Goal: Task Accomplishment & Management: Use online tool/utility

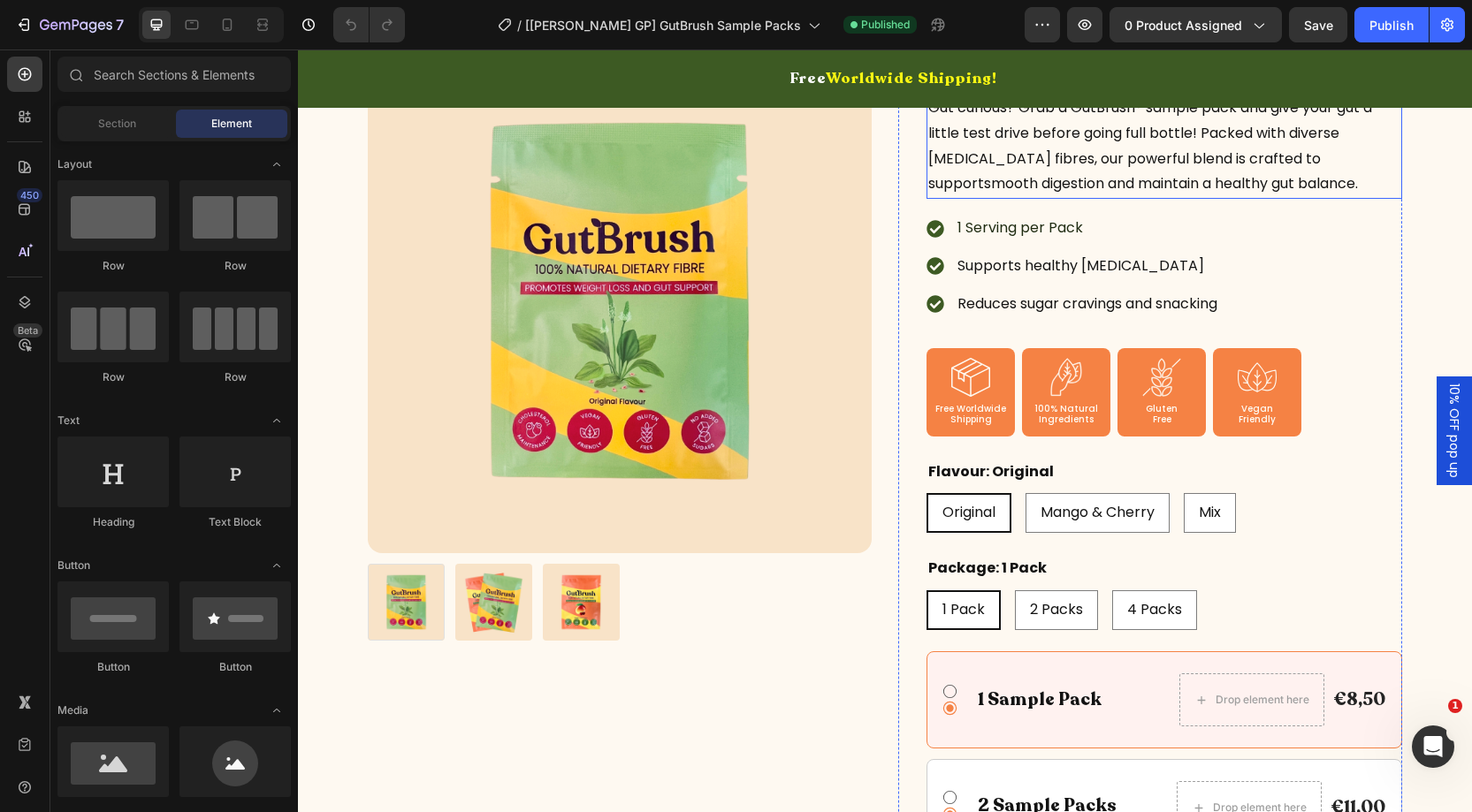
scroll to position [241, 0]
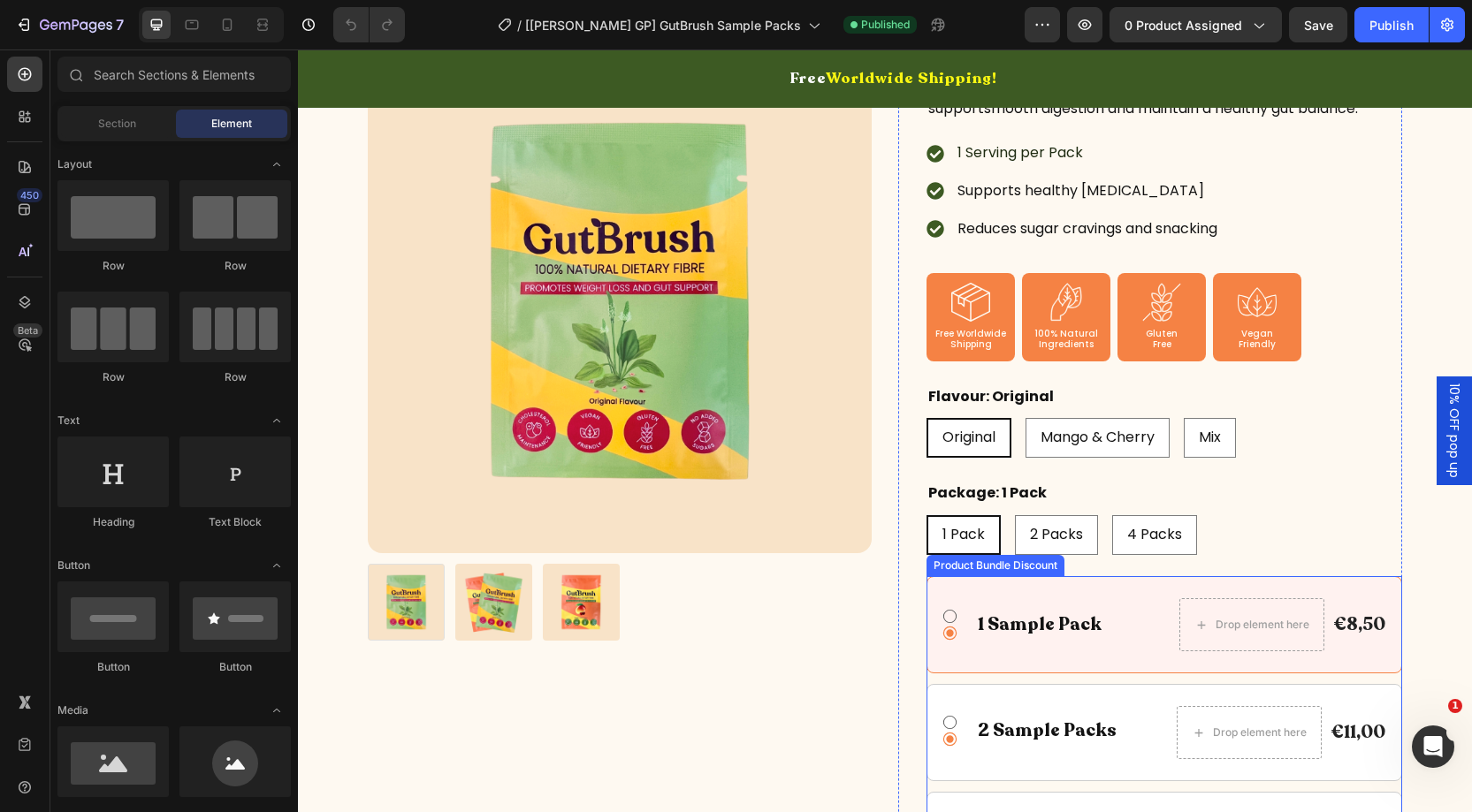
click at [1179, 676] on div "Icon Icon 1 Sample Pack Text Block Row Drop element here €8,50 Product Price Pr…" at bounding box center [1164, 733] width 475 height 313
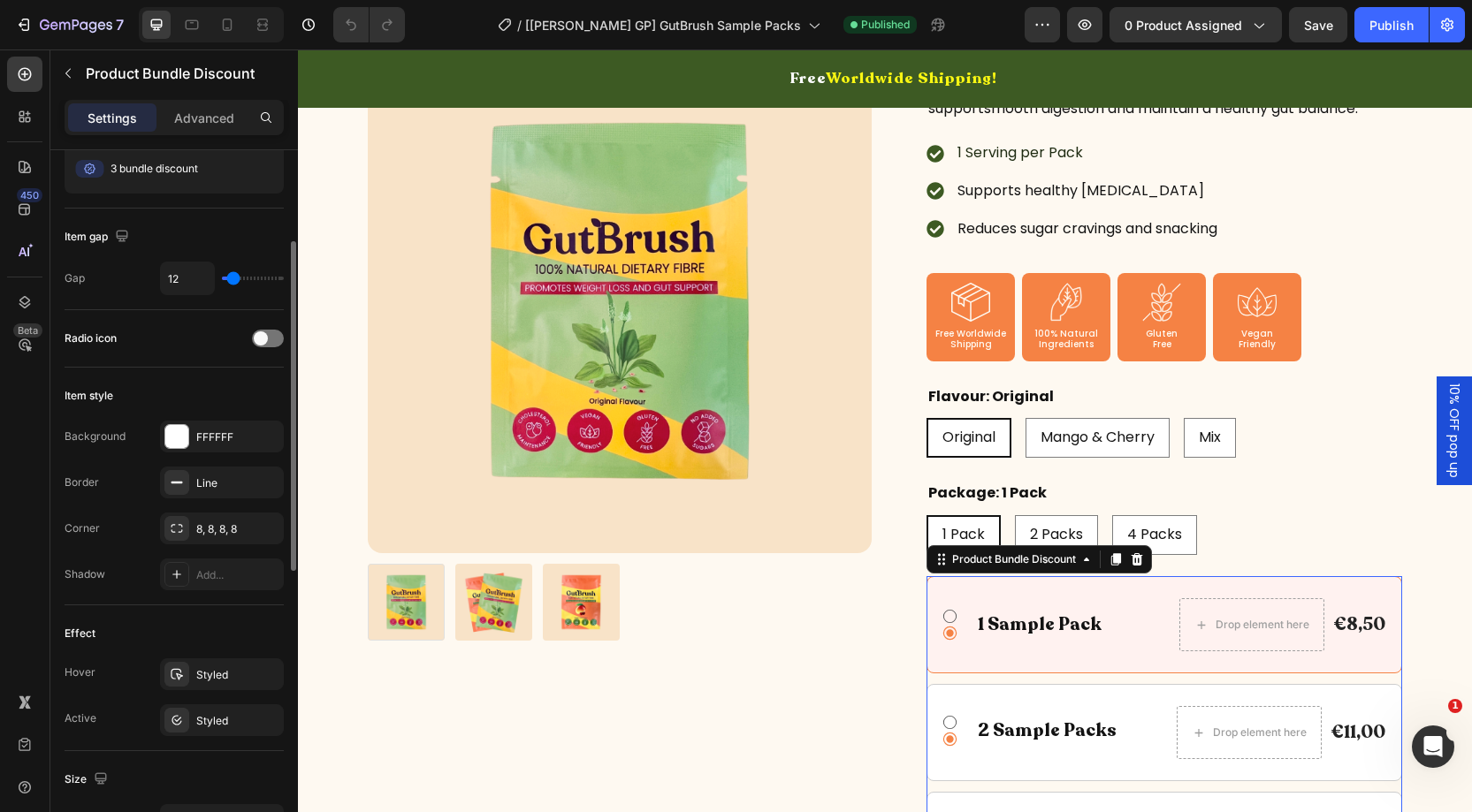
scroll to position [178, 0]
click at [269, 341] on div at bounding box center [267, 340] width 32 height 17
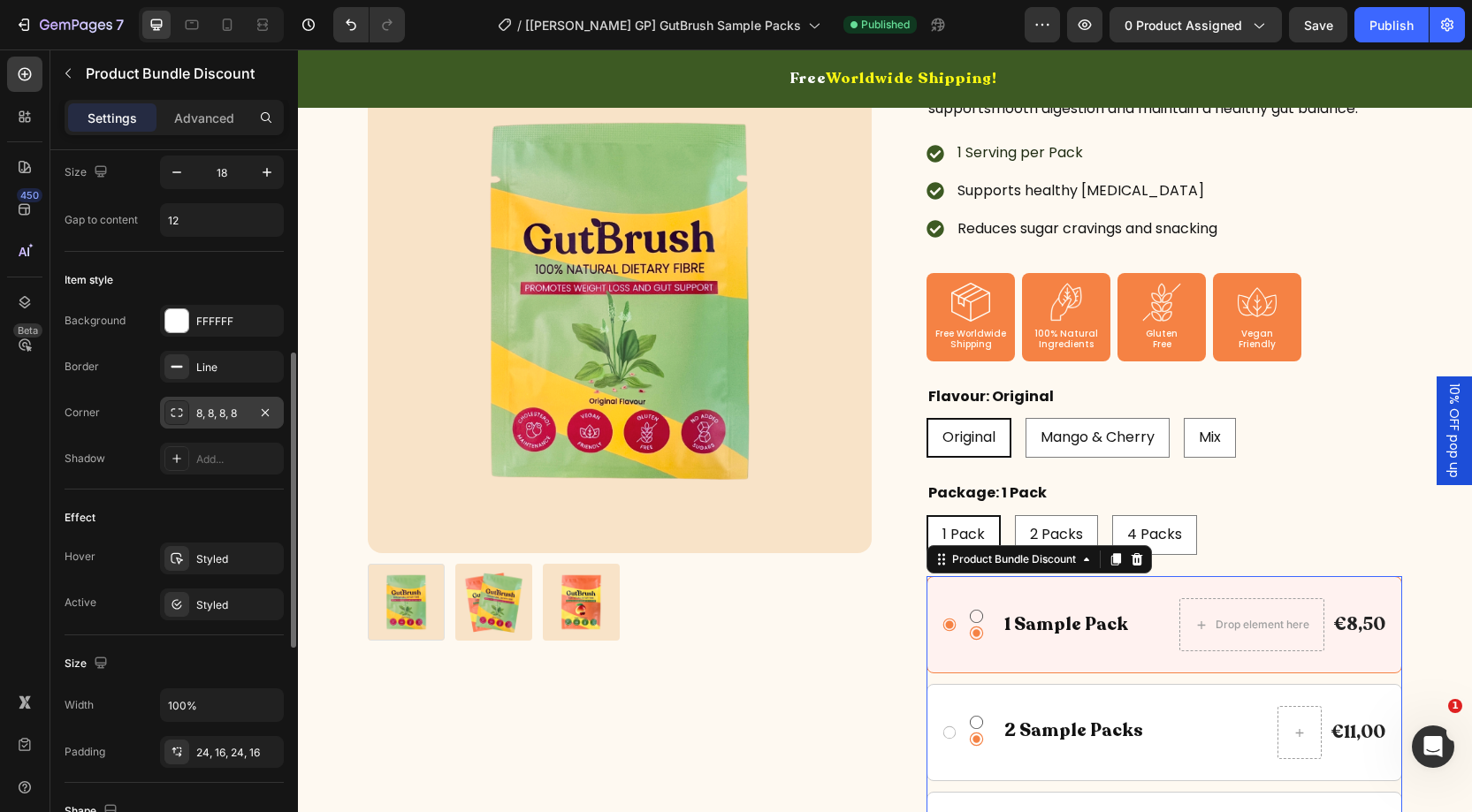
scroll to position [486, 0]
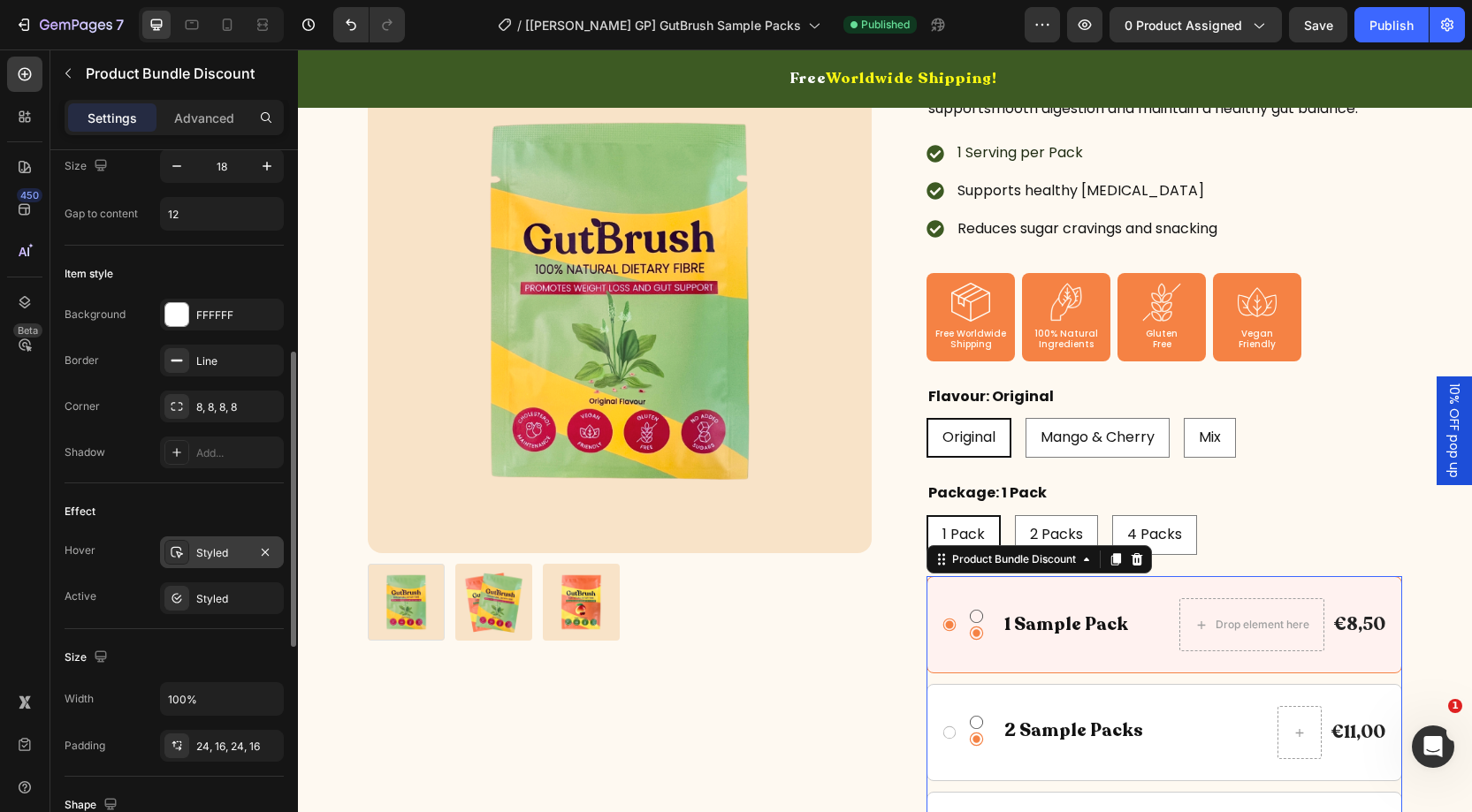
click at [221, 553] on div "Styled" at bounding box center [222, 553] width 51 height 16
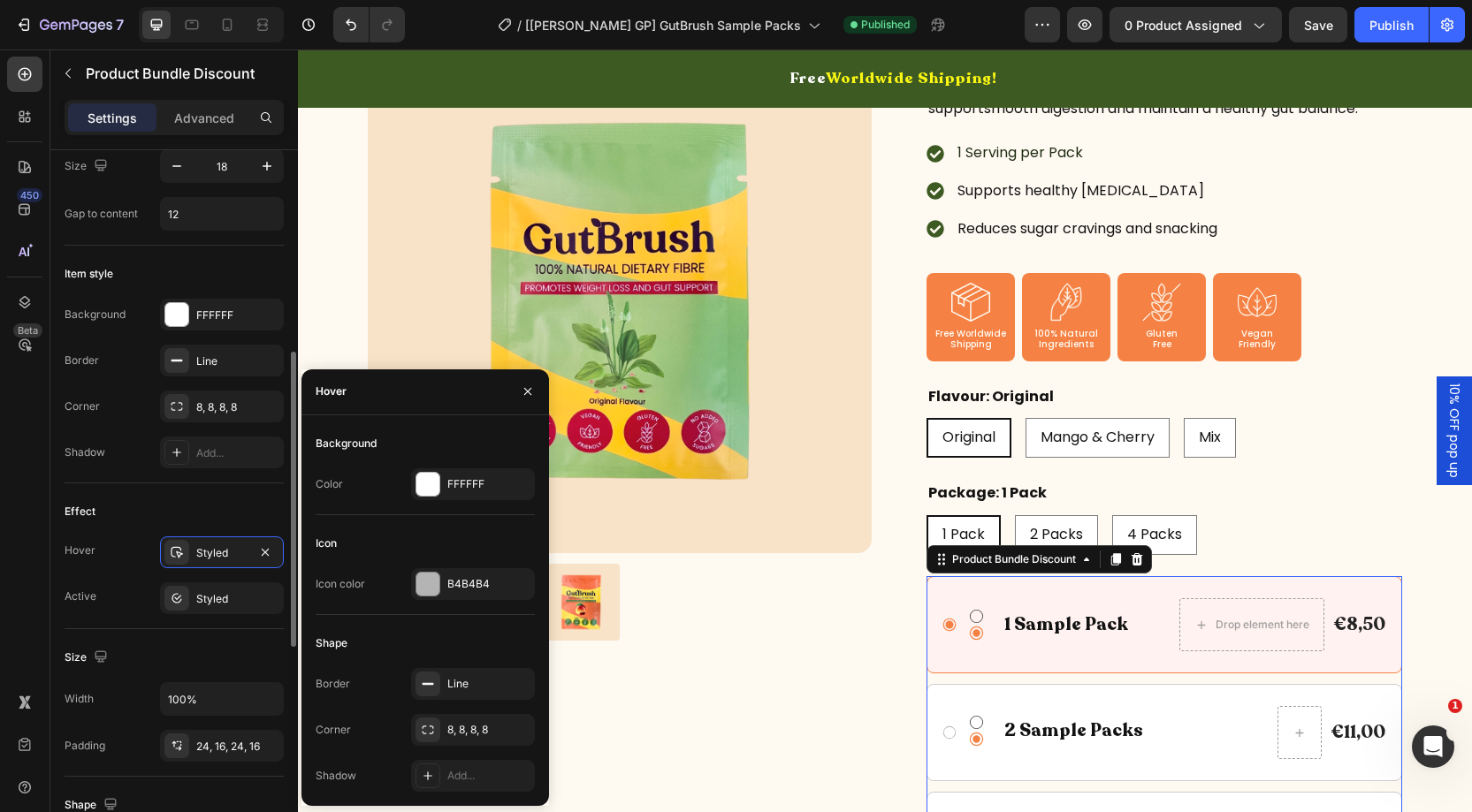
click at [192, 492] on div "Effect Hover Styled Active Styled" at bounding box center [174, 557] width 219 height 146
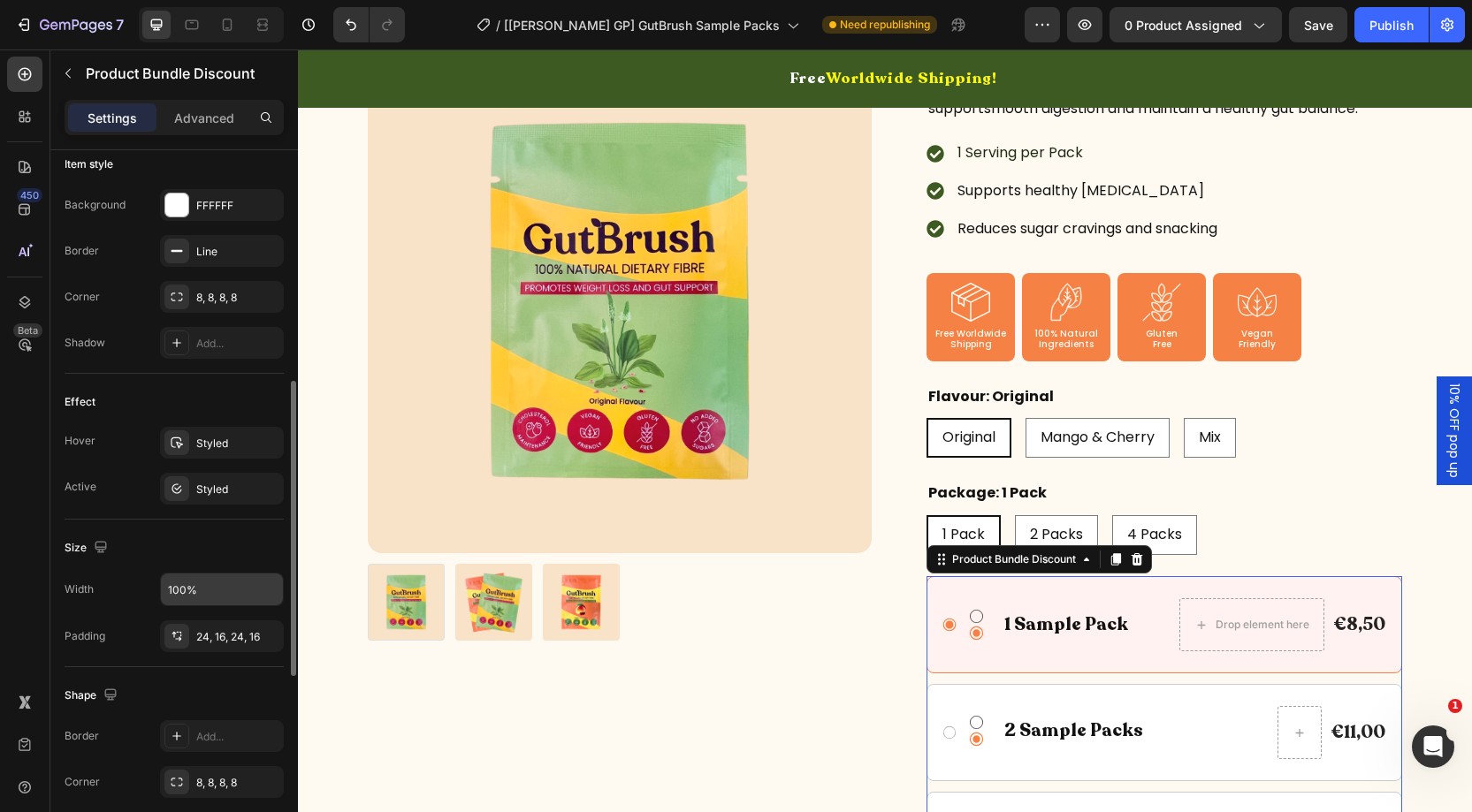
scroll to position [582, 0]
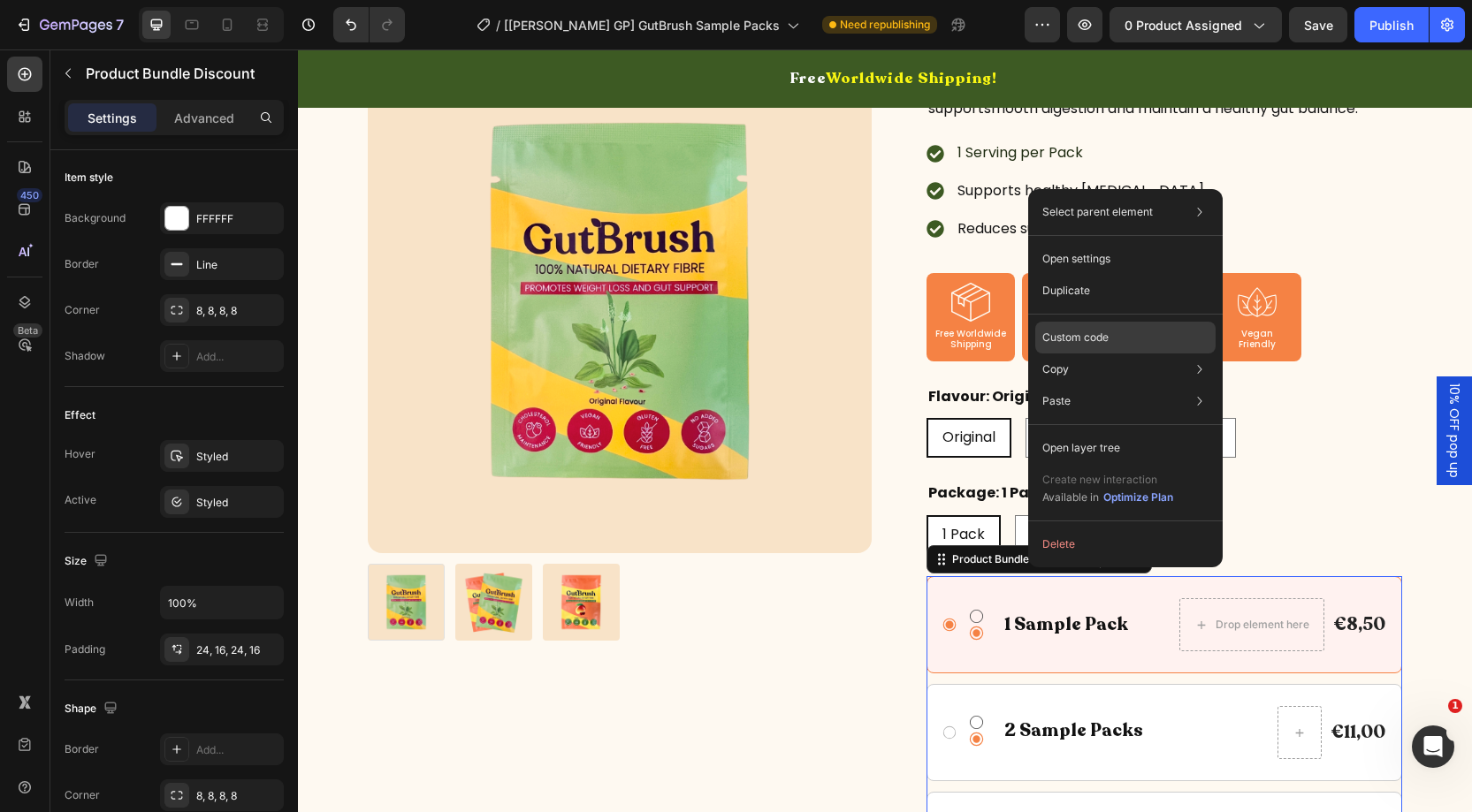
click at [1072, 335] on p "Custom code" at bounding box center [1075, 337] width 67 height 16
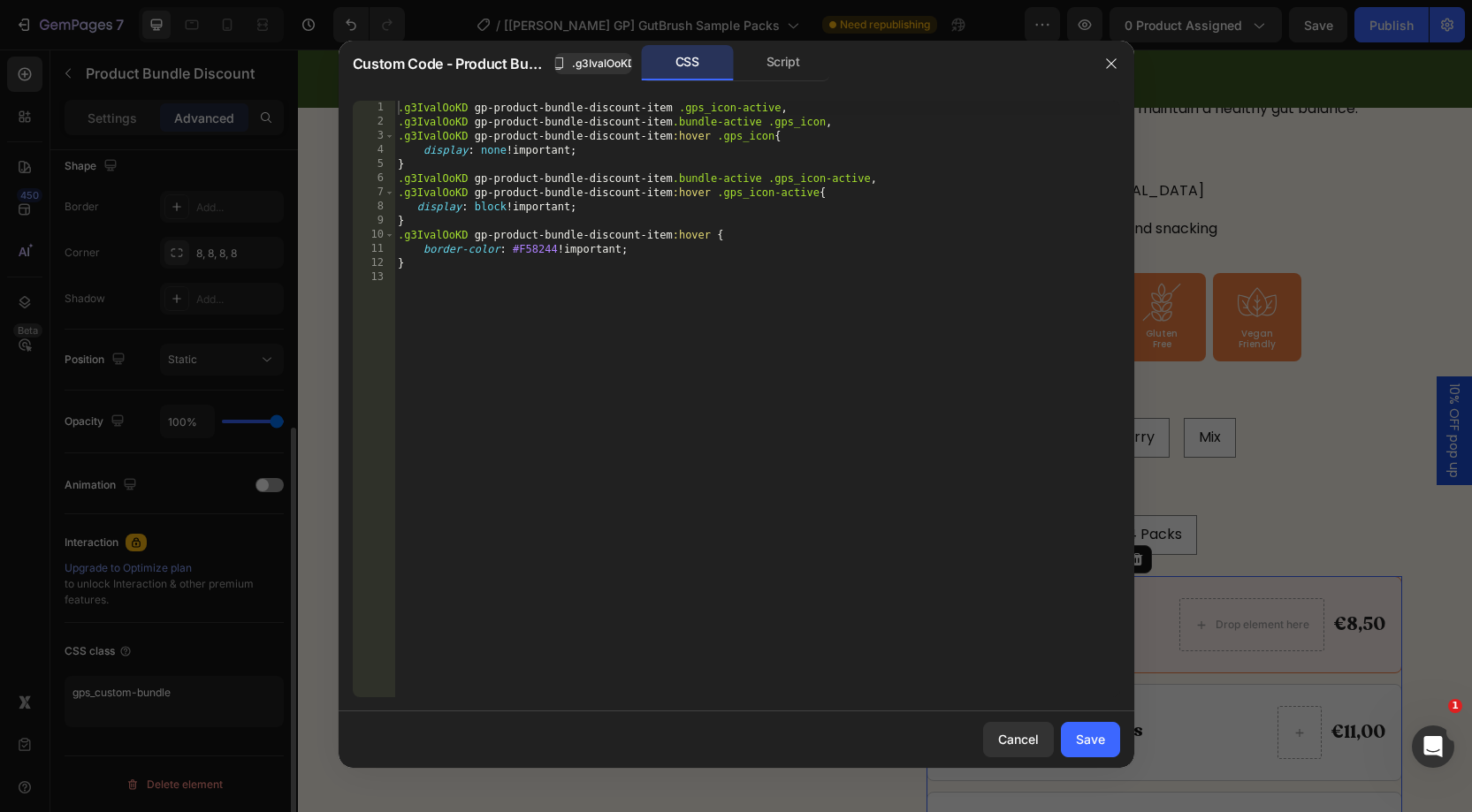
scroll to position [463, 0]
click at [1115, 61] on icon "button" at bounding box center [1112, 64] width 15 height 15
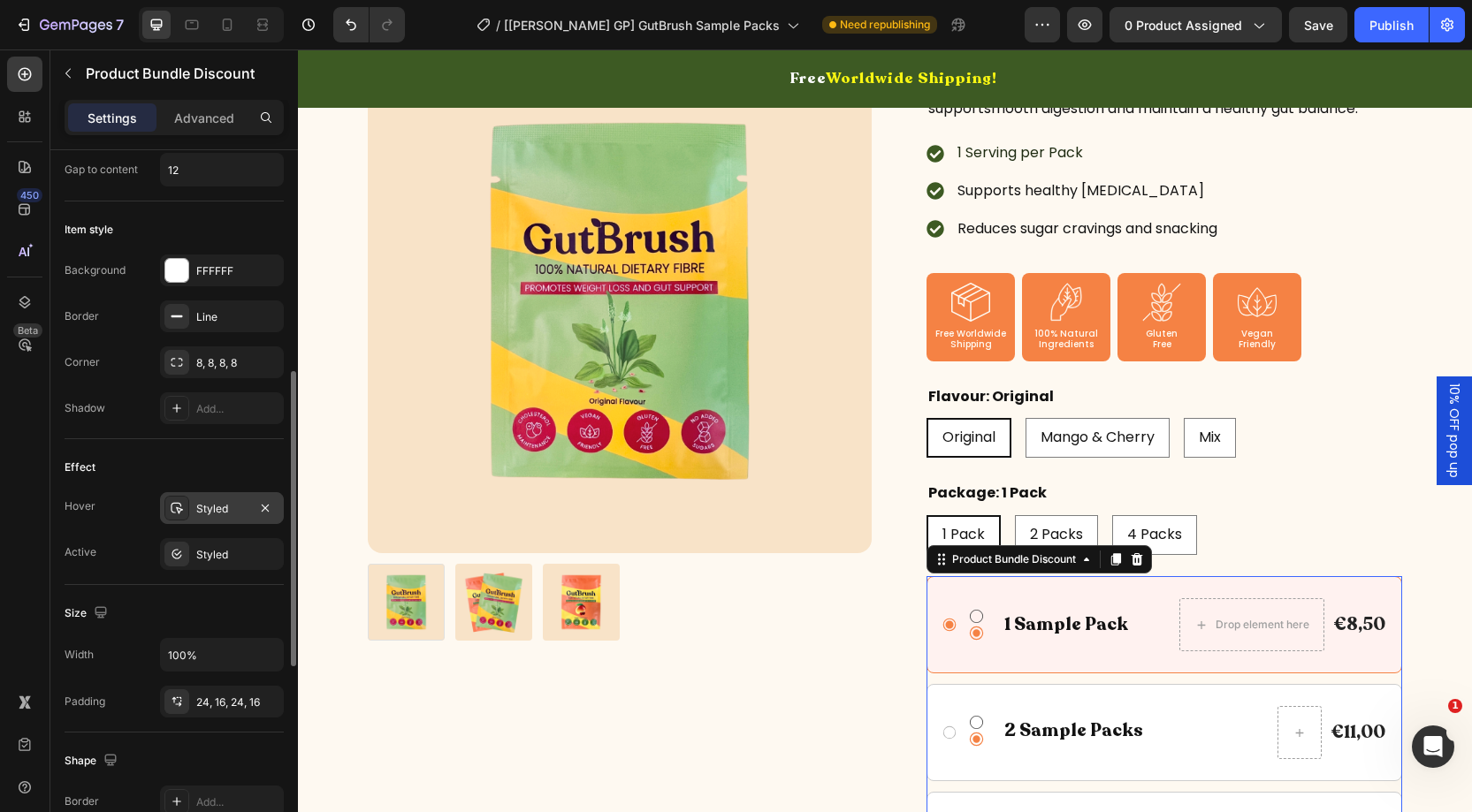
scroll to position [526, 0]
click at [233, 509] on div "Styled" at bounding box center [222, 512] width 51 height 16
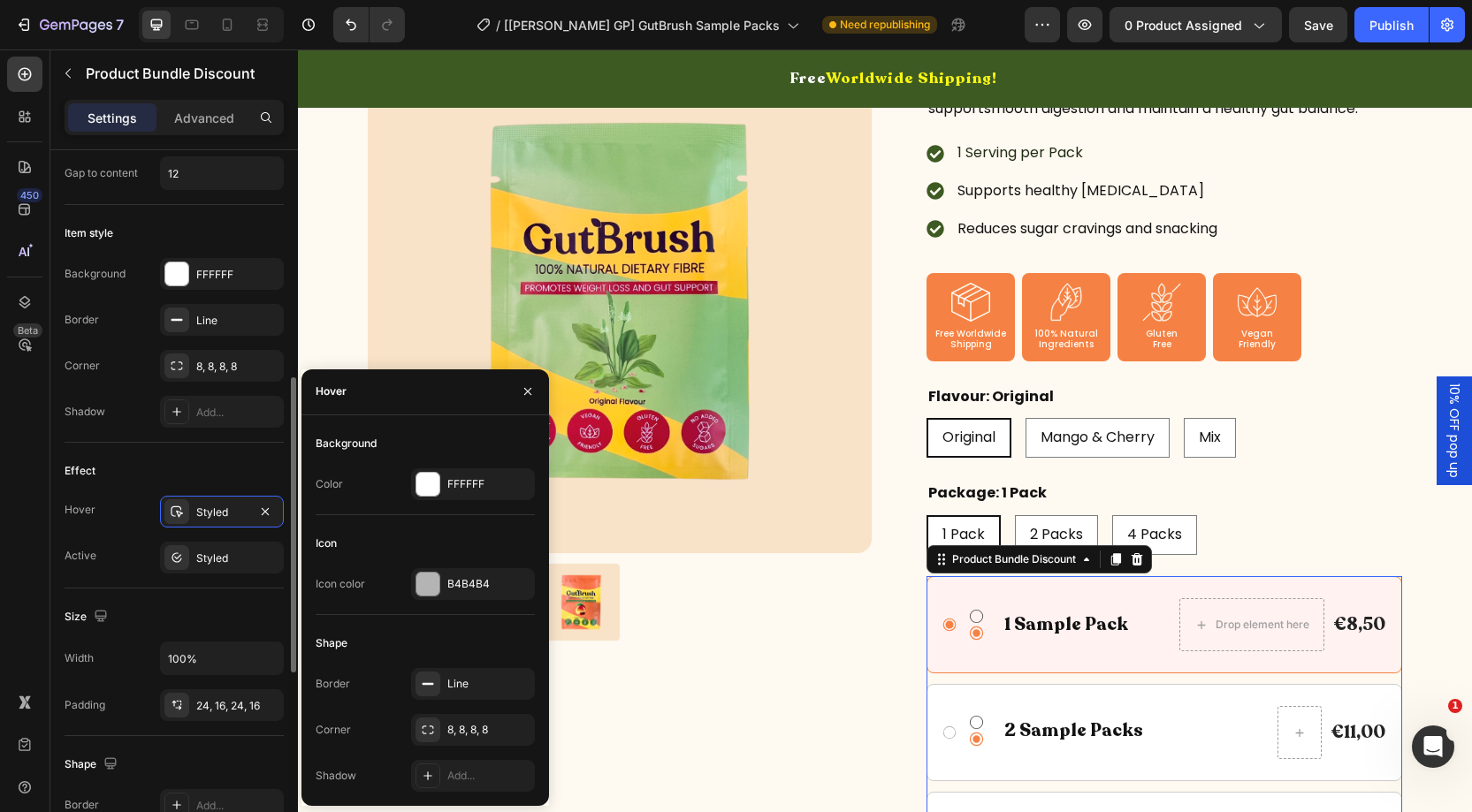
scroll to position [544, 0]
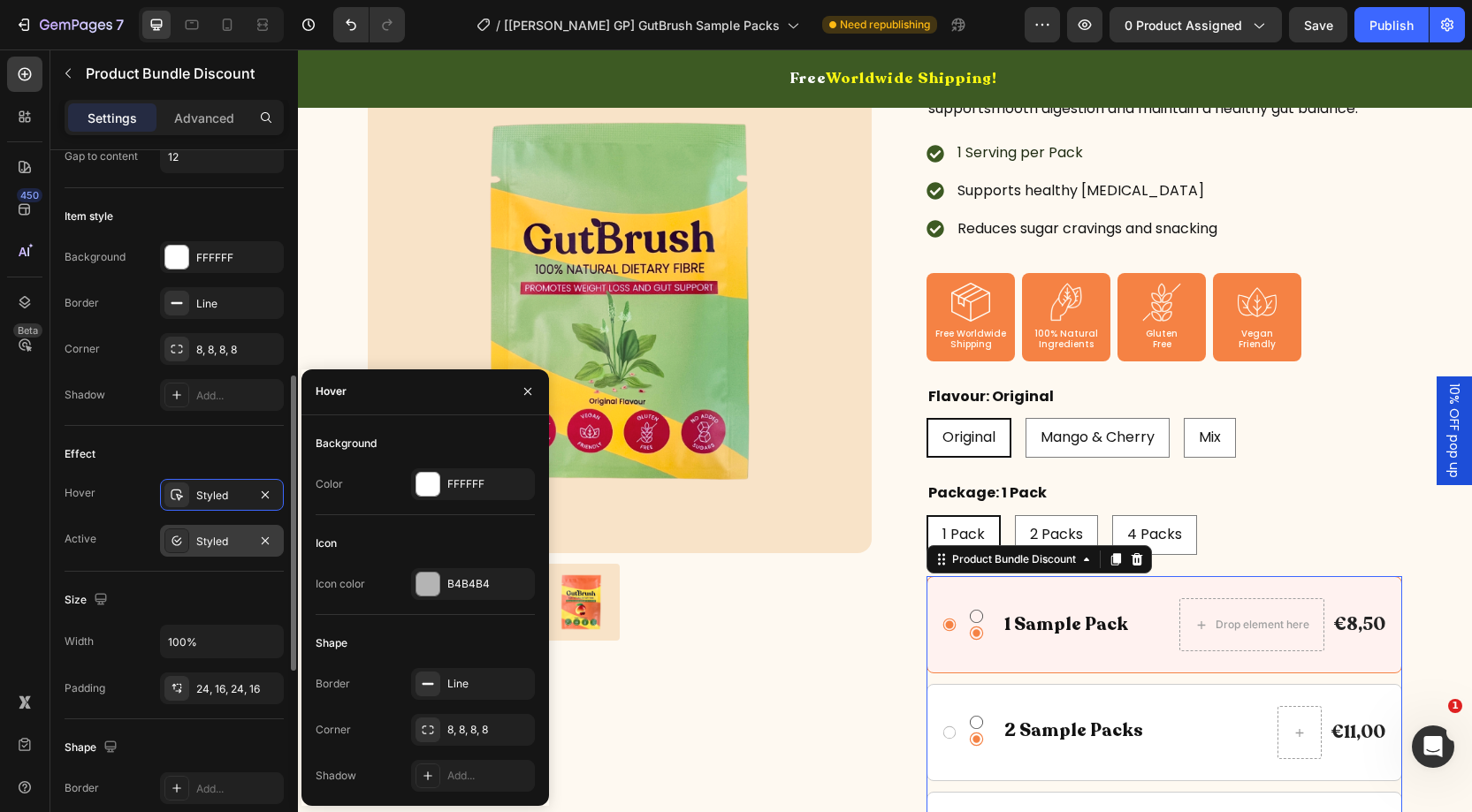
click at [213, 539] on div "Styled" at bounding box center [222, 541] width 51 height 16
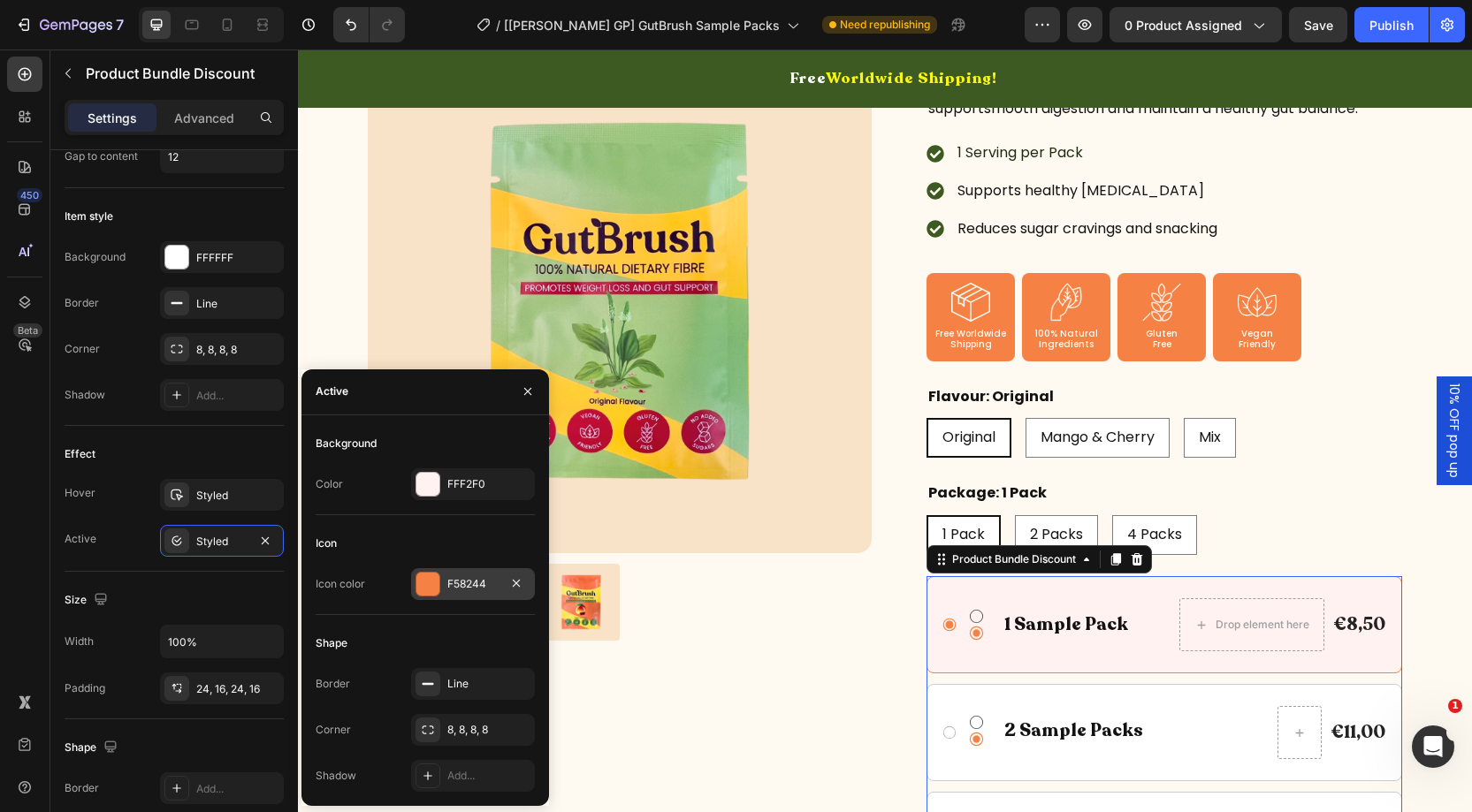
click at [475, 590] on div "F58244" at bounding box center [474, 584] width 124 height 32
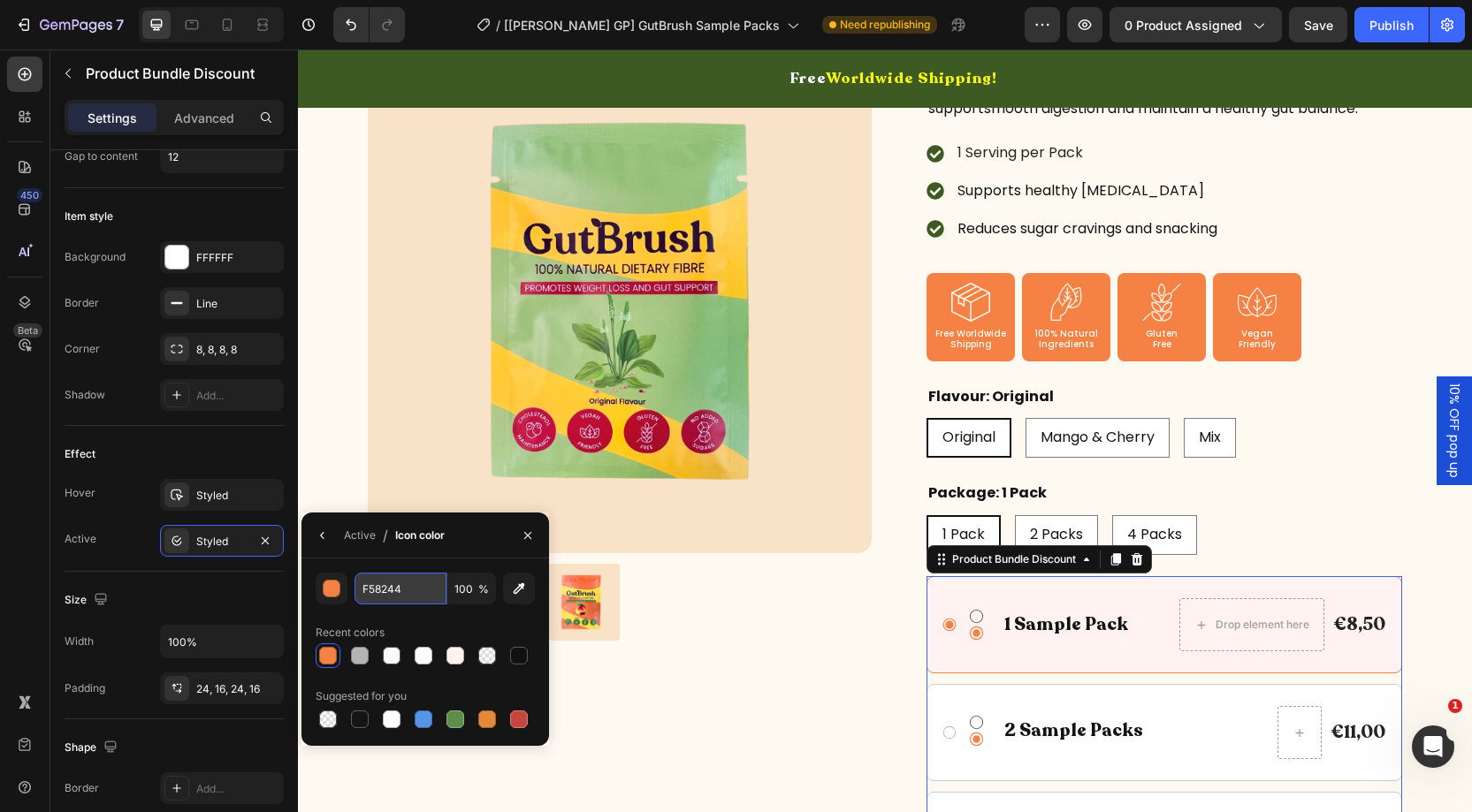
click at [423, 592] on input "F58244" at bounding box center [401, 588] width 92 height 32
click at [207, 492] on div "Styled" at bounding box center [222, 495] width 51 height 16
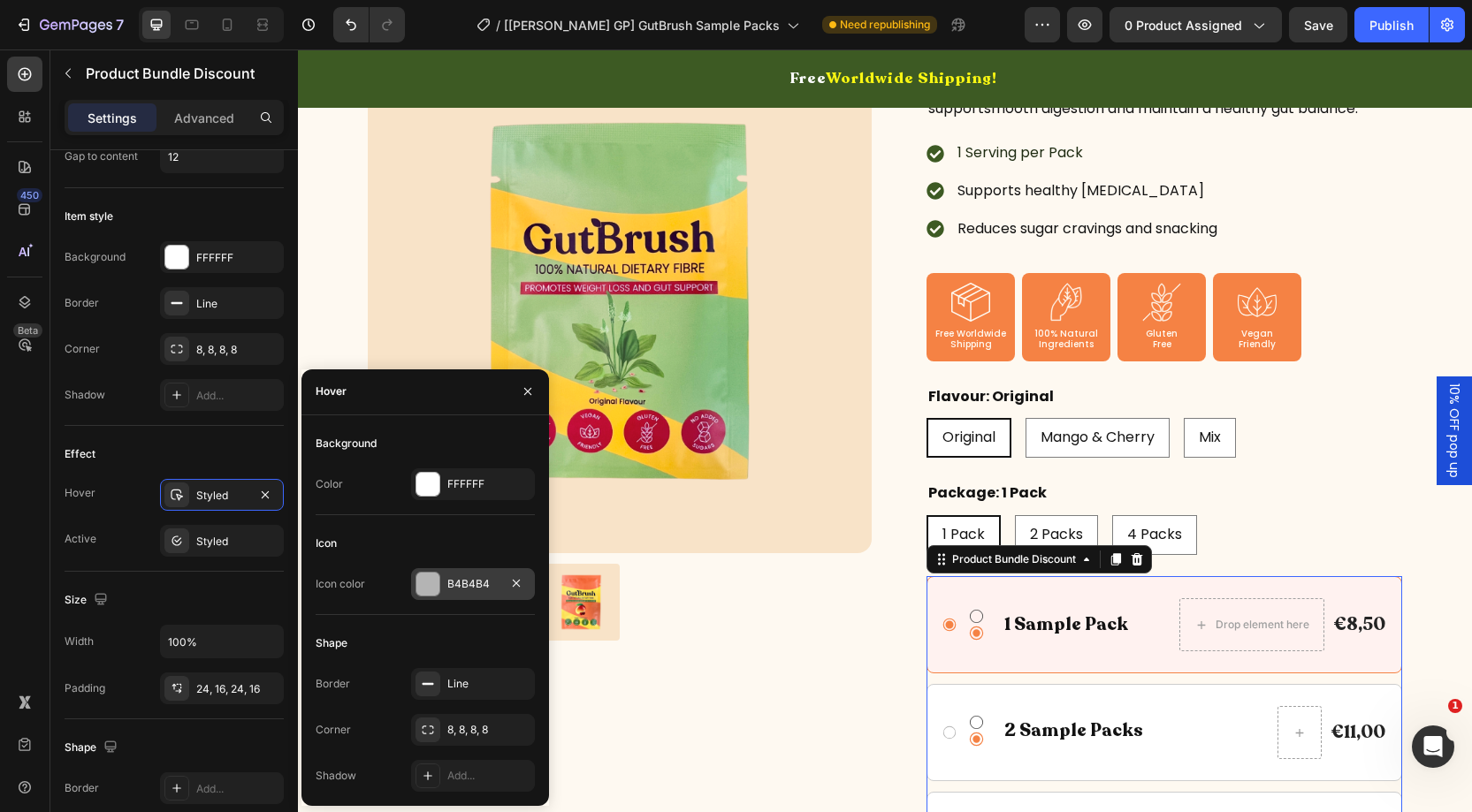
click at [454, 588] on div "B4B4B4" at bounding box center [473, 584] width 51 height 16
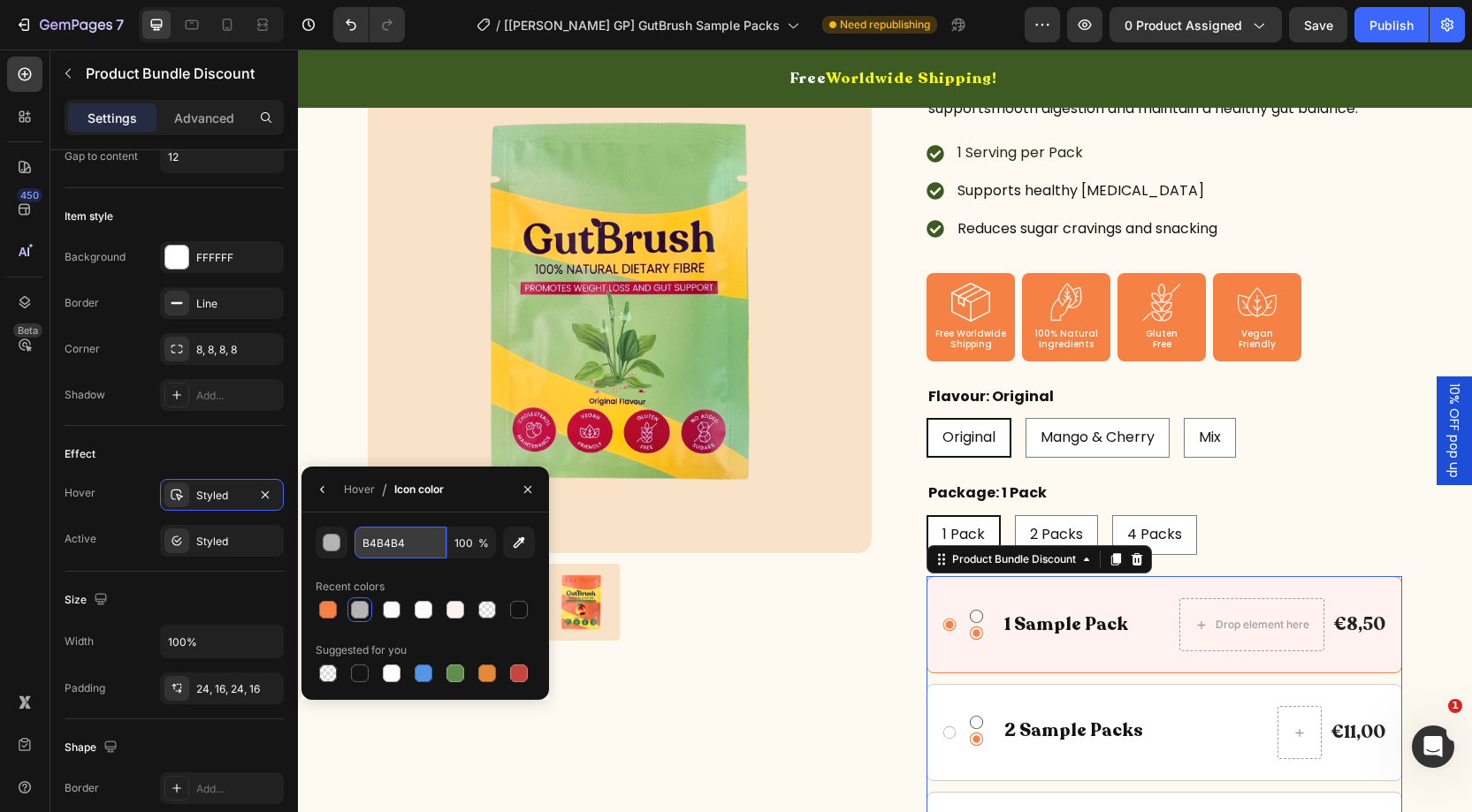
click at [418, 549] on input "B4B4B4" at bounding box center [401, 542] width 92 height 32
paste input "F5824"
type input "F58244"
click at [208, 426] on div "Effect Hover Styled Active Styled" at bounding box center [174, 499] width 219 height 146
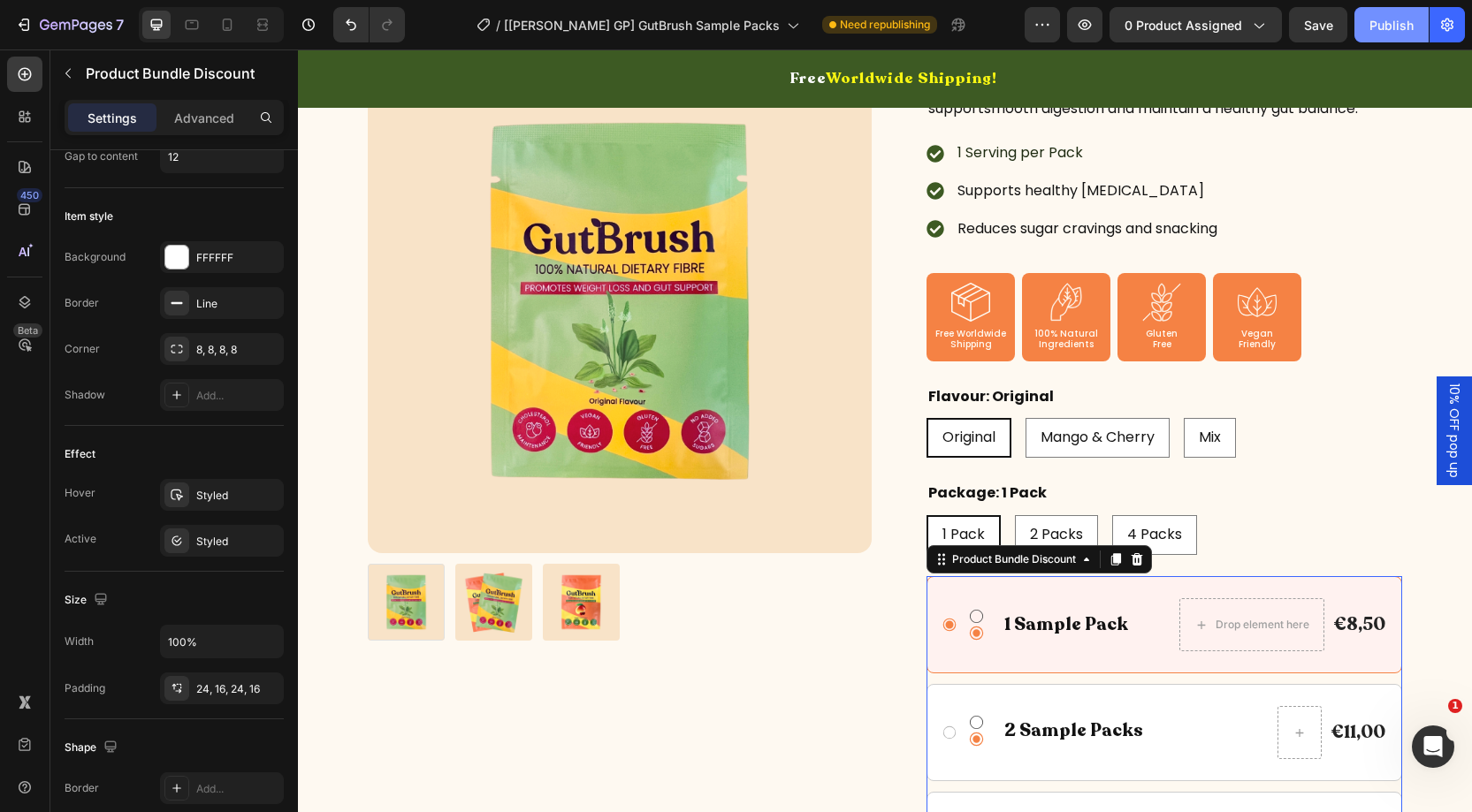
click at [1384, 16] on div "Publish" at bounding box center [1392, 25] width 44 height 18
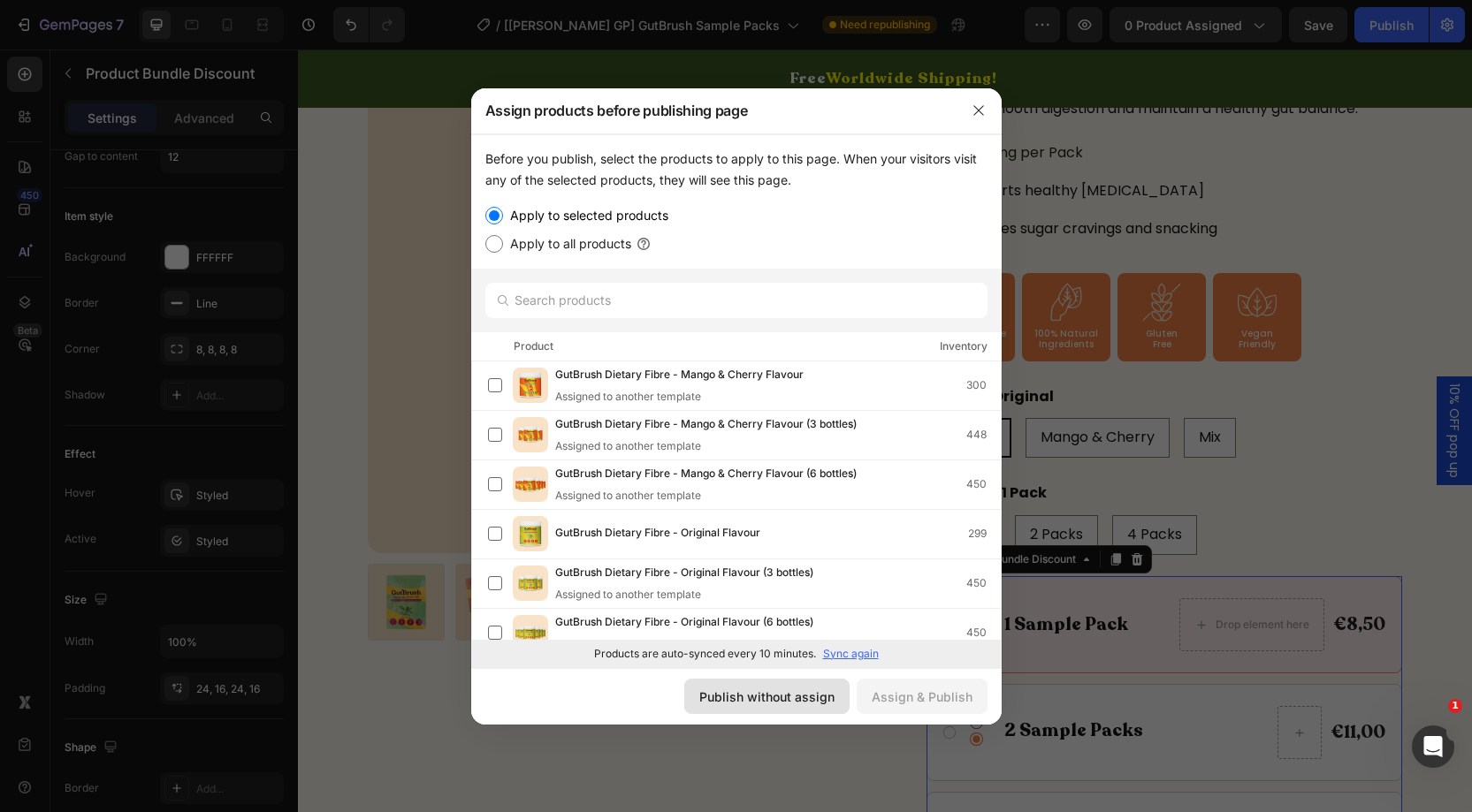
click at [775, 692] on div "Publish without assign" at bounding box center [767, 697] width 135 height 18
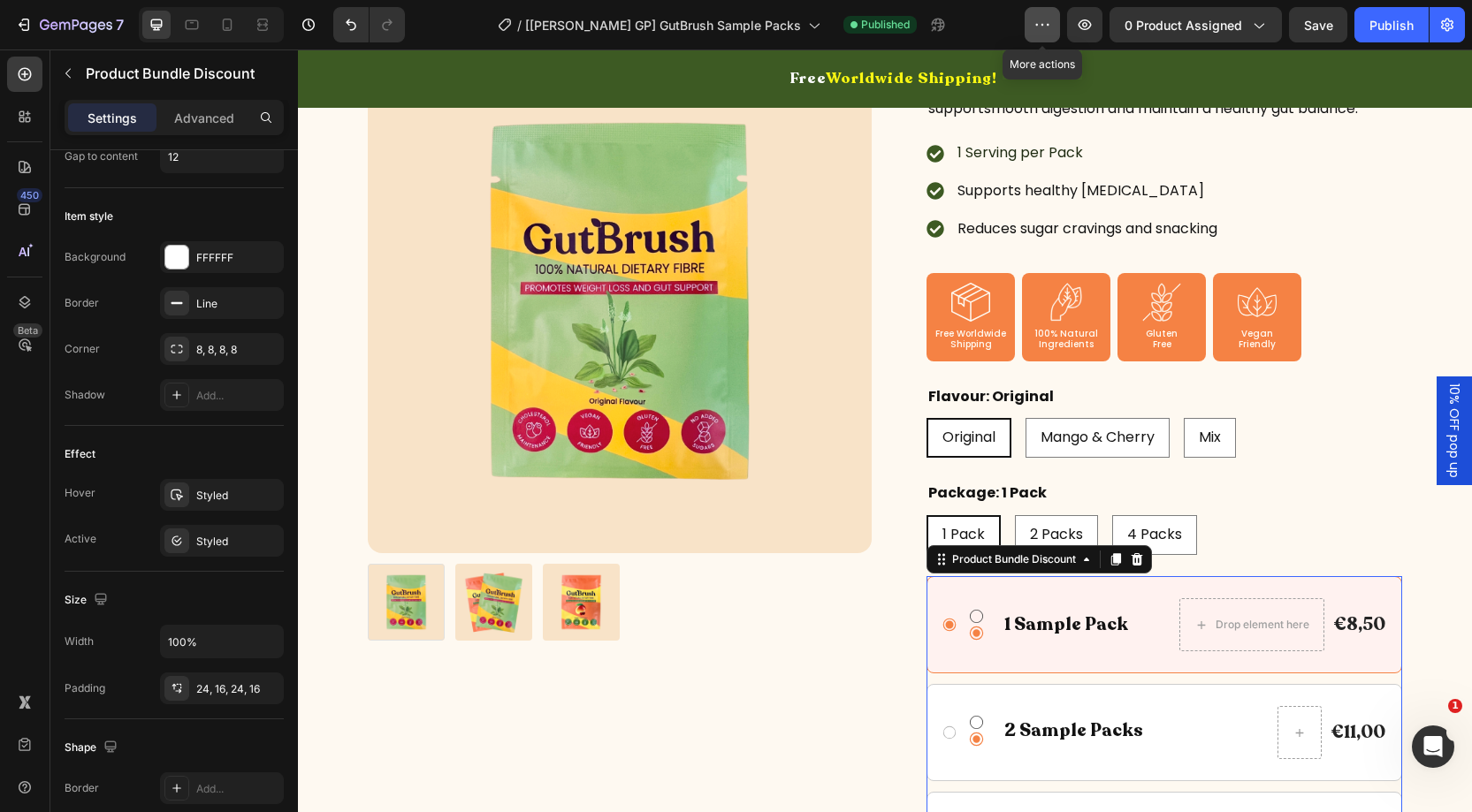
click at [1048, 25] on icon "button" at bounding box center [1042, 24] width 17 height 17
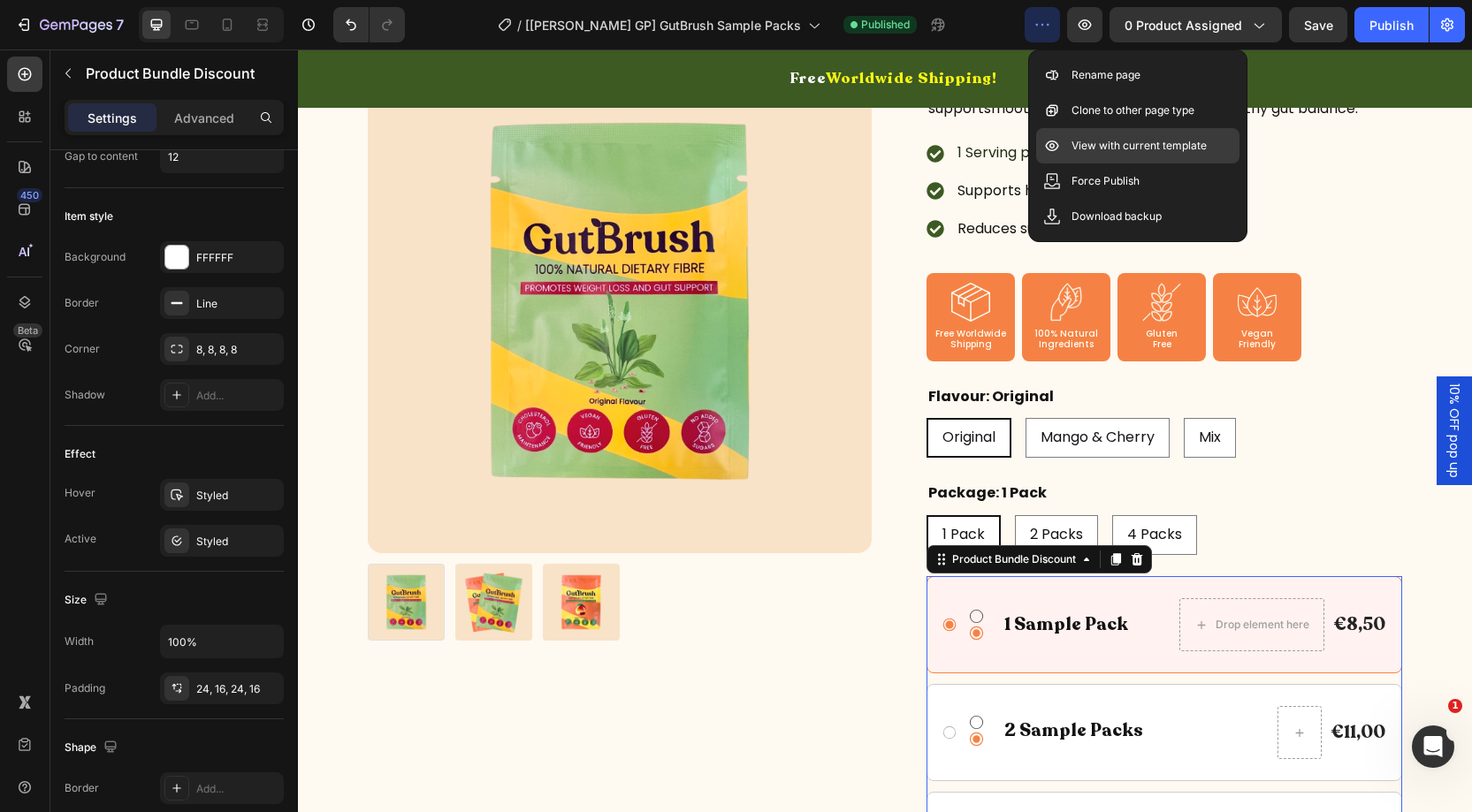
click at [1111, 149] on p "View with current template" at bounding box center [1139, 145] width 135 height 17
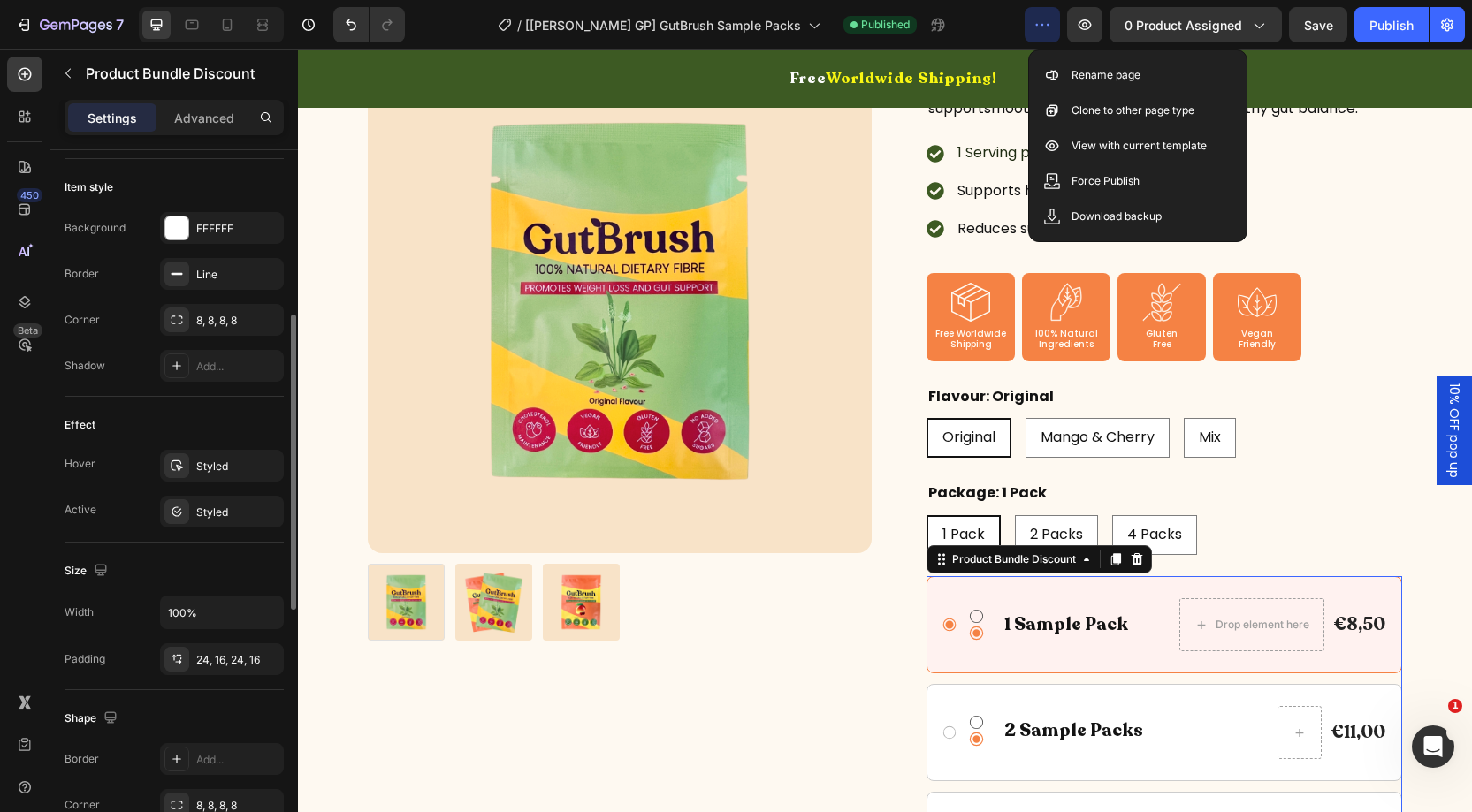
scroll to position [626, 0]
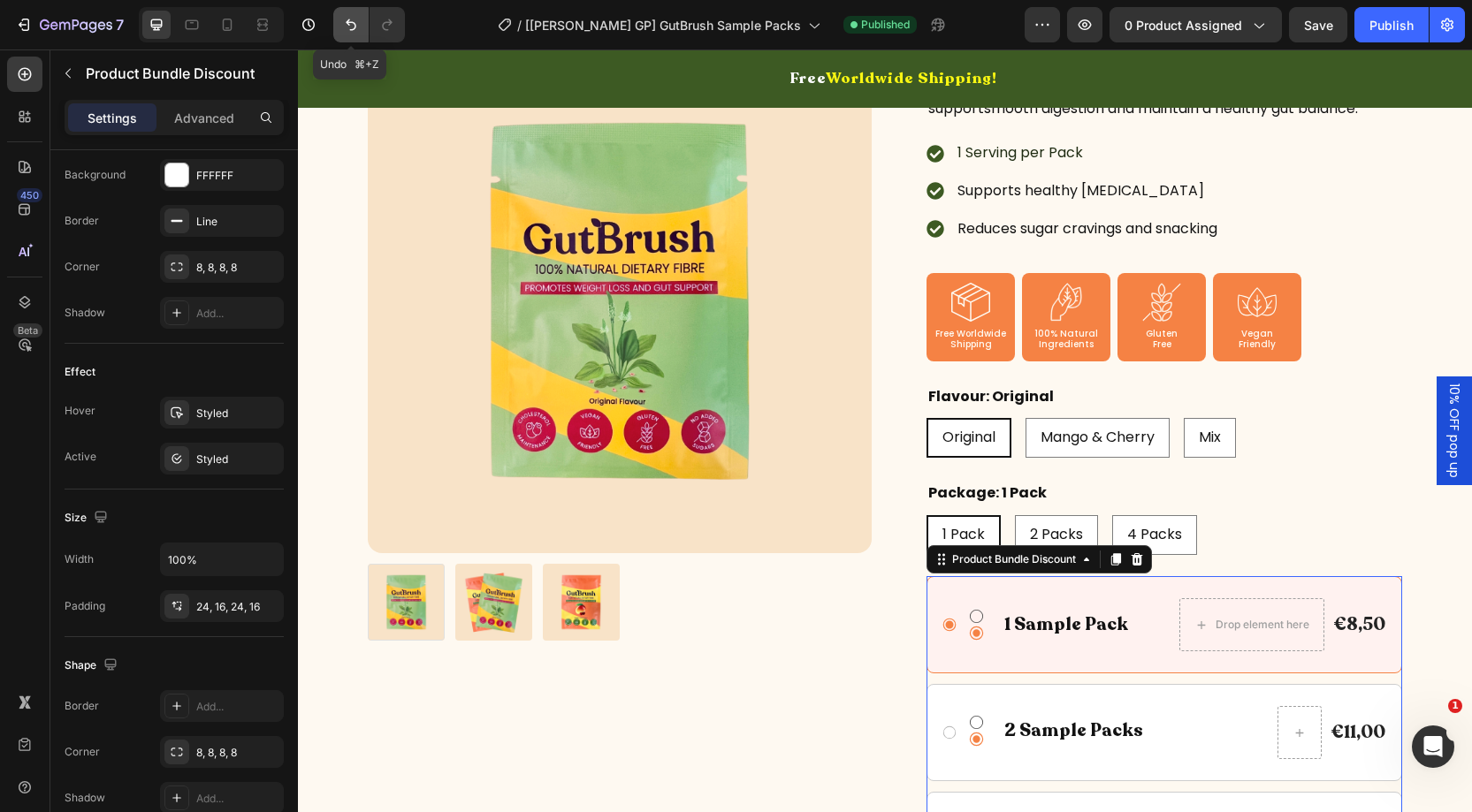
click at [344, 26] on icon "Undo/Redo" at bounding box center [350, 24] width 17 height 17
click at [209, 411] on div "Styled" at bounding box center [222, 413] width 51 height 16
click at [1366, 18] on button "Publish" at bounding box center [1391, 25] width 74 height 36
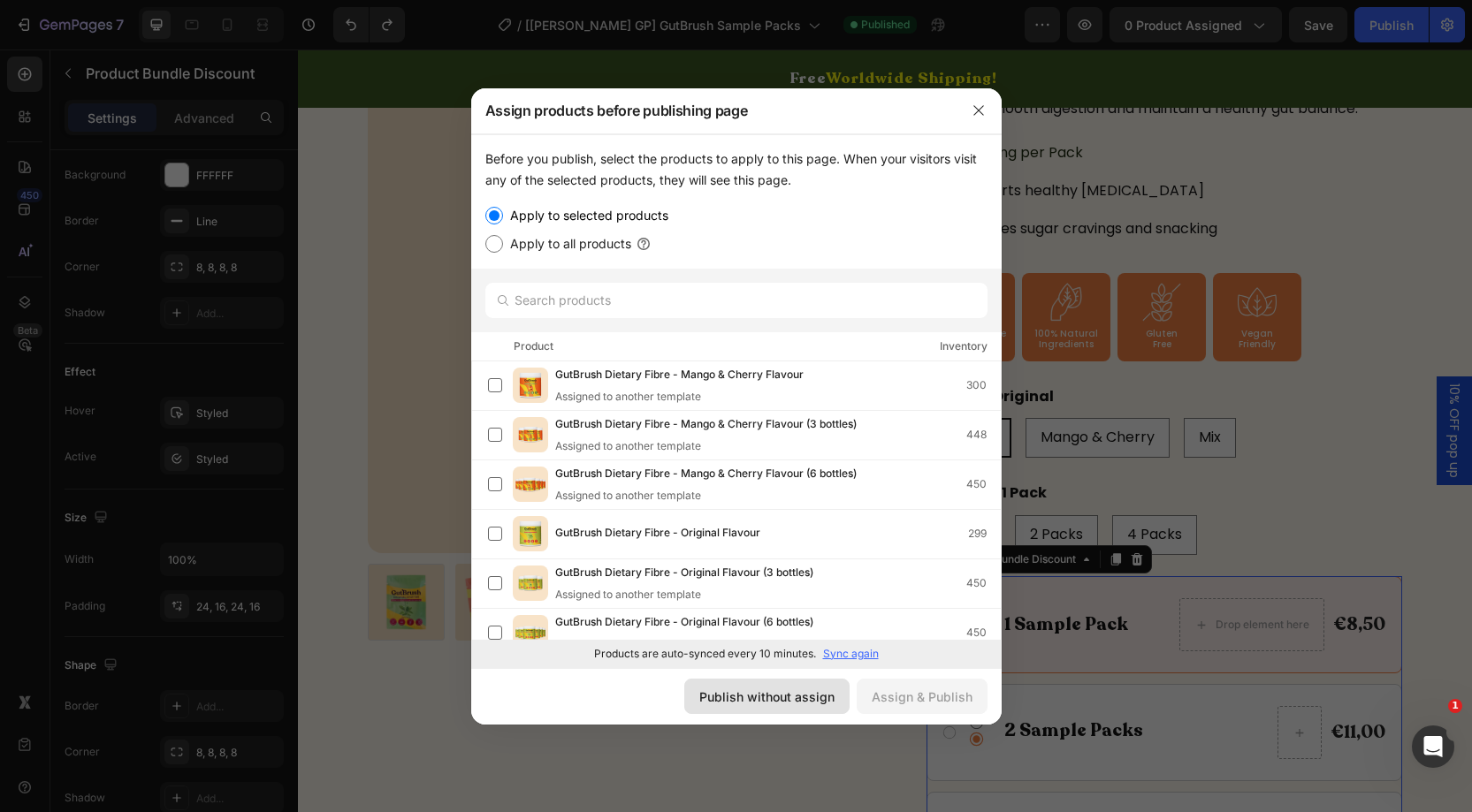
click at [781, 696] on div "Publish without assign" at bounding box center [767, 697] width 135 height 18
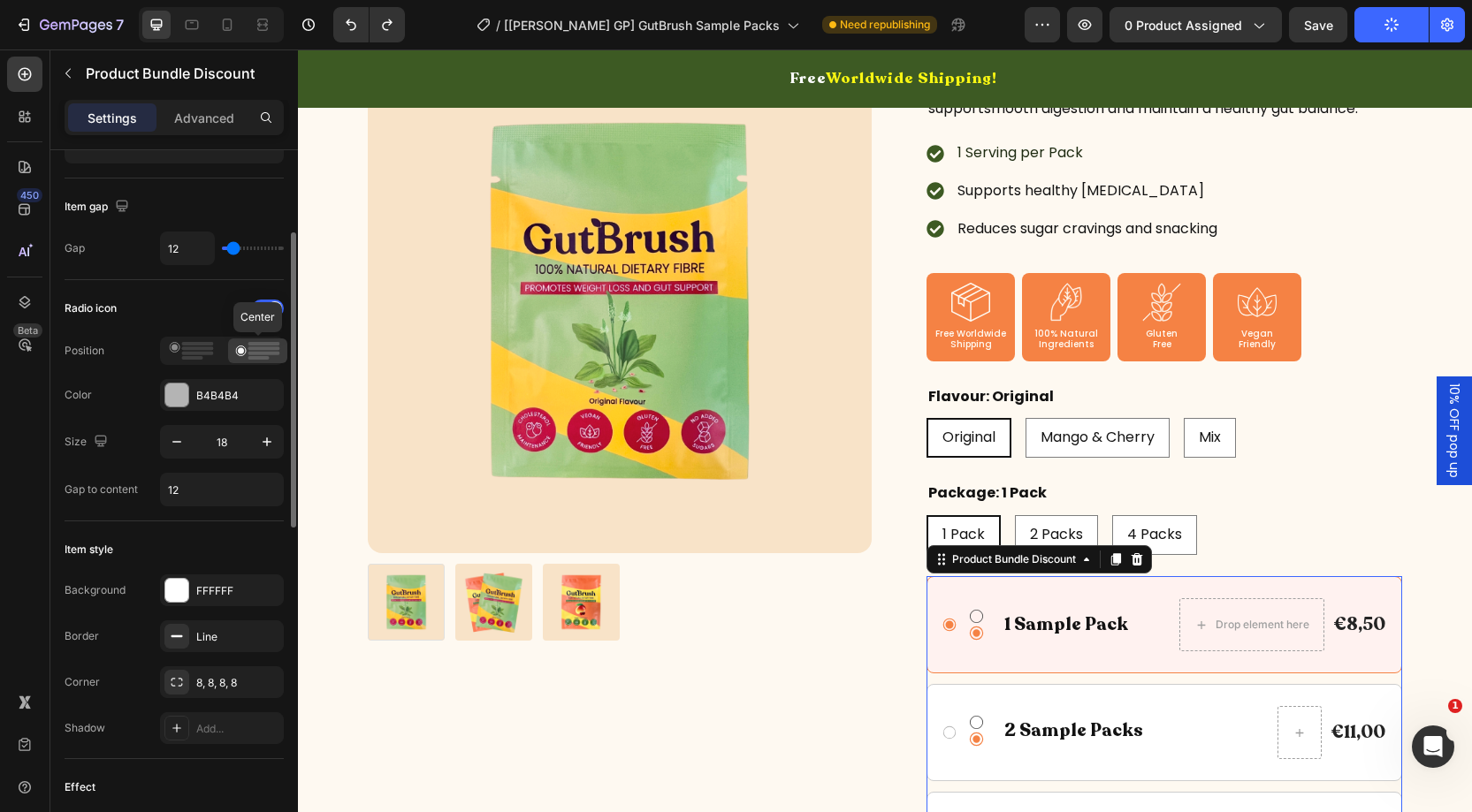
scroll to position [203, 0]
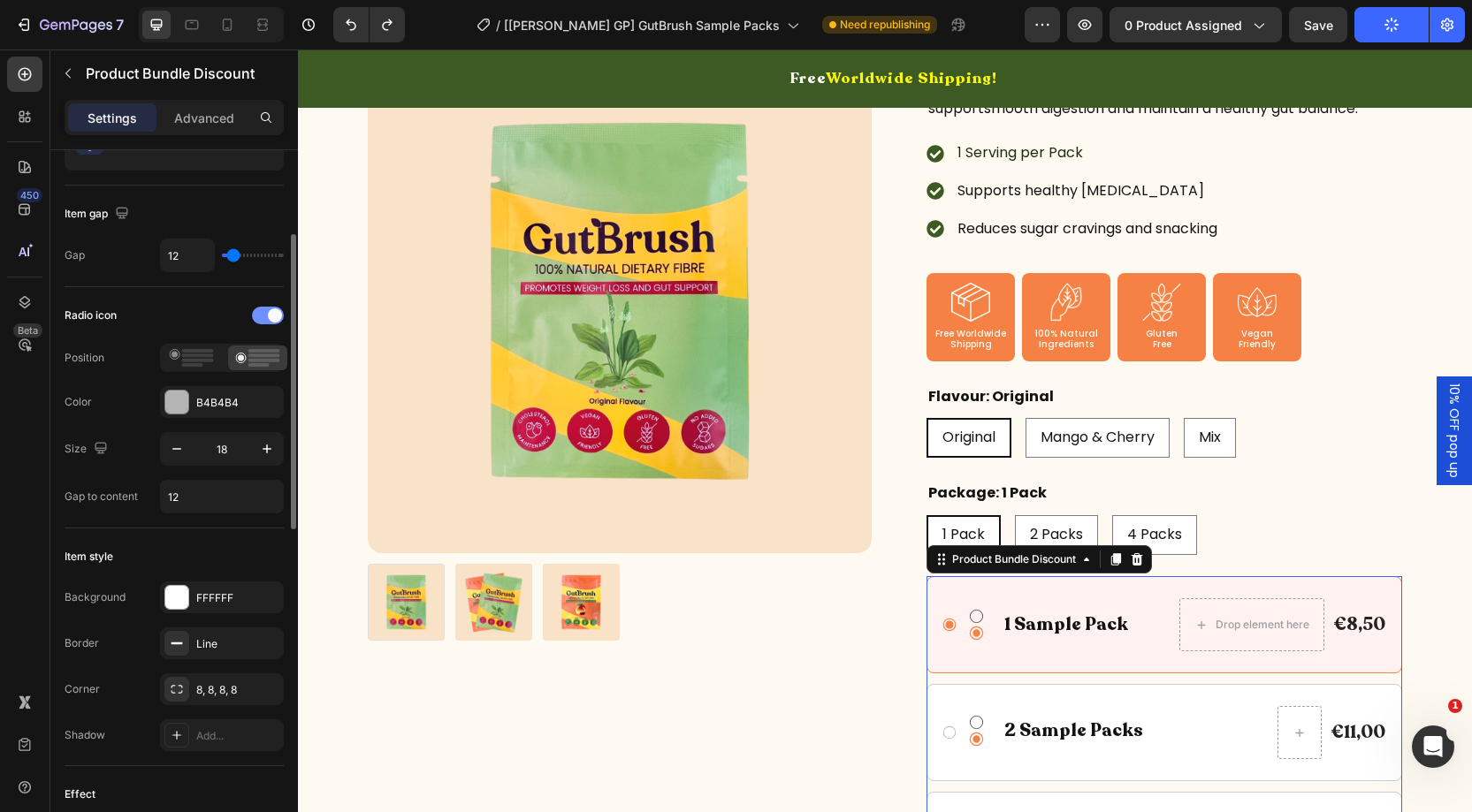
click at [259, 314] on div at bounding box center [267, 315] width 32 height 17
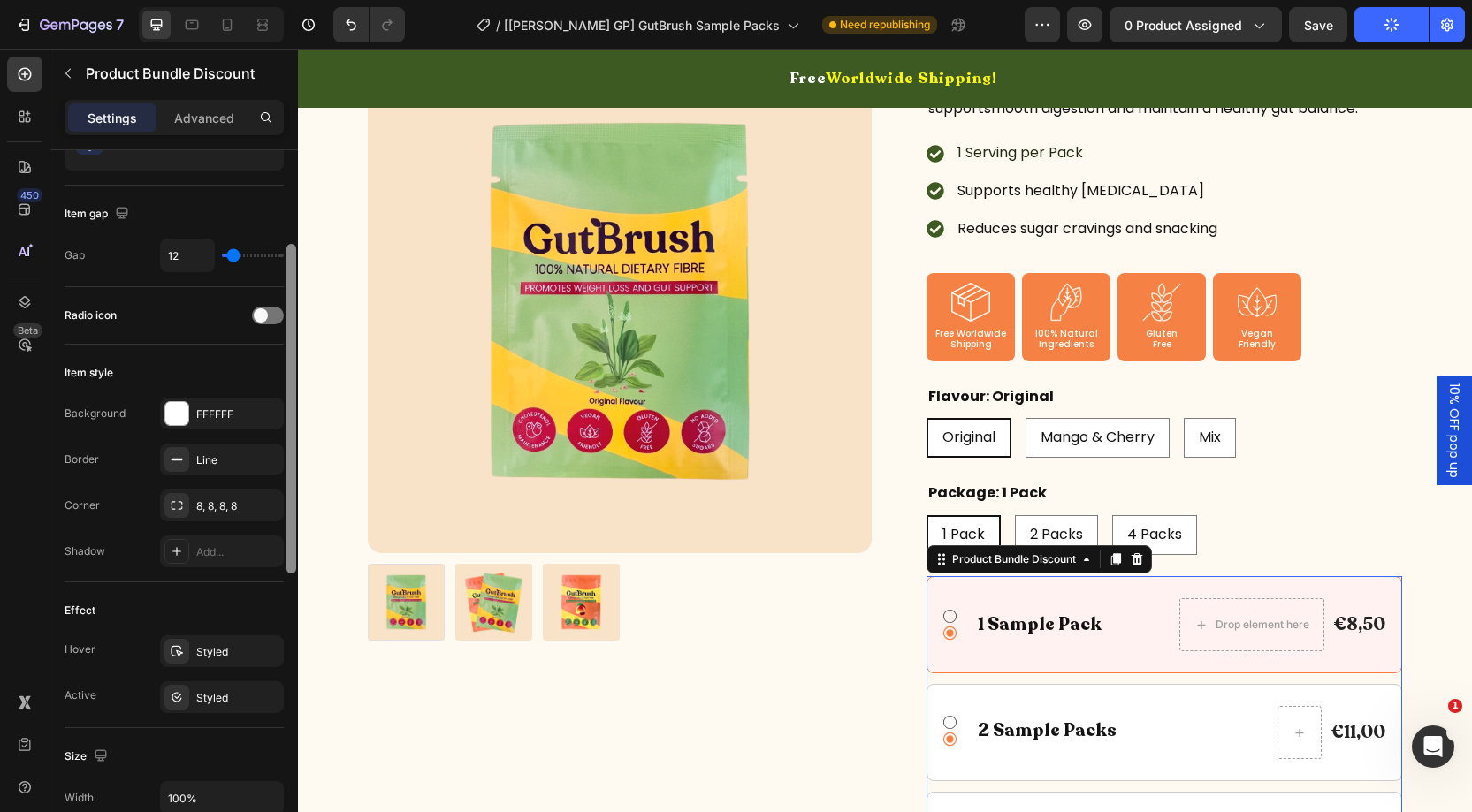
scroll to position [189, 0]
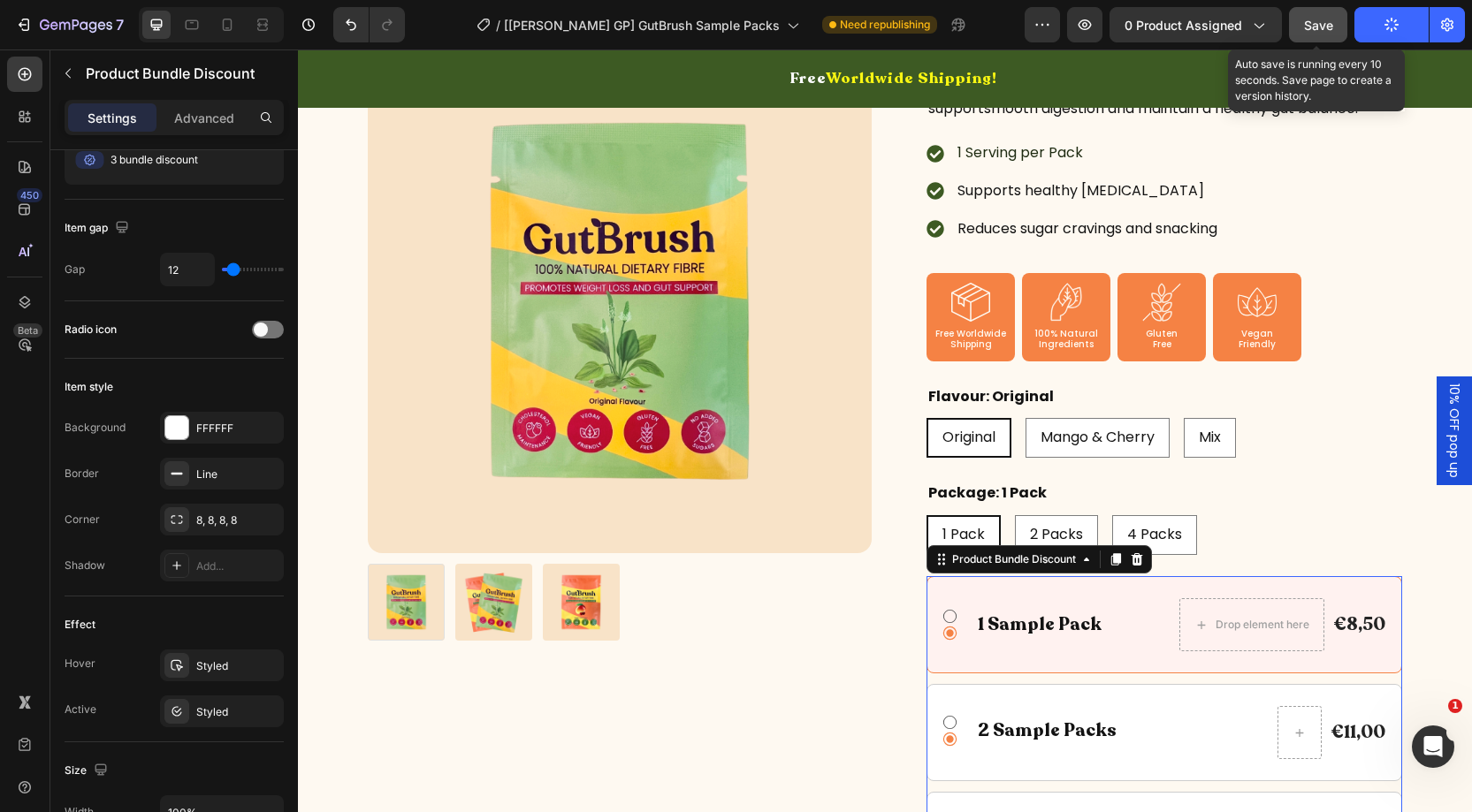
click at [1321, 28] on span "Save" at bounding box center [1319, 25] width 29 height 15
drag, startPoint x: 1327, startPoint y: 40, endPoint x: 1315, endPoint y: 15, distance: 27.7
click at [1327, 38] on button "Save" at bounding box center [1319, 25] width 58 height 36
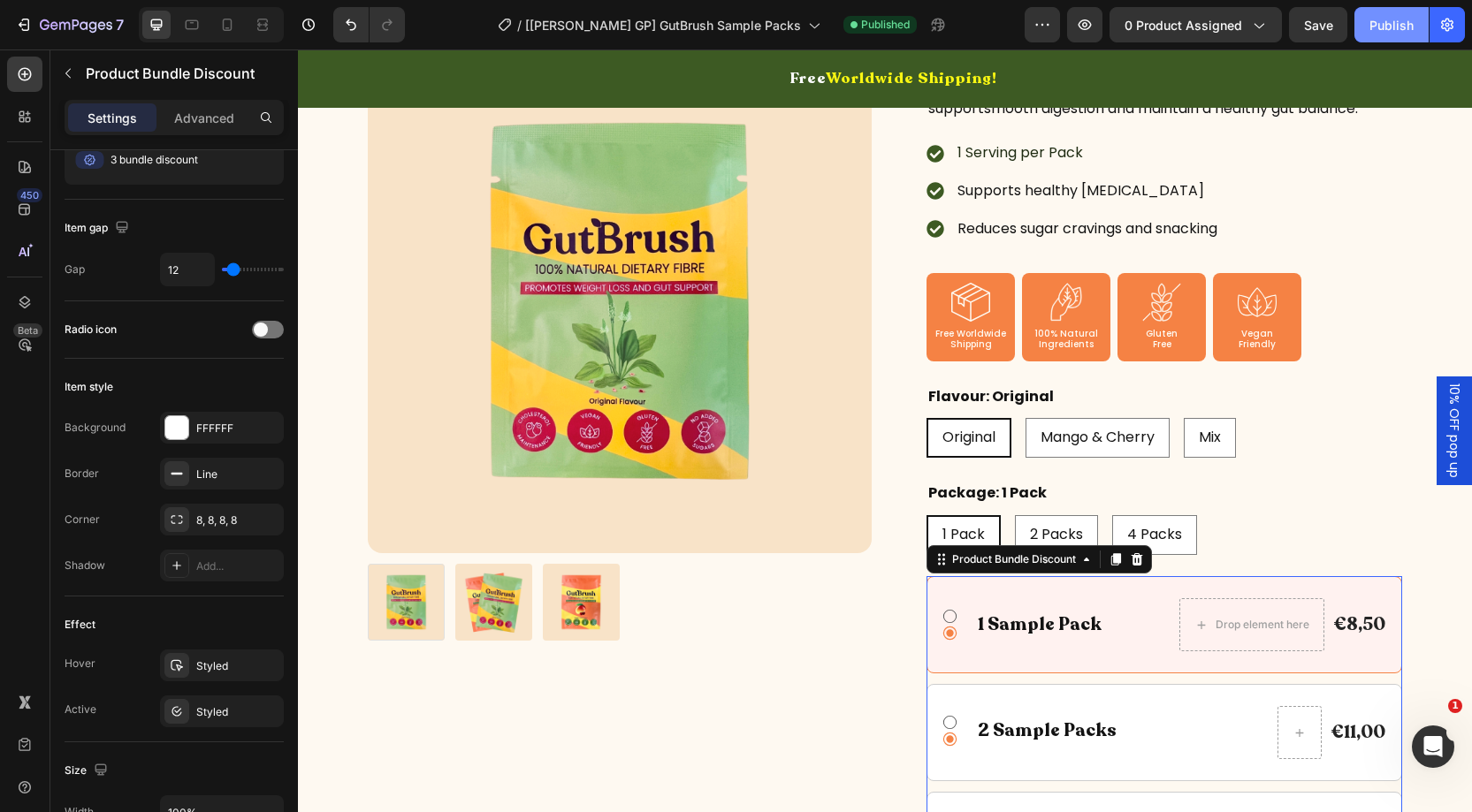
click at [1376, 26] on div "Publish" at bounding box center [1392, 25] width 44 height 18
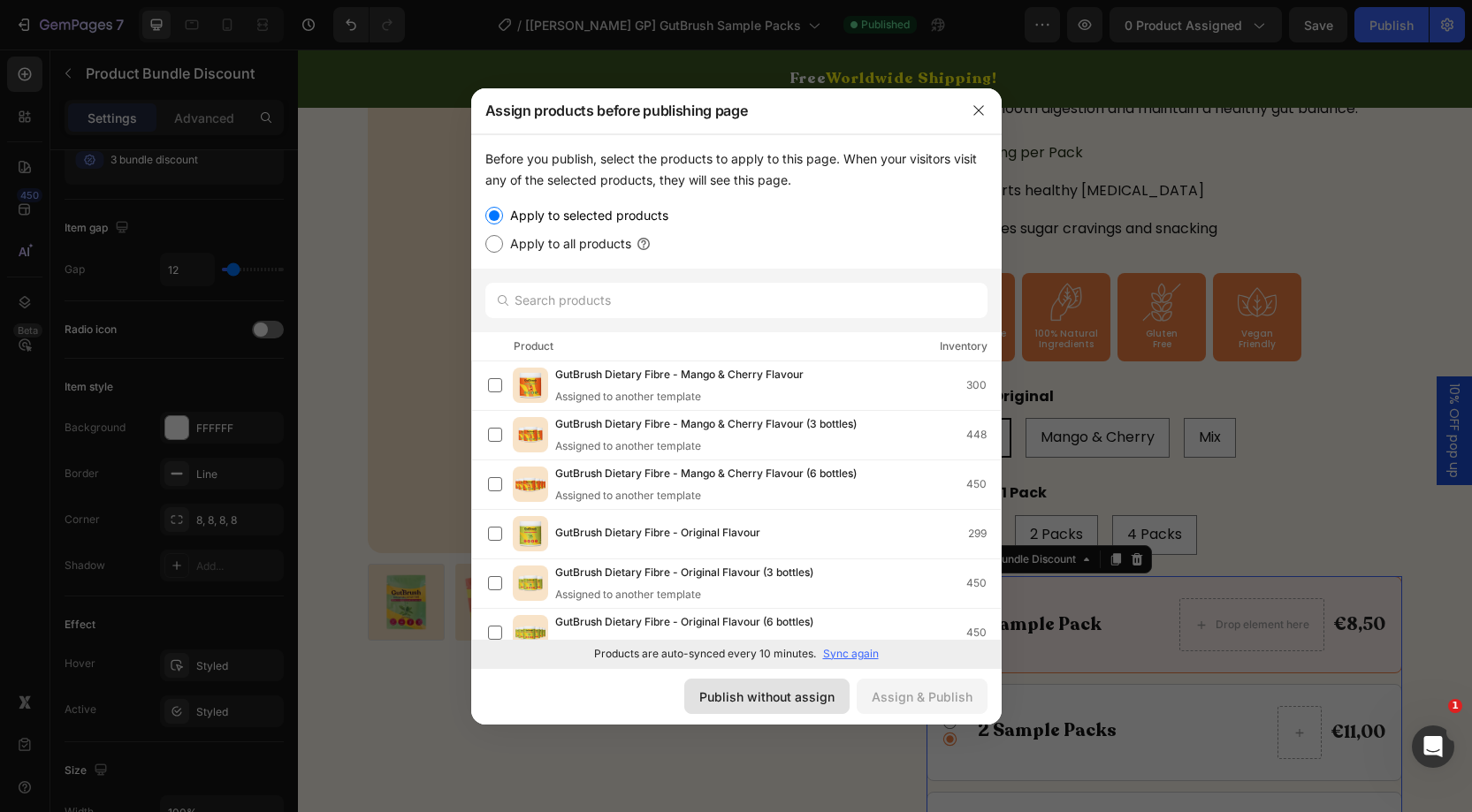
click at [808, 692] on div "Publish without assign" at bounding box center [767, 697] width 135 height 18
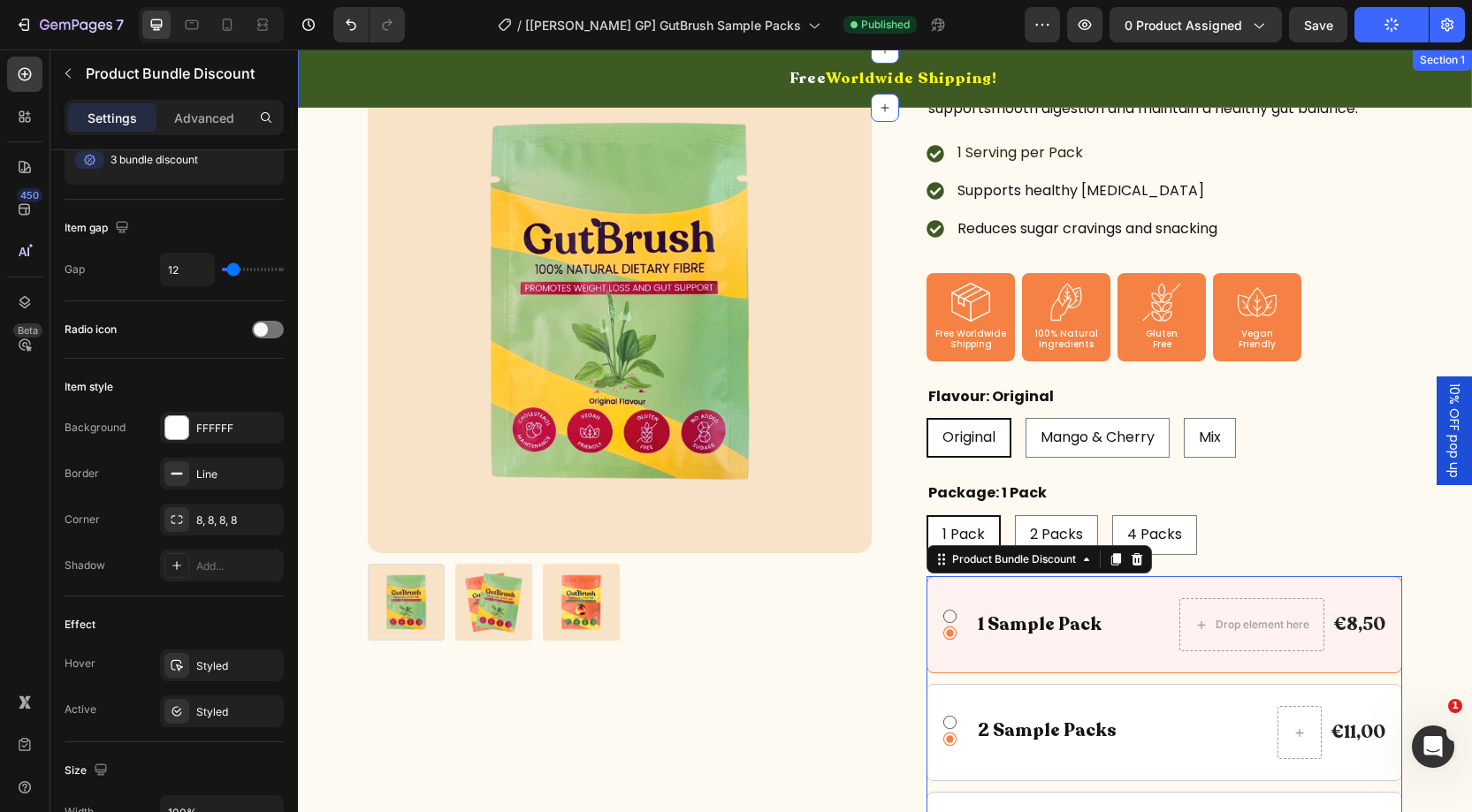
scroll to position [240, 0]
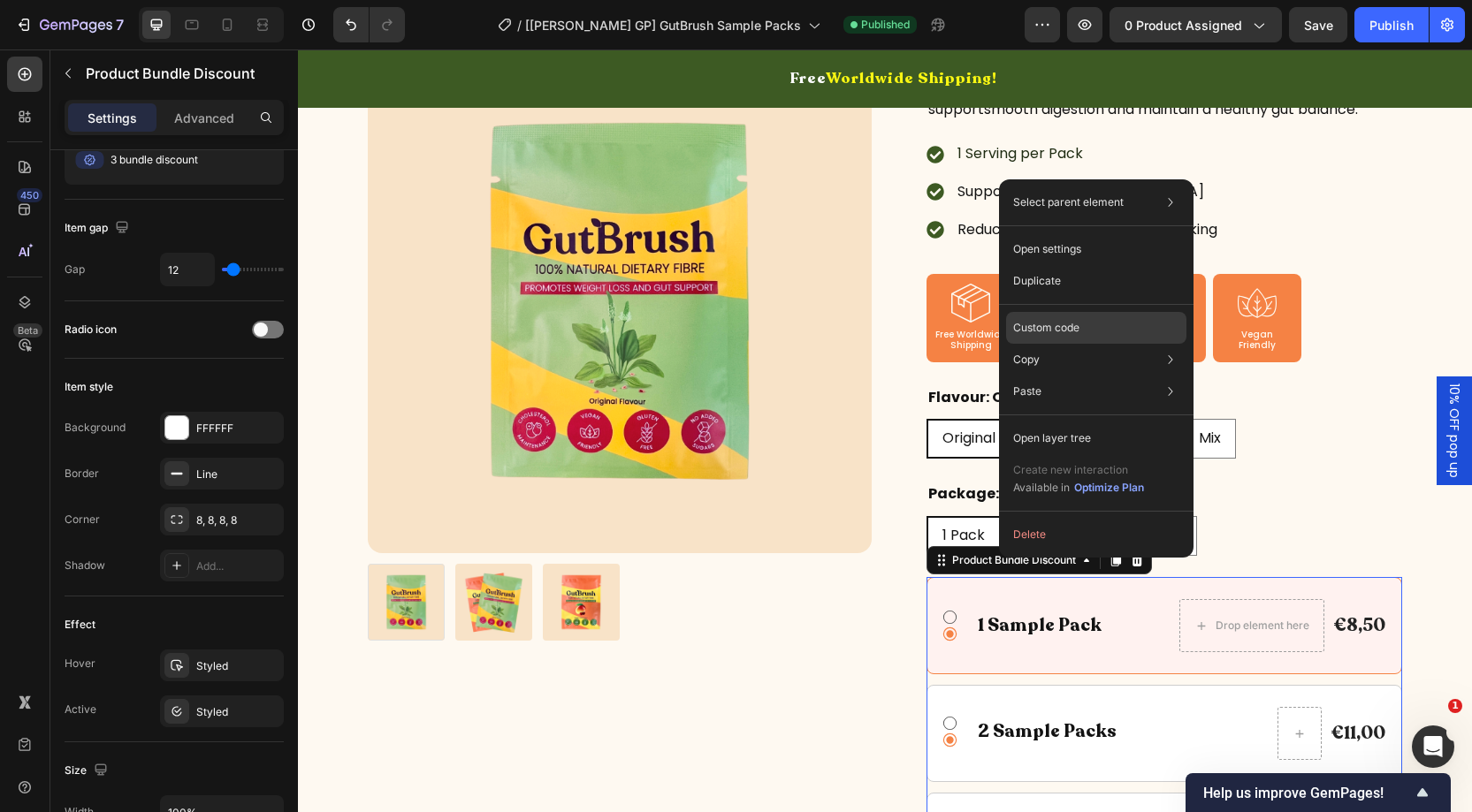
click at [1040, 322] on p "Custom code" at bounding box center [1046, 328] width 67 height 16
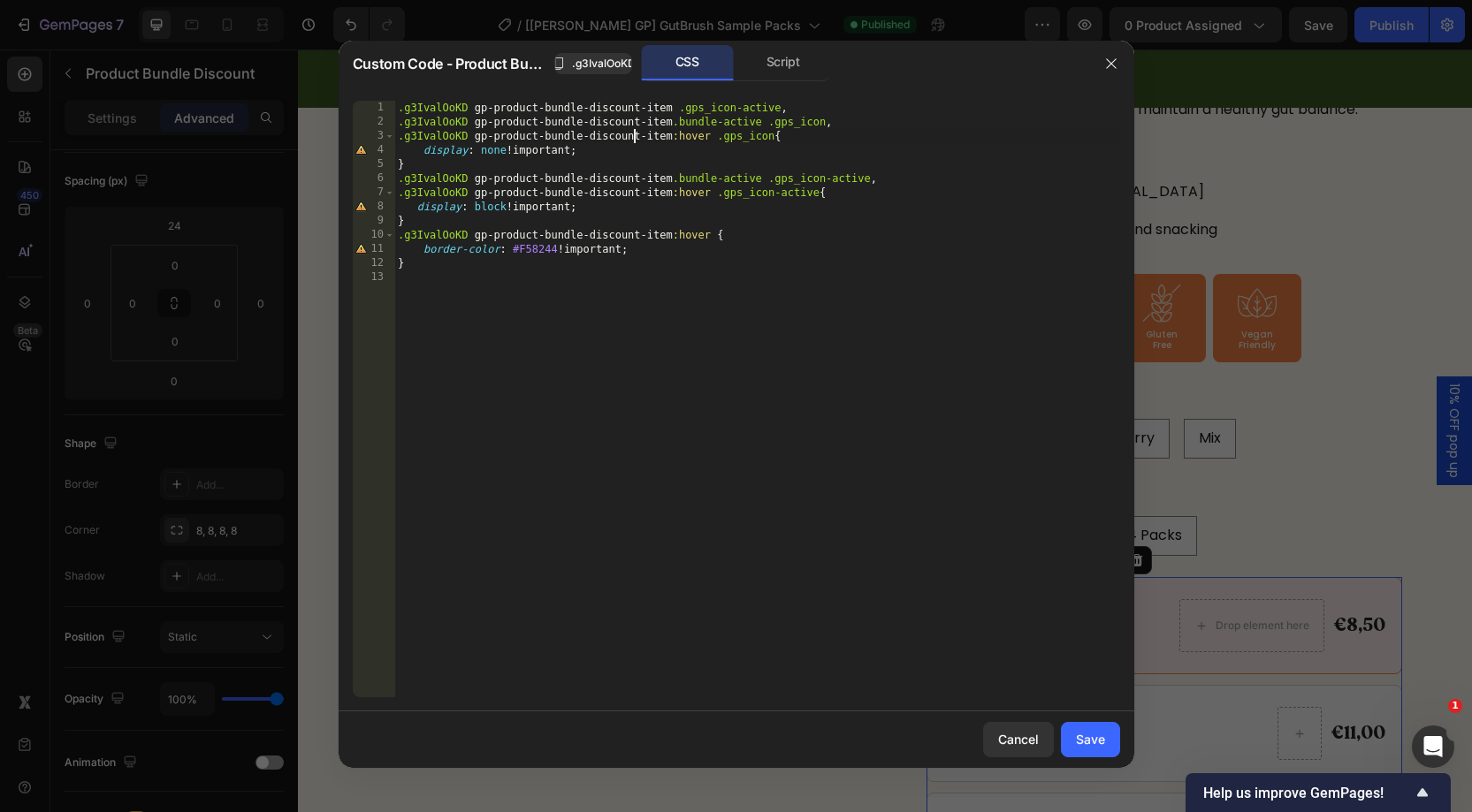
click at [632, 140] on div ".g3IvalOoKD gp-product-bundle-discount-item .gps_icon-active , .g3IvalOoKD gp-p…" at bounding box center [757, 412] width 726 height 625
click at [731, 126] on div ".g3IvalOoKD gp-product-bundle-discount-item .gps_icon-active , .g3IvalOoKD gp-p…" at bounding box center [757, 412] width 726 height 625
click at [767, 111] on div ".g3IvalOoKD gp-product-bundle-discount-item .gps_icon-active , .g3IvalOoKD gp-p…" at bounding box center [757, 412] width 726 height 625
click at [548, 158] on div ".g3IvalOoKD gp-product-bundle-discount-item .gps_icon-active , .g3IvalOoKD gp-p…" at bounding box center [757, 412] width 726 height 625
click at [750, 125] on div ".g3IvalOoKD gp-product-bundle-discount-item .gps_icon-active , .g3IvalOoKD gp-p…" at bounding box center [757, 412] width 726 height 625
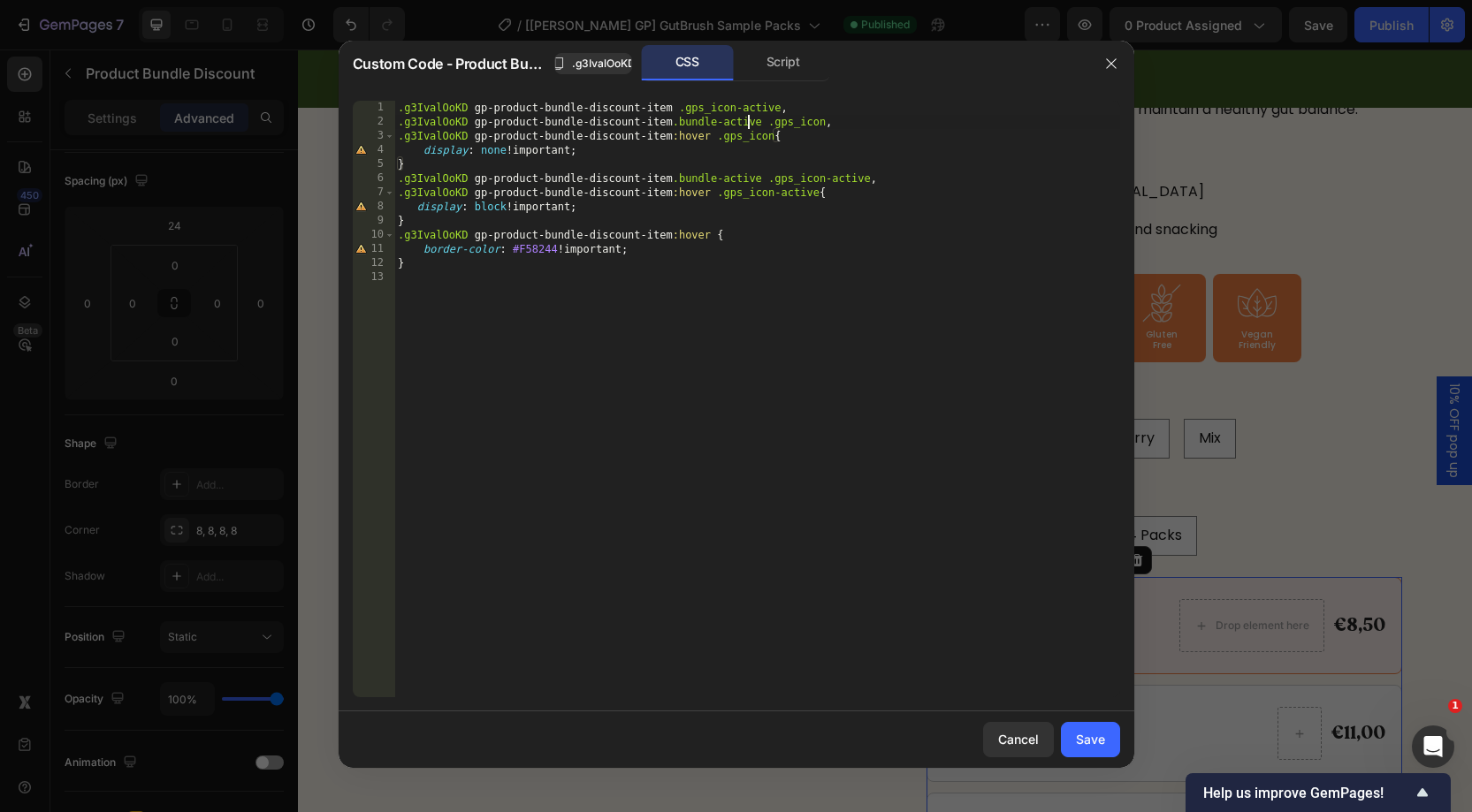
click at [750, 125] on div ".g3IvalOoKD gp-product-bundle-discount-item .gps_icon-active , .g3IvalOoKD gp-p…" at bounding box center [757, 412] width 726 height 625
click at [788, 128] on div ".g3IvalOoKD gp-product-bundle-discount-item .gps_icon-active , .g3IvalOoKD gp-p…" at bounding box center [757, 412] width 726 height 625
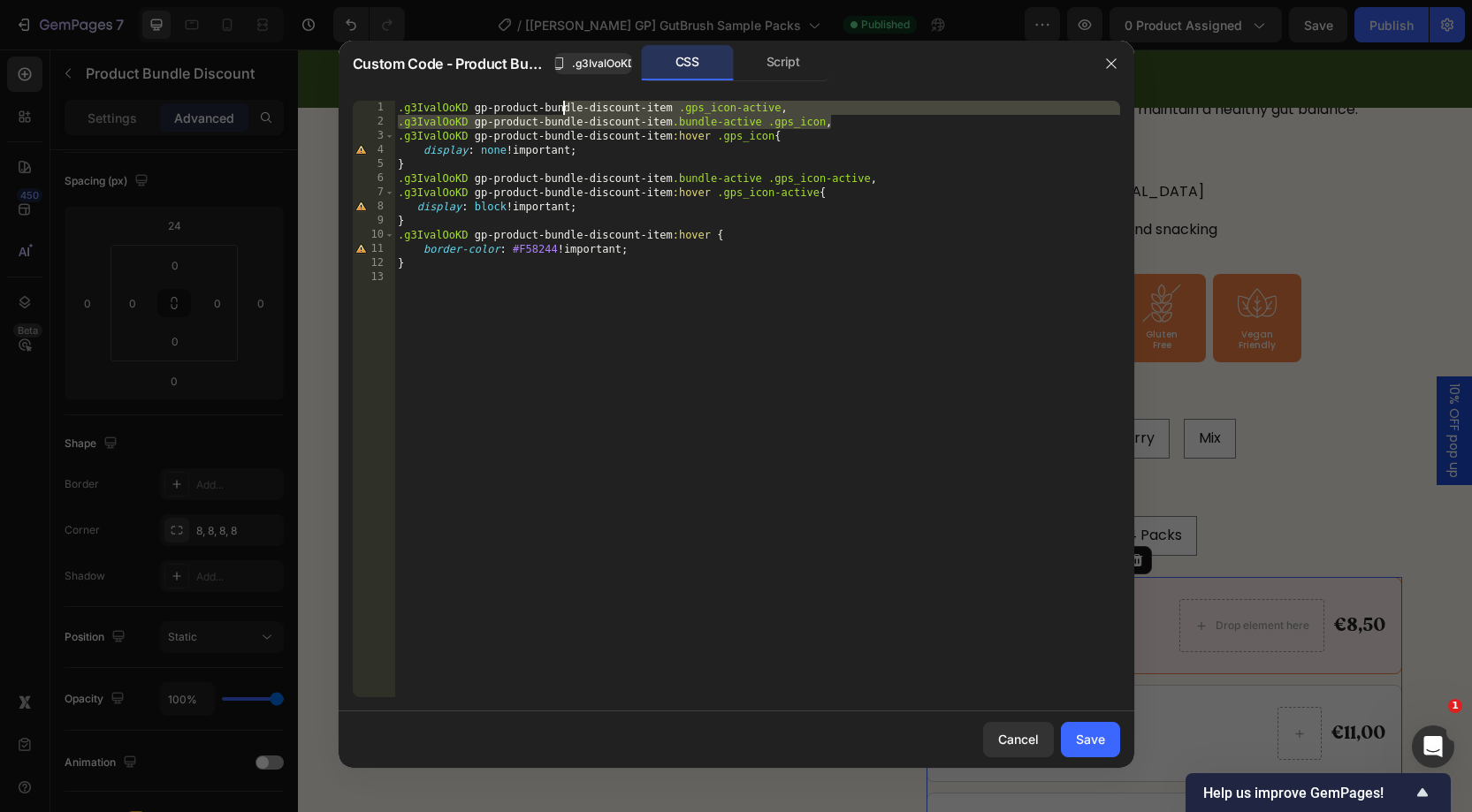
drag, startPoint x: 837, startPoint y: 122, endPoint x: 735, endPoint y: 127, distance: 102.1
click at [630, 114] on div ".g3IvalOoKD gp-product-bundle-discount-item .gps_icon-active , .g3IvalOoKD gp-p…" at bounding box center [757, 412] width 726 height 625
click at [741, 127] on div ".g3IvalOoKD gp-product-bundle-discount-item .gps_icon-active , .g3IvalOoKD gp-p…" at bounding box center [757, 412] width 726 height 625
type textarea ".g3IvalOoKD gp-product-bundle-discount-item.bundle-active .gps_icon,"
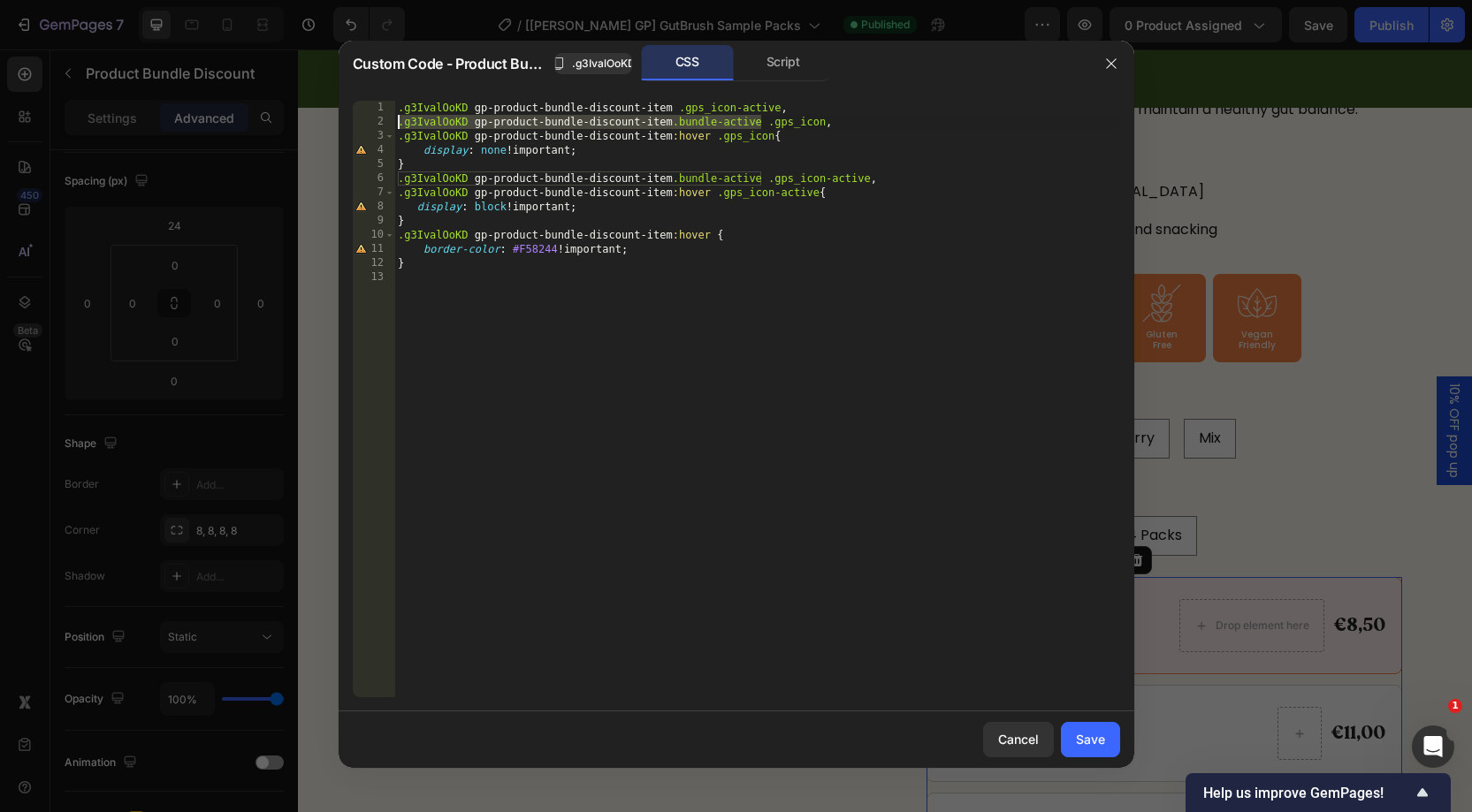
drag, startPoint x: 760, startPoint y: 123, endPoint x: 402, endPoint y: 124, distance: 358.0
click at [391, 126] on div ".g3IvalOoKD gp-product-bundle-discount-item.bundle-active .gps_icon, 1 2 3 4 5 …" at bounding box center [736, 399] width 767 height 597
click at [780, 71] on div "Script" at bounding box center [784, 62] width 93 height 36
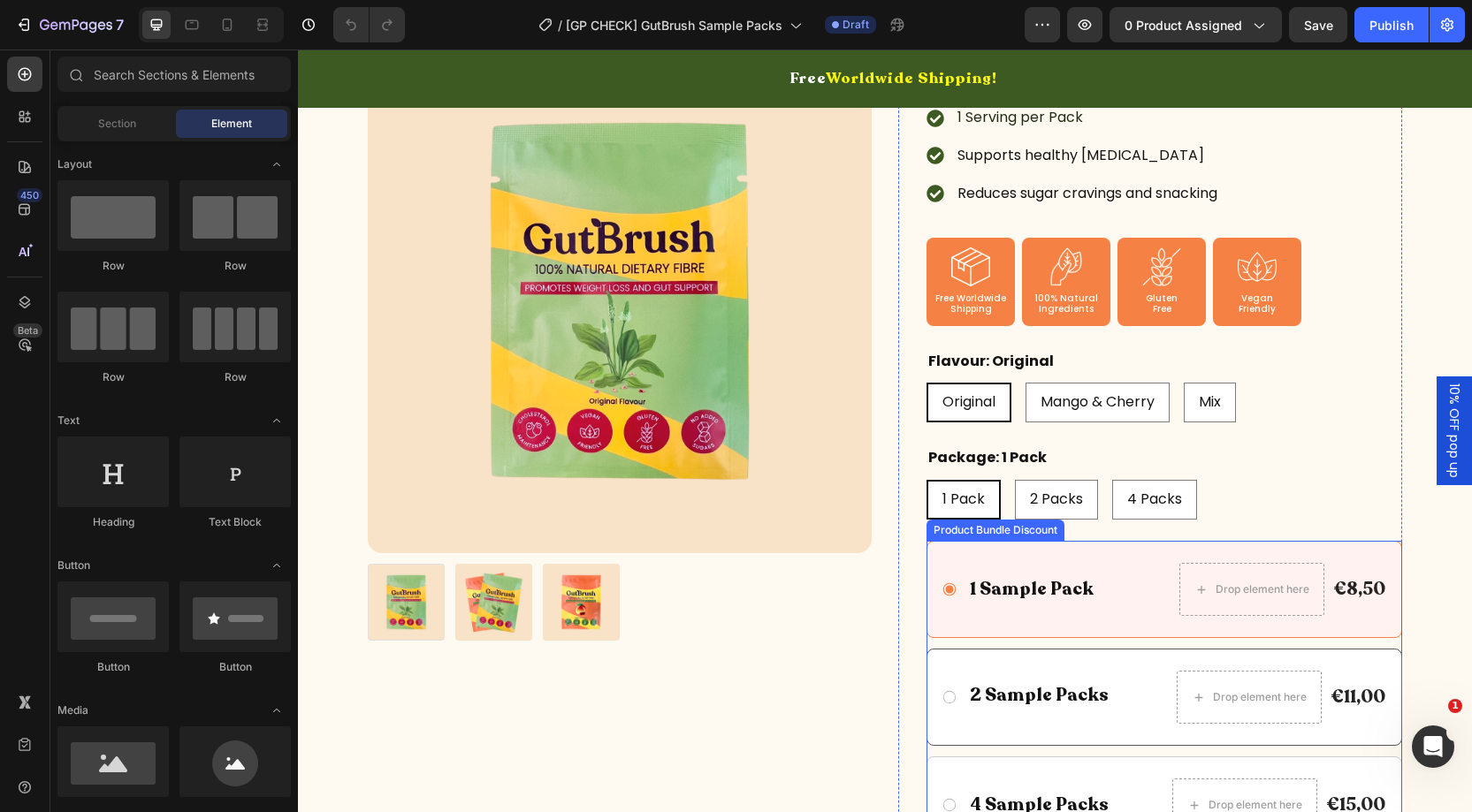
scroll to position [347, 0]
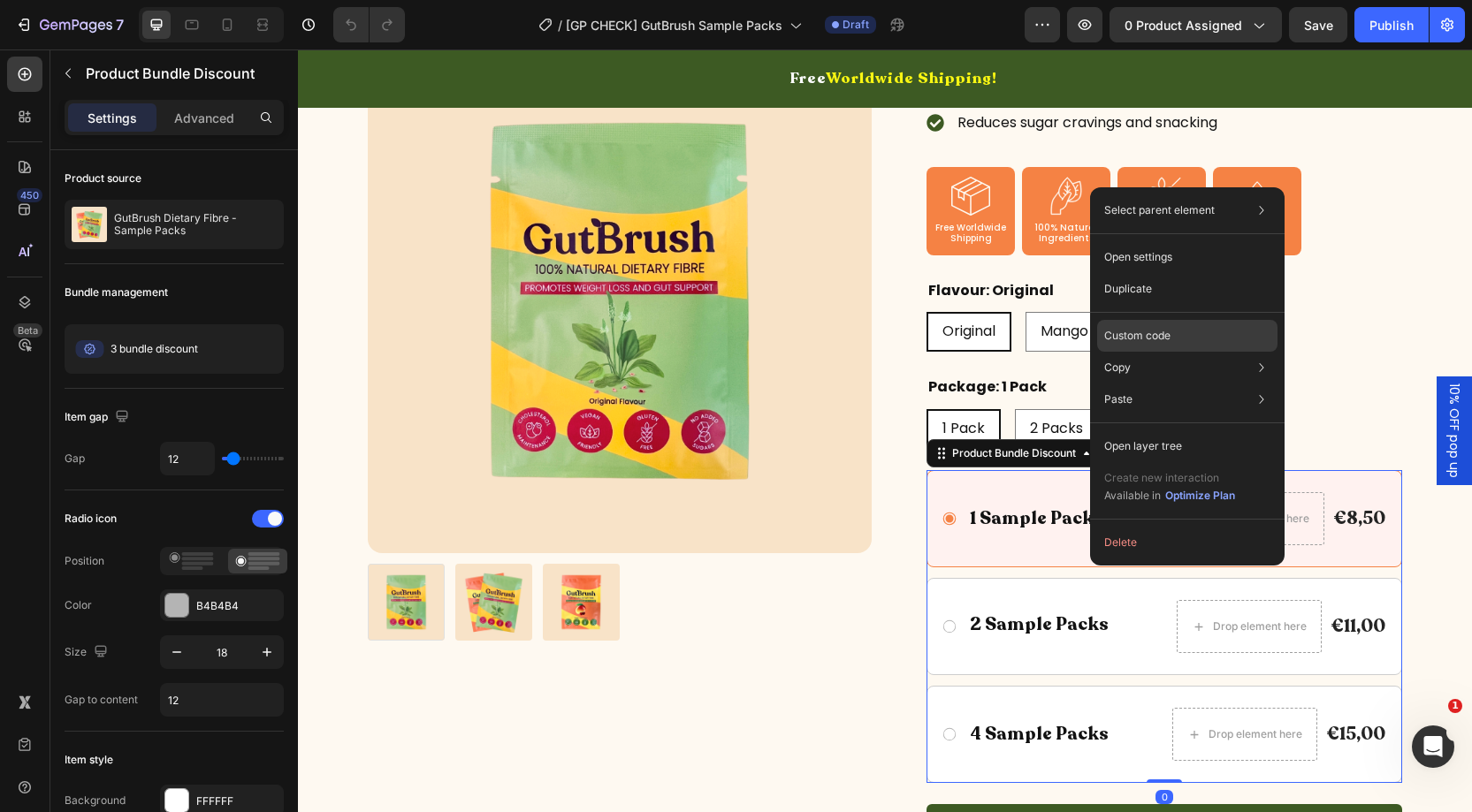
click at [1129, 329] on p "Custom code" at bounding box center [1137, 335] width 67 height 16
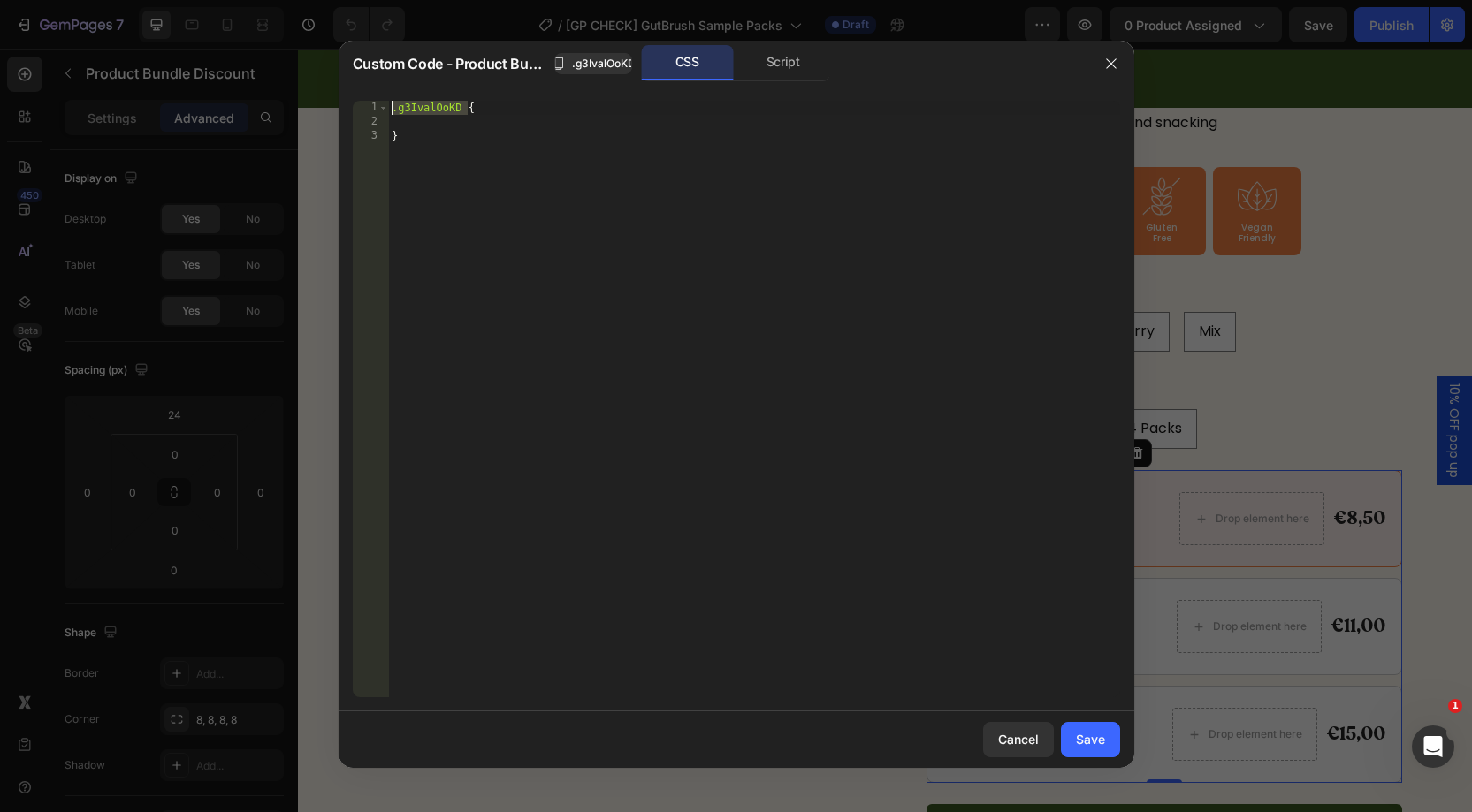
drag, startPoint x: 465, startPoint y: 108, endPoint x: 224, endPoint y: 111, distance: 241.0
click at [195, 105] on div "Custom Code - Product Bundle Discount .g3IvalOoKD CSS Script .g3IvalOoKD { 1 2 …" at bounding box center [736, 406] width 1472 height 812
paste textarea "gp-product-bundle-discount-item.bundle-active"
drag, startPoint x: 666, startPoint y: 106, endPoint x: 995, endPoint y: 142, distance: 331.0
click at [666, 106] on div ".g3IvalOoKD gp-product-bundle-discount-item .bundle-active { }" at bounding box center [754, 412] width 732 height 625
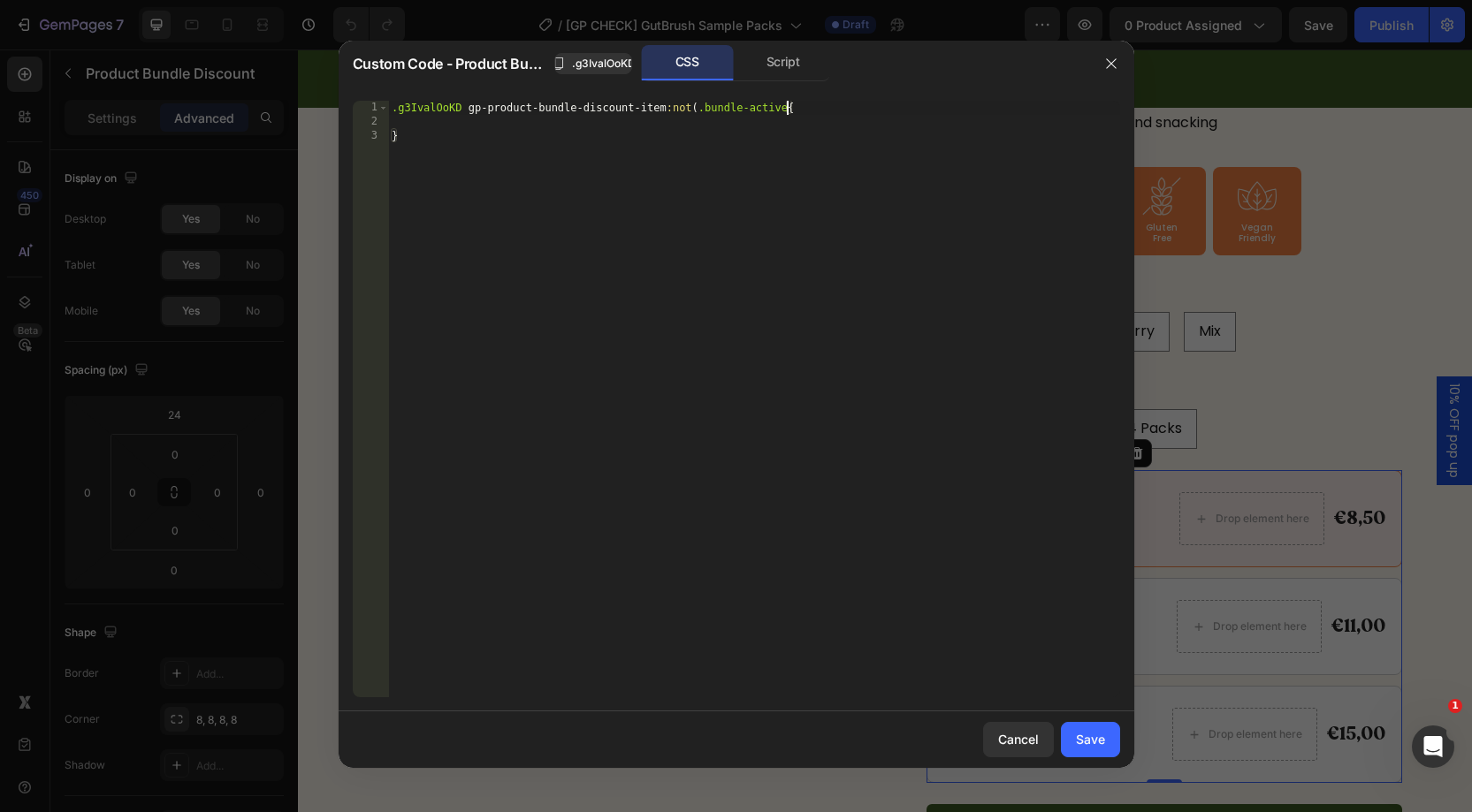
scroll to position [0, 33]
type textarea ".g3IvalOoKD gp-product-bundle-discount-item:not(.bundle-active){"
drag, startPoint x: 1090, startPoint y: 736, endPoint x: 788, endPoint y: 686, distance: 306.1
click at [1090, 736] on div "Save" at bounding box center [1091, 739] width 29 height 18
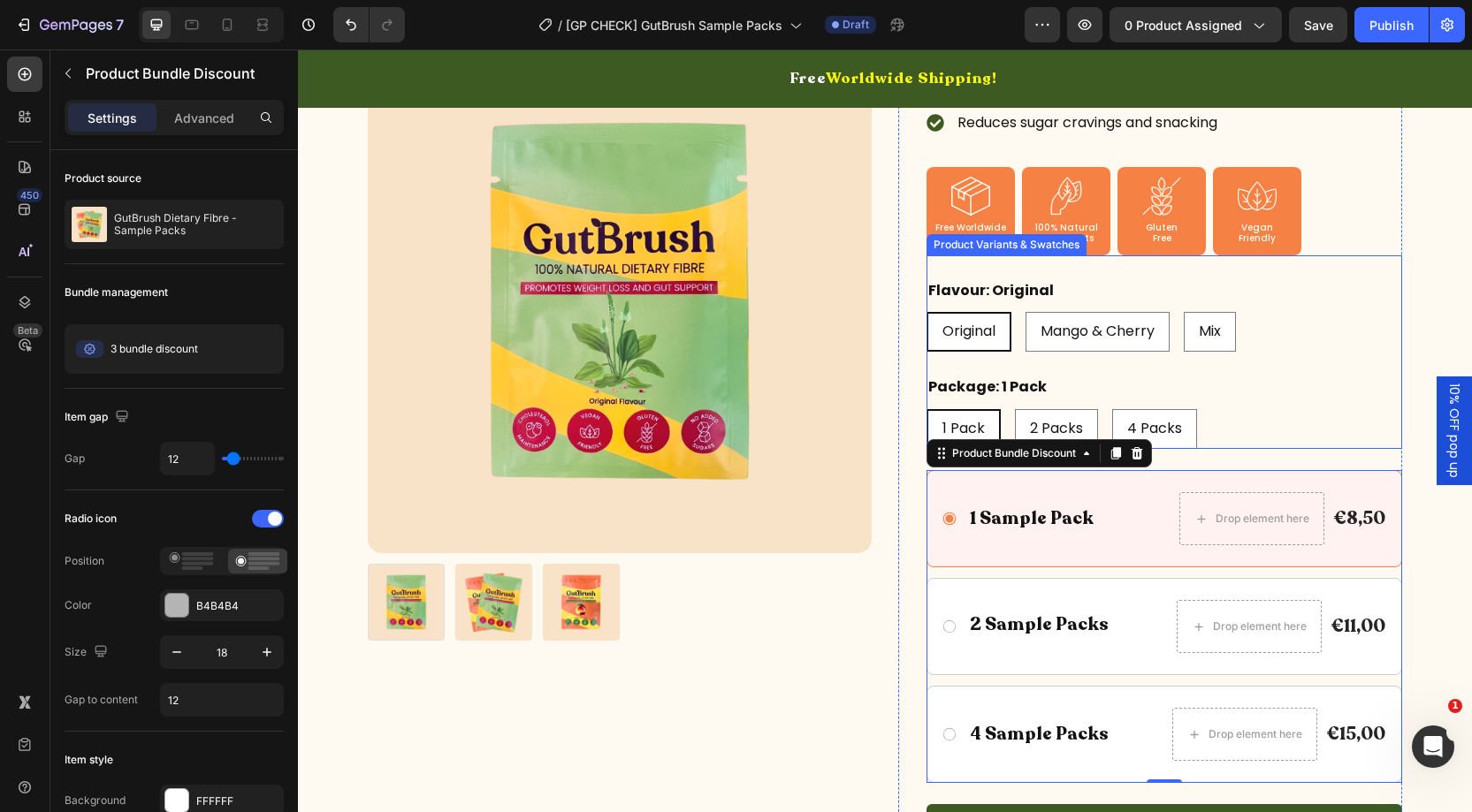
scroll to position [346, 0]
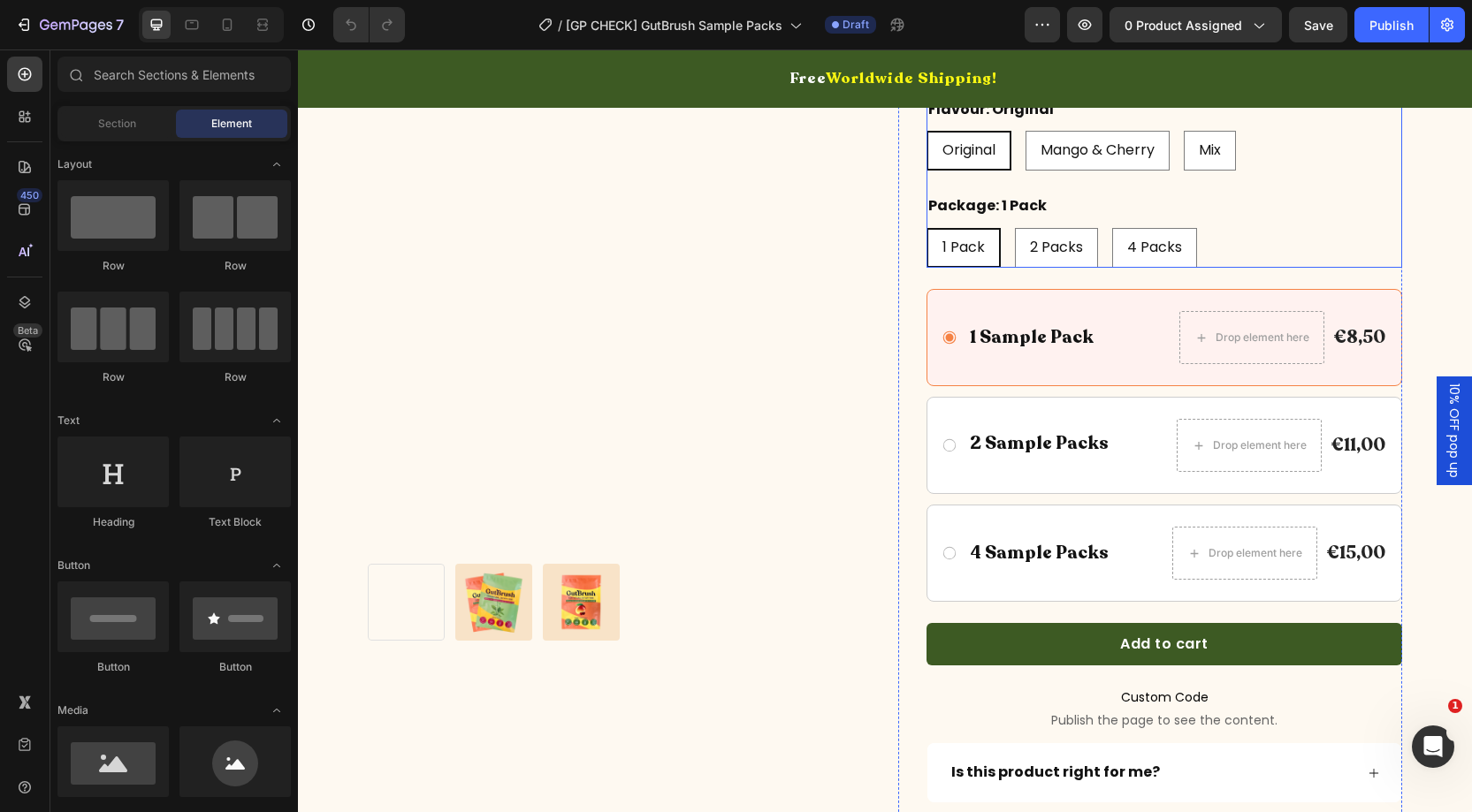
scroll to position [546, 0]
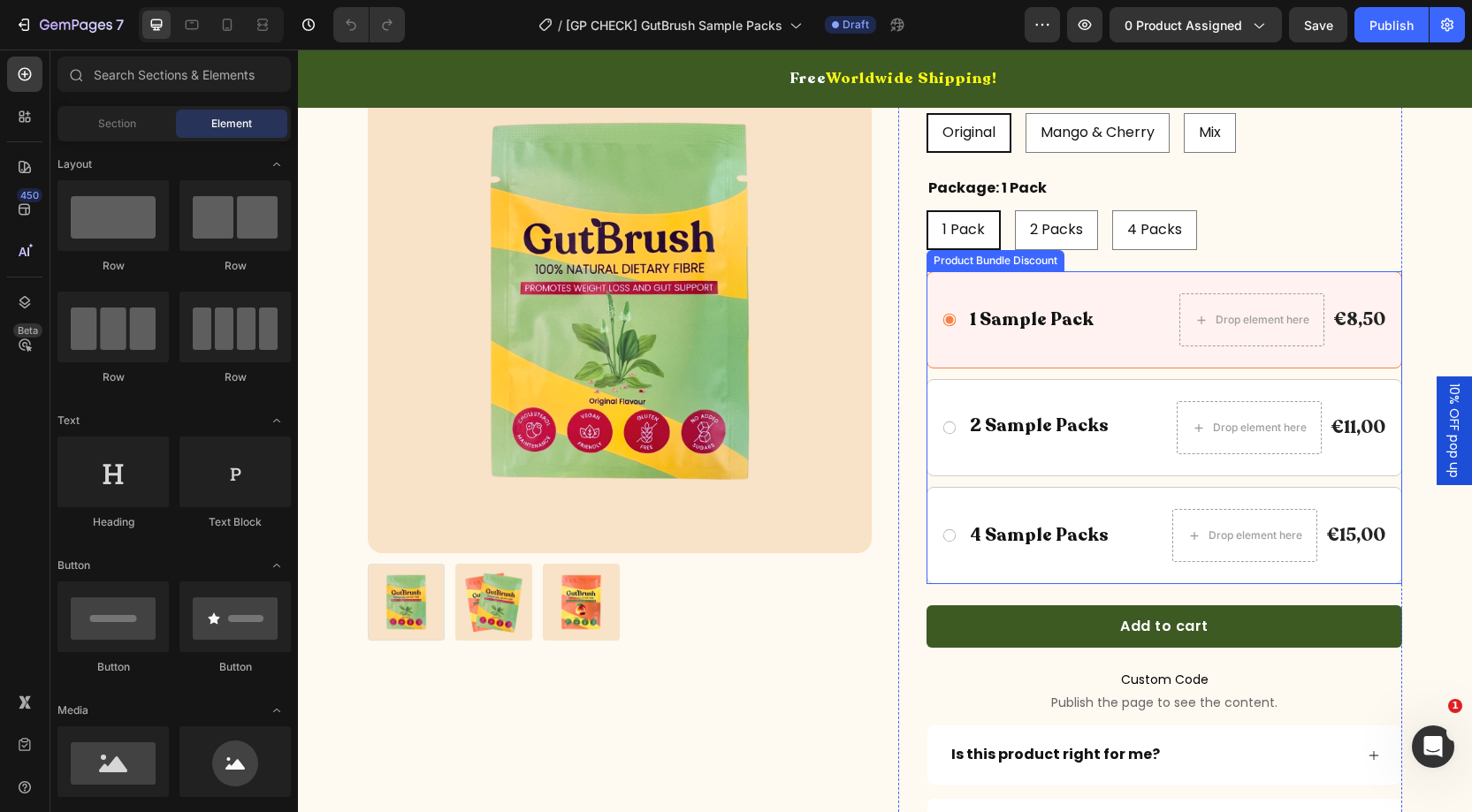
click at [978, 356] on div "1 Sample Pack Text Block Drop element here €8,50 Product Price Product Price Ro…" at bounding box center [1164, 319] width 475 height 98
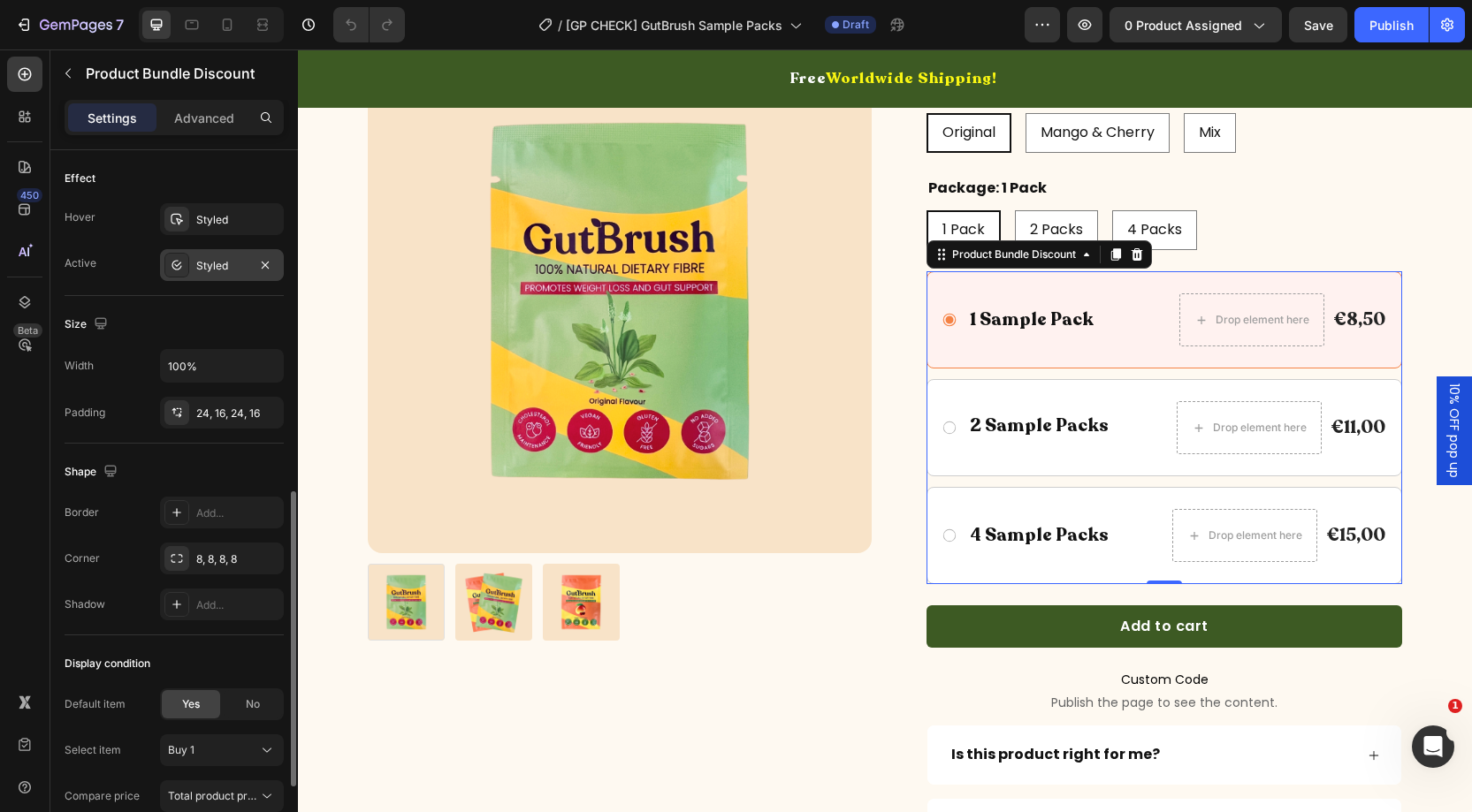
scroll to position [820, 0]
click at [211, 265] on div "Styled" at bounding box center [222, 265] width 51 height 16
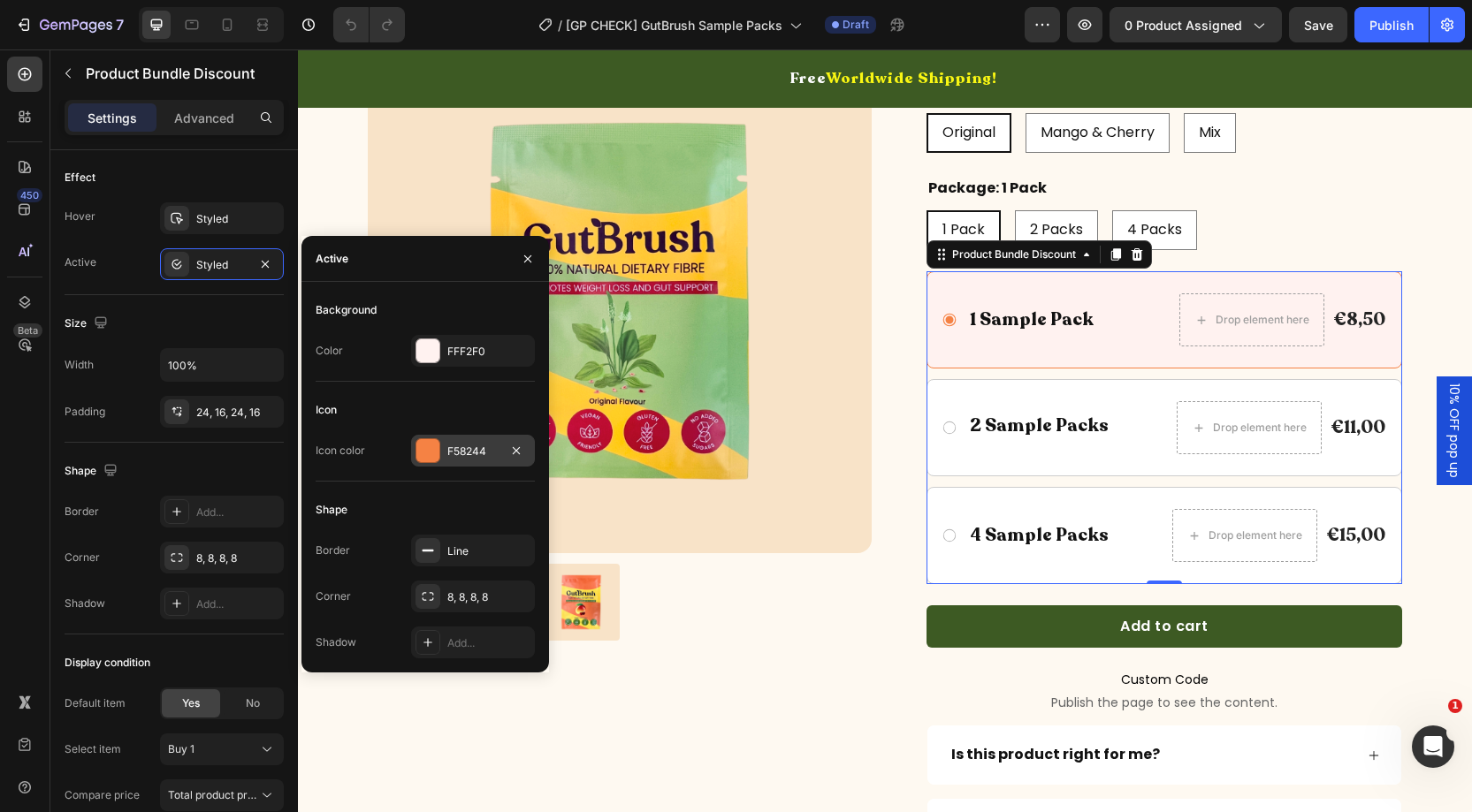
click at [464, 443] on div "F58244" at bounding box center [473, 451] width 51 height 16
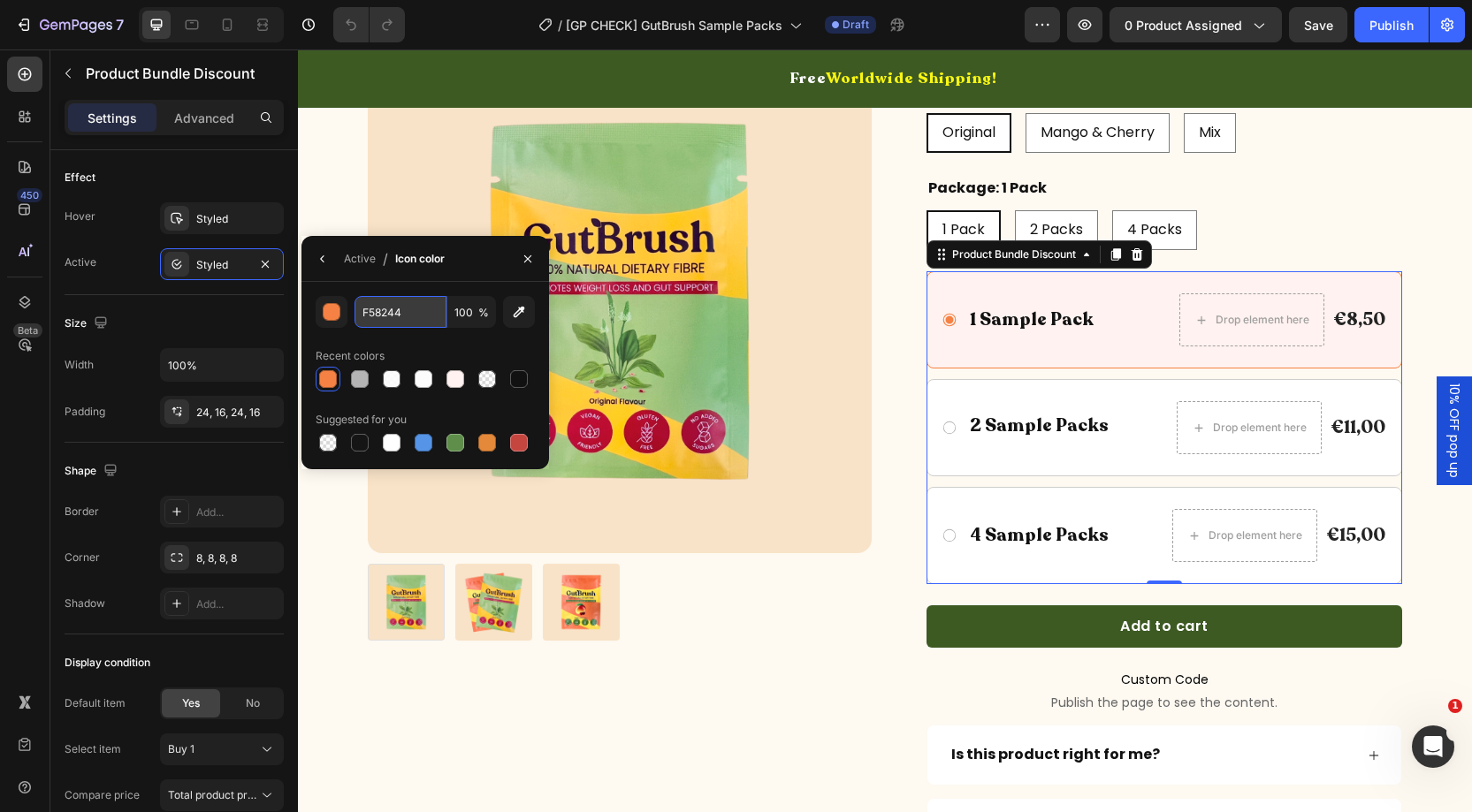
click at [419, 312] on input "F58244" at bounding box center [401, 312] width 92 height 32
click at [217, 213] on div "Styled" at bounding box center [222, 219] width 51 height 16
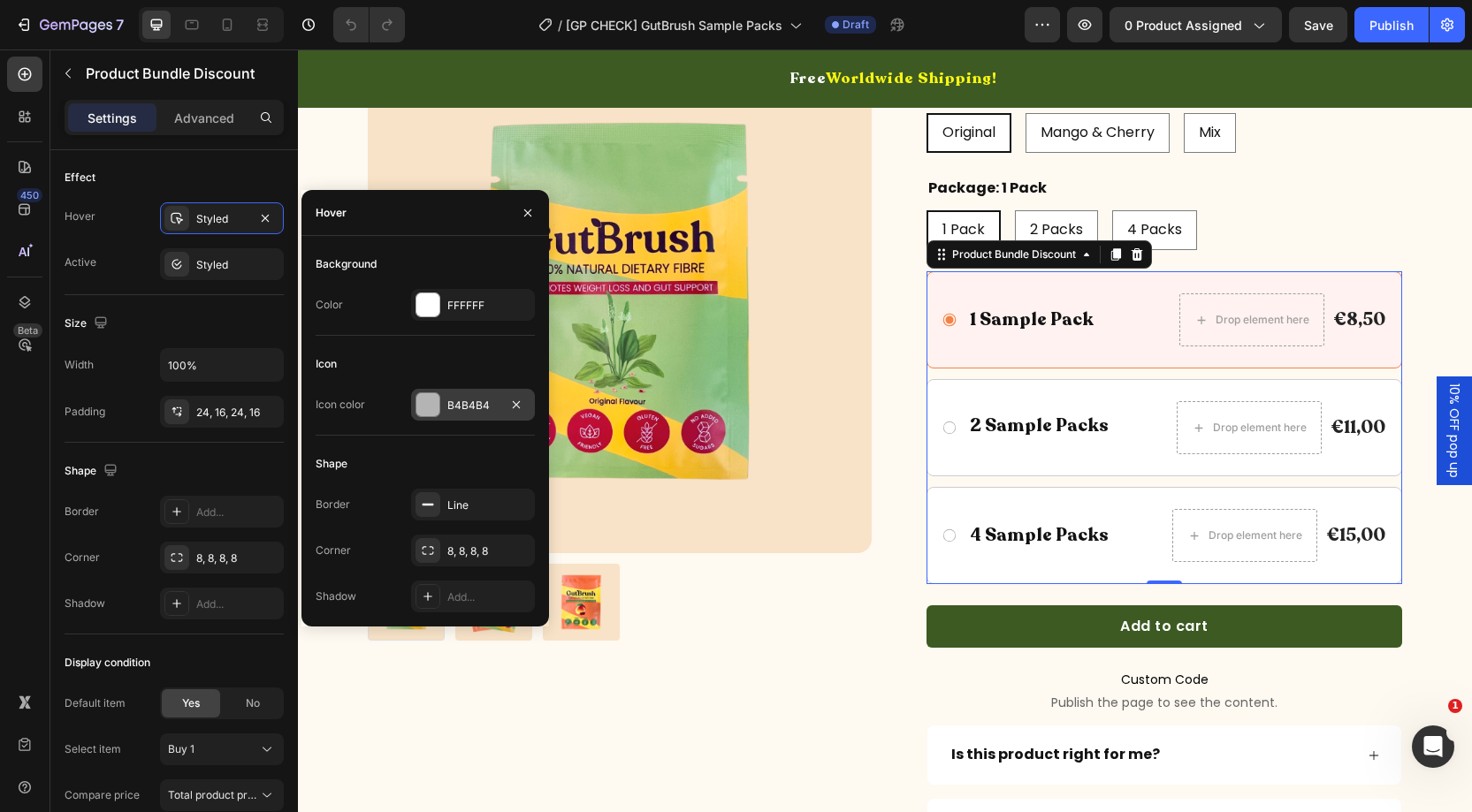
click at [467, 398] on div "B4B4B4" at bounding box center [473, 405] width 51 height 16
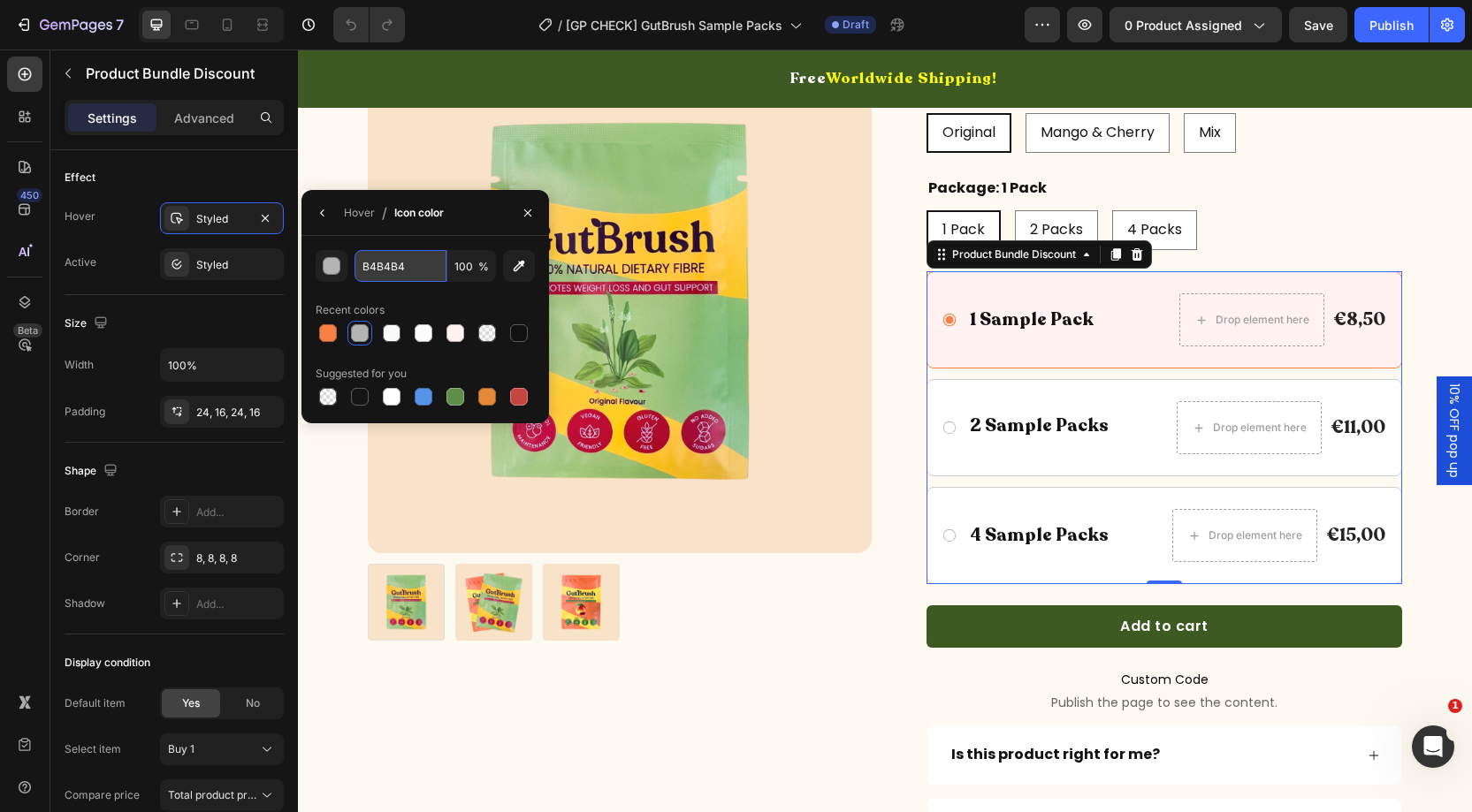
click at [425, 276] on input "B4B4B4" at bounding box center [401, 265] width 92 height 32
paste input "F5824"
type input "F58244"
click at [430, 241] on div "F58244 100 % Recent colors Suggested for you" at bounding box center [424, 329] width 247 height 187
click at [1385, 30] on div "Publish" at bounding box center [1392, 25] width 44 height 18
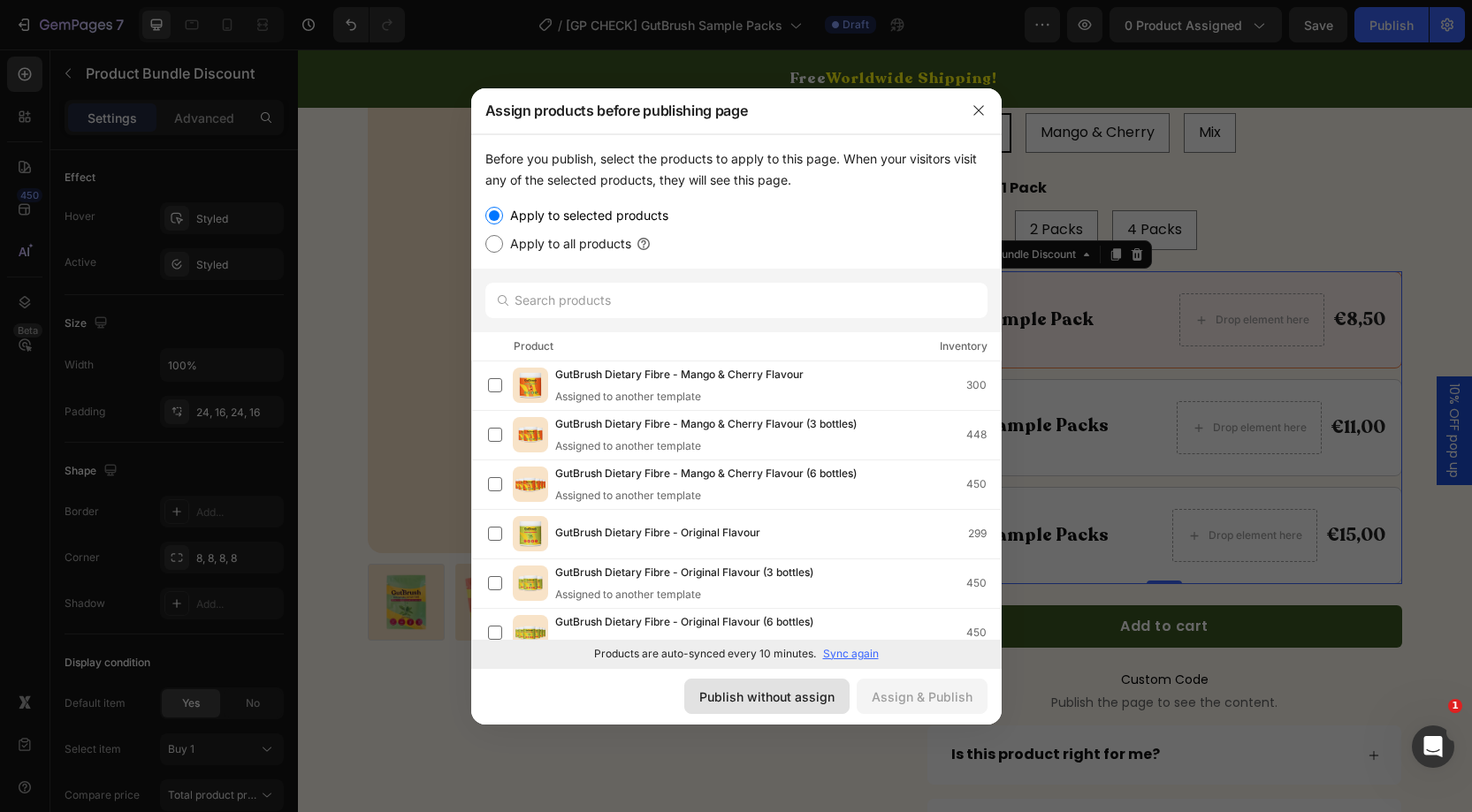
drag, startPoint x: 746, startPoint y: 696, endPoint x: 454, endPoint y: 644, distance: 296.6
click at [746, 696] on div "Publish without assign" at bounding box center [767, 697] width 135 height 18
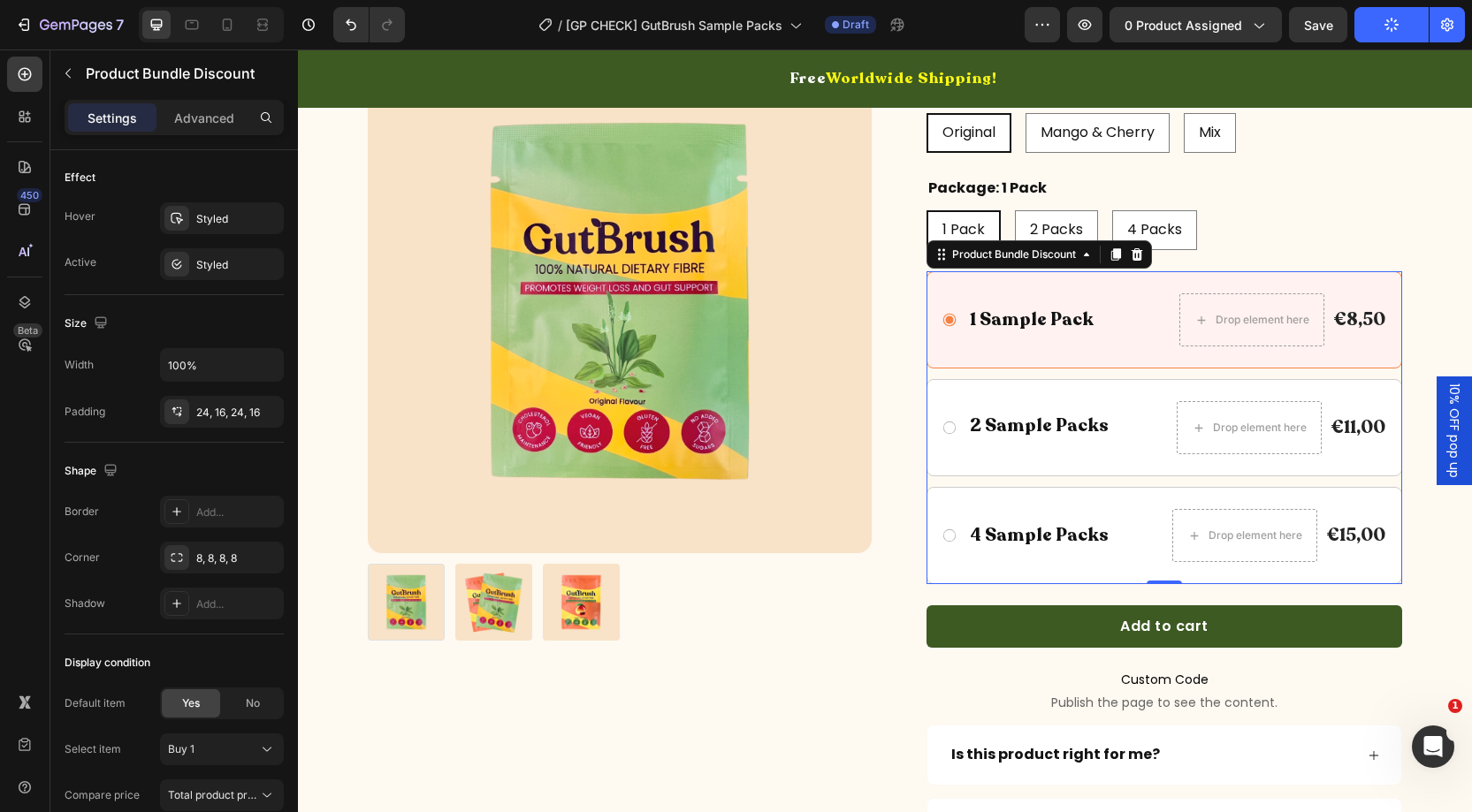
click at [986, 18] on div "/ [GP CHECK] GutBrush Sample Packs Draft" at bounding box center [722, 25] width 606 height 36
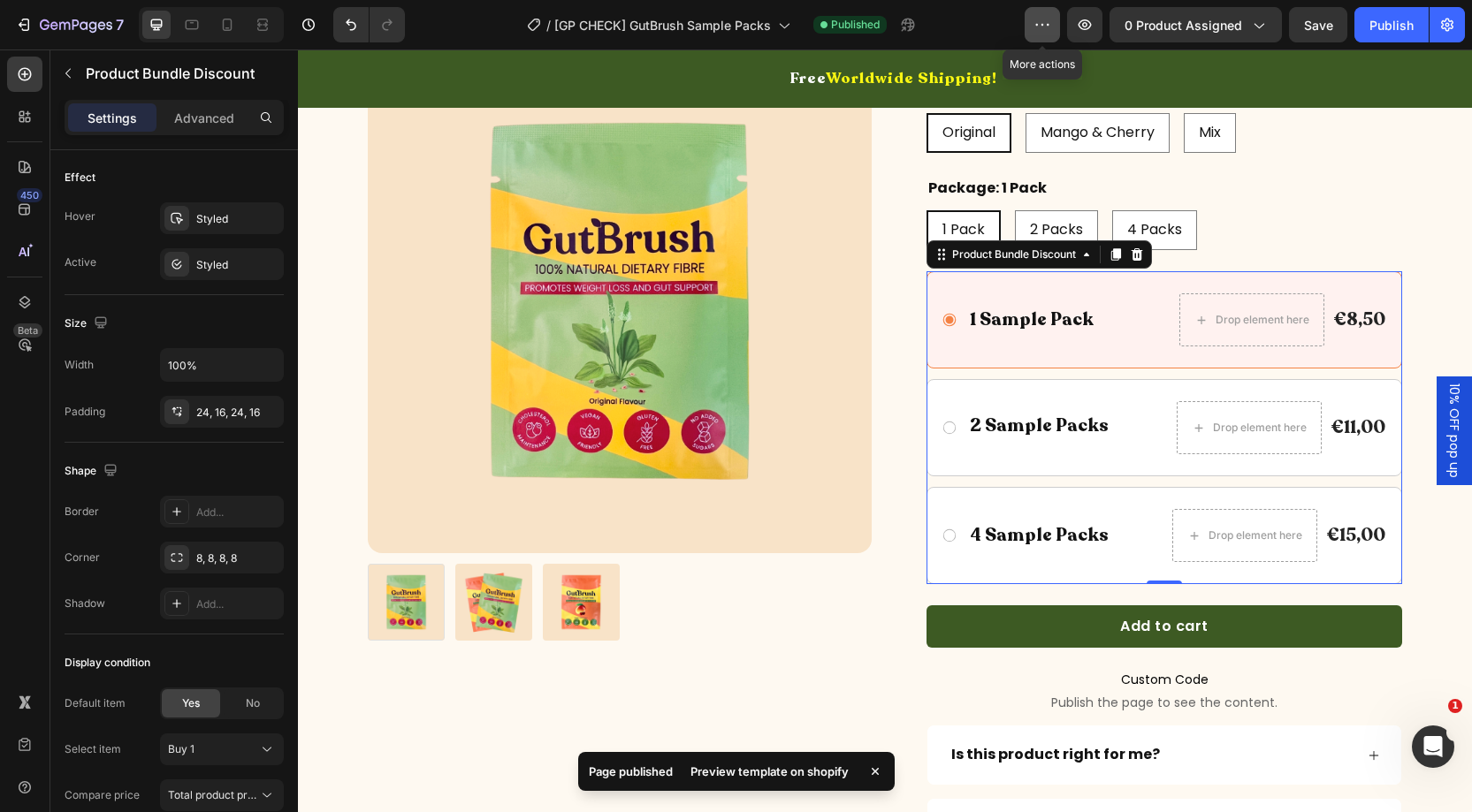
click at [1043, 23] on icon "button" at bounding box center [1042, 24] width 17 height 17
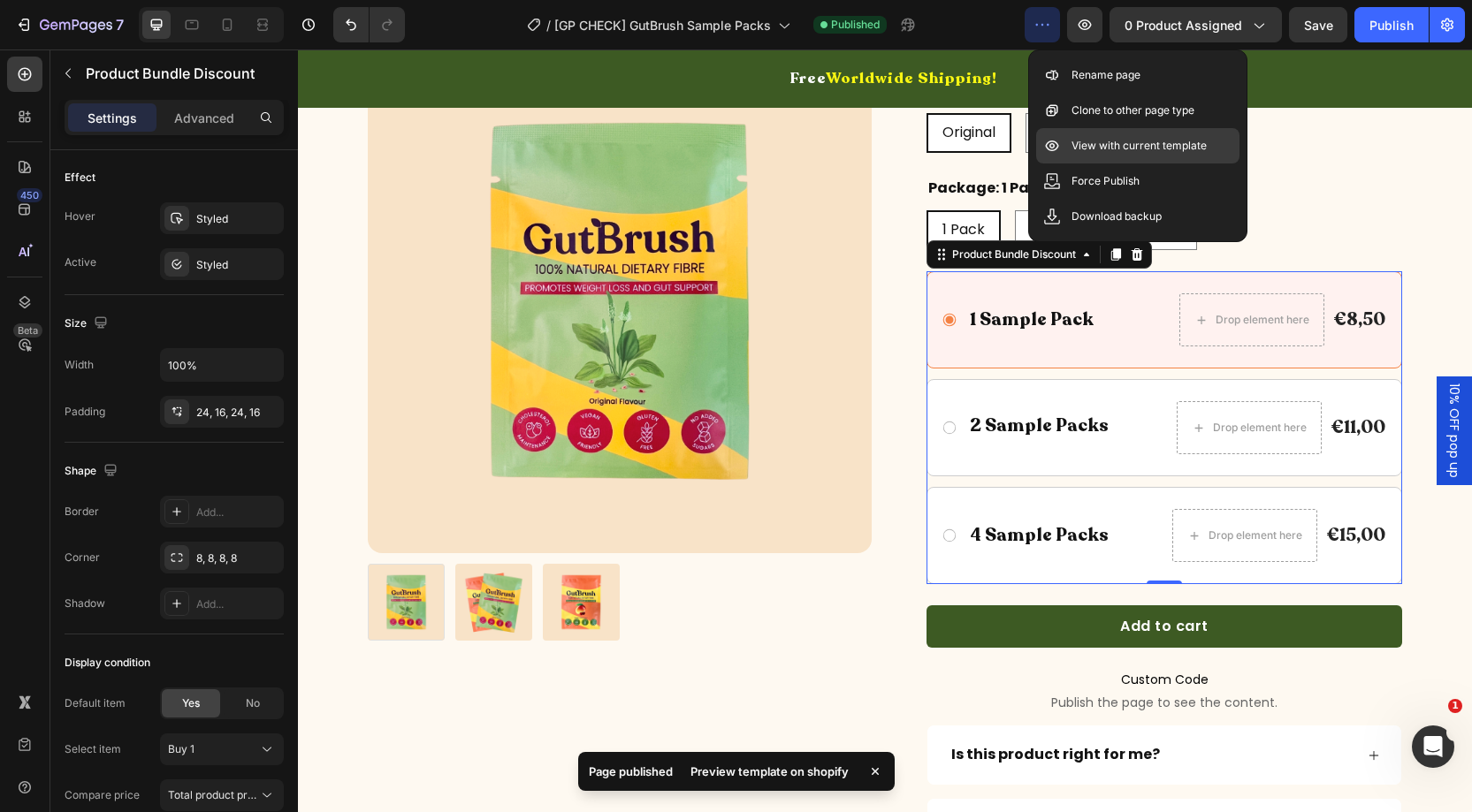
click at [1095, 140] on p "View with current template" at bounding box center [1139, 145] width 135 height 17
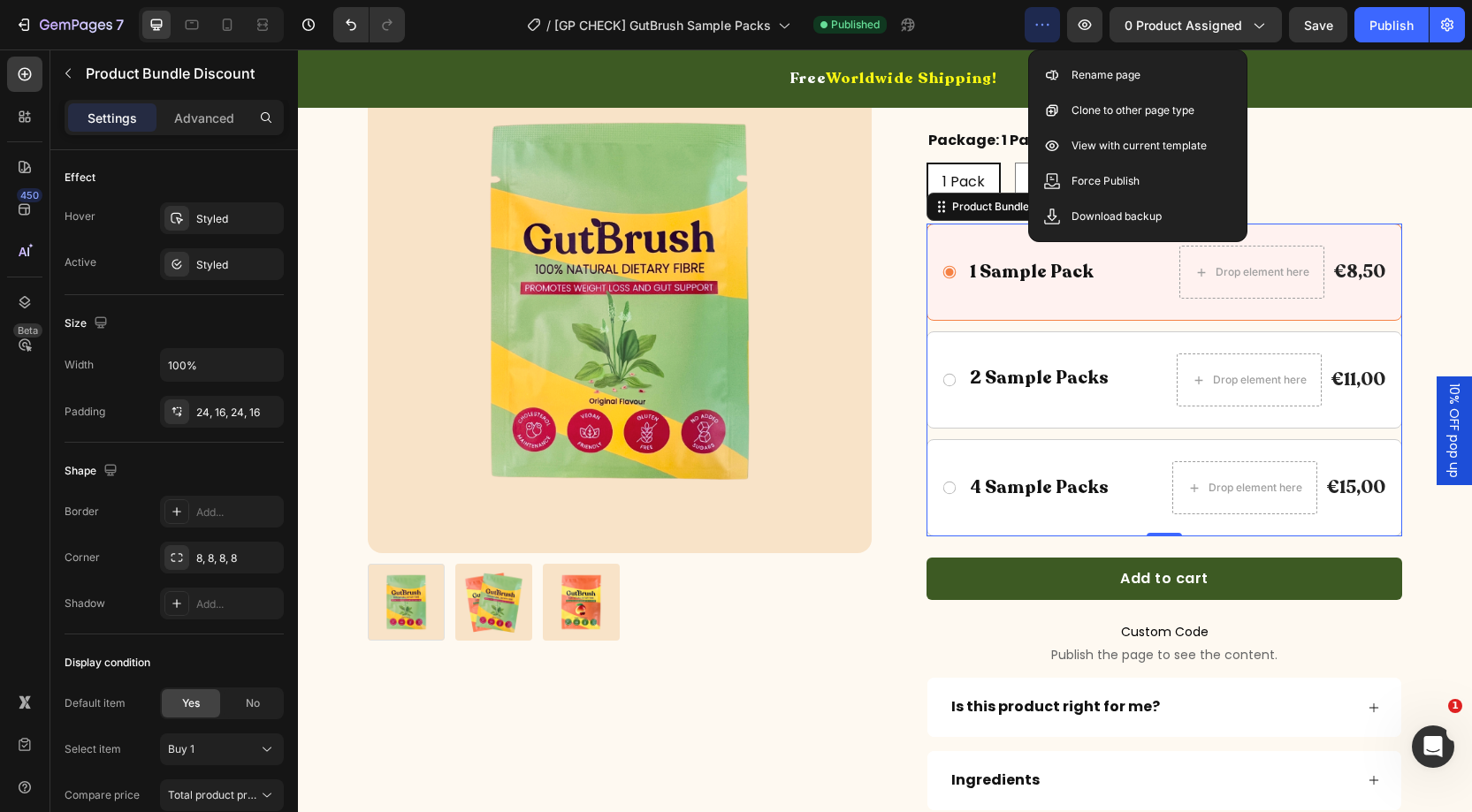
scroll to position [625, 0]
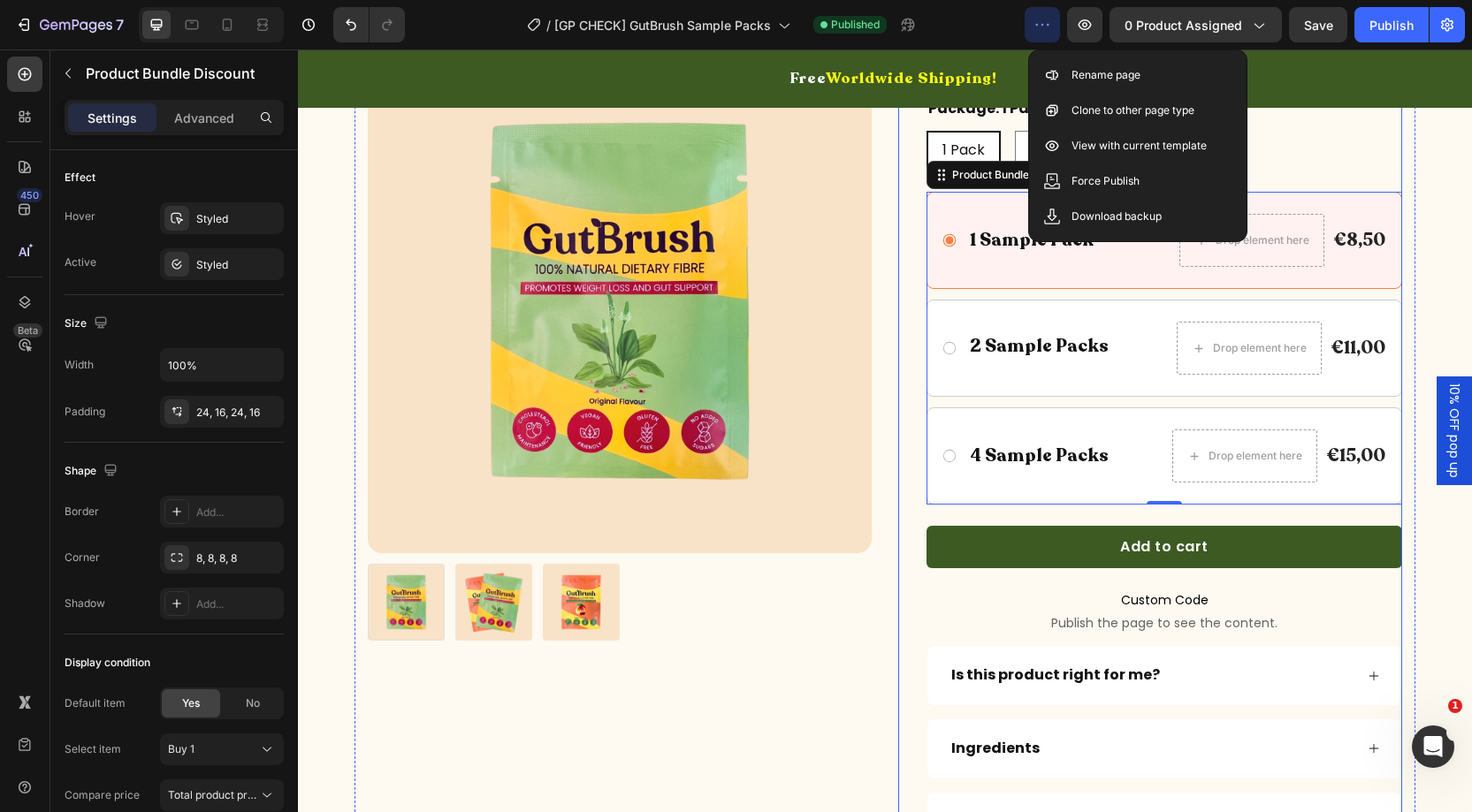
click at [914, 380] on div "GutBrush Dietary Fibre - Sample Packs Product Title Gut curious? Grab a GutBrus…" at bounding box center [1150, 192] width 504 height 1320
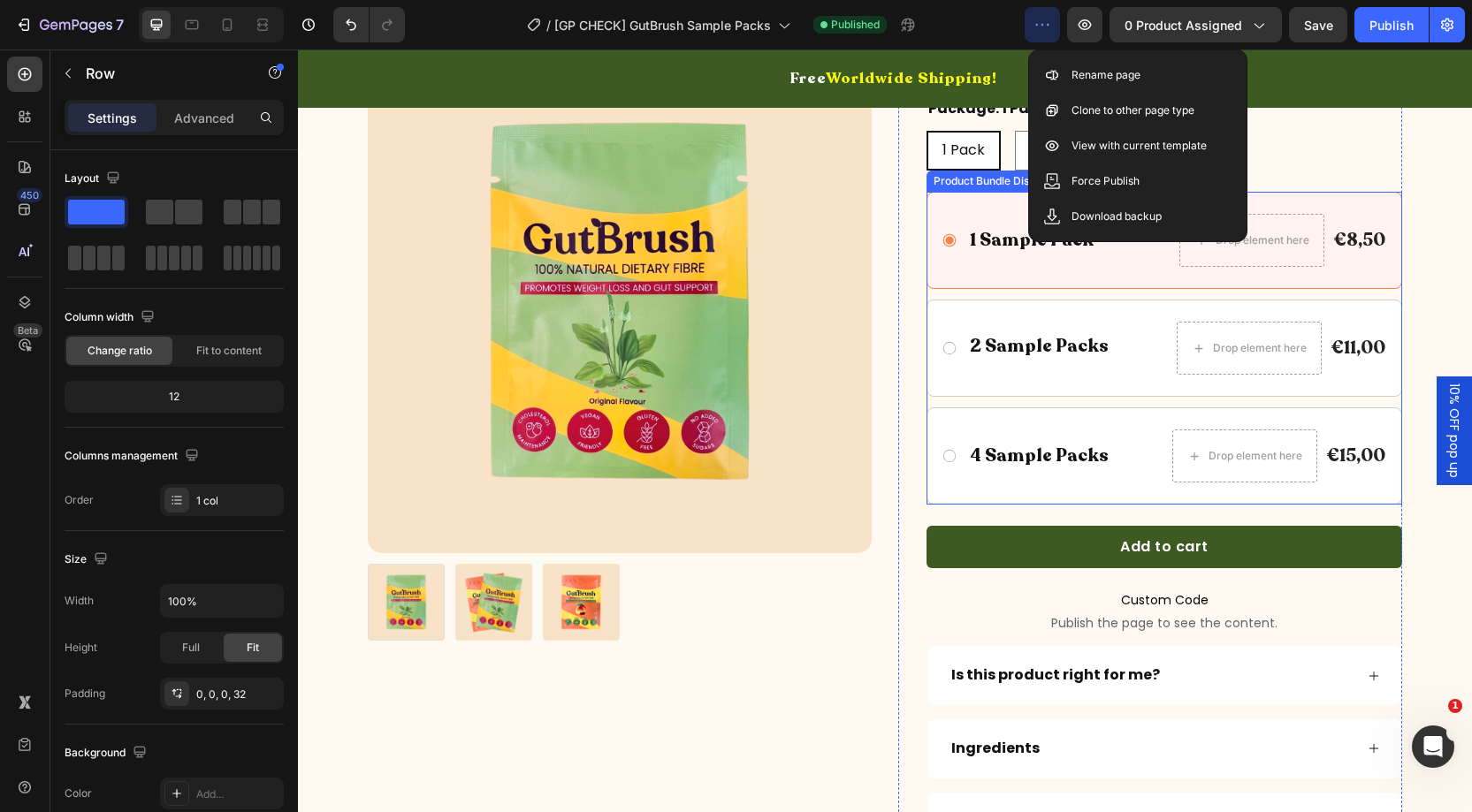
click at [950, 288] on div "1 Sample Pack Text Block Drop element here €8,50 Product Price Product Price Ro…" at bounding box center [1164, 348] width 475 height 313
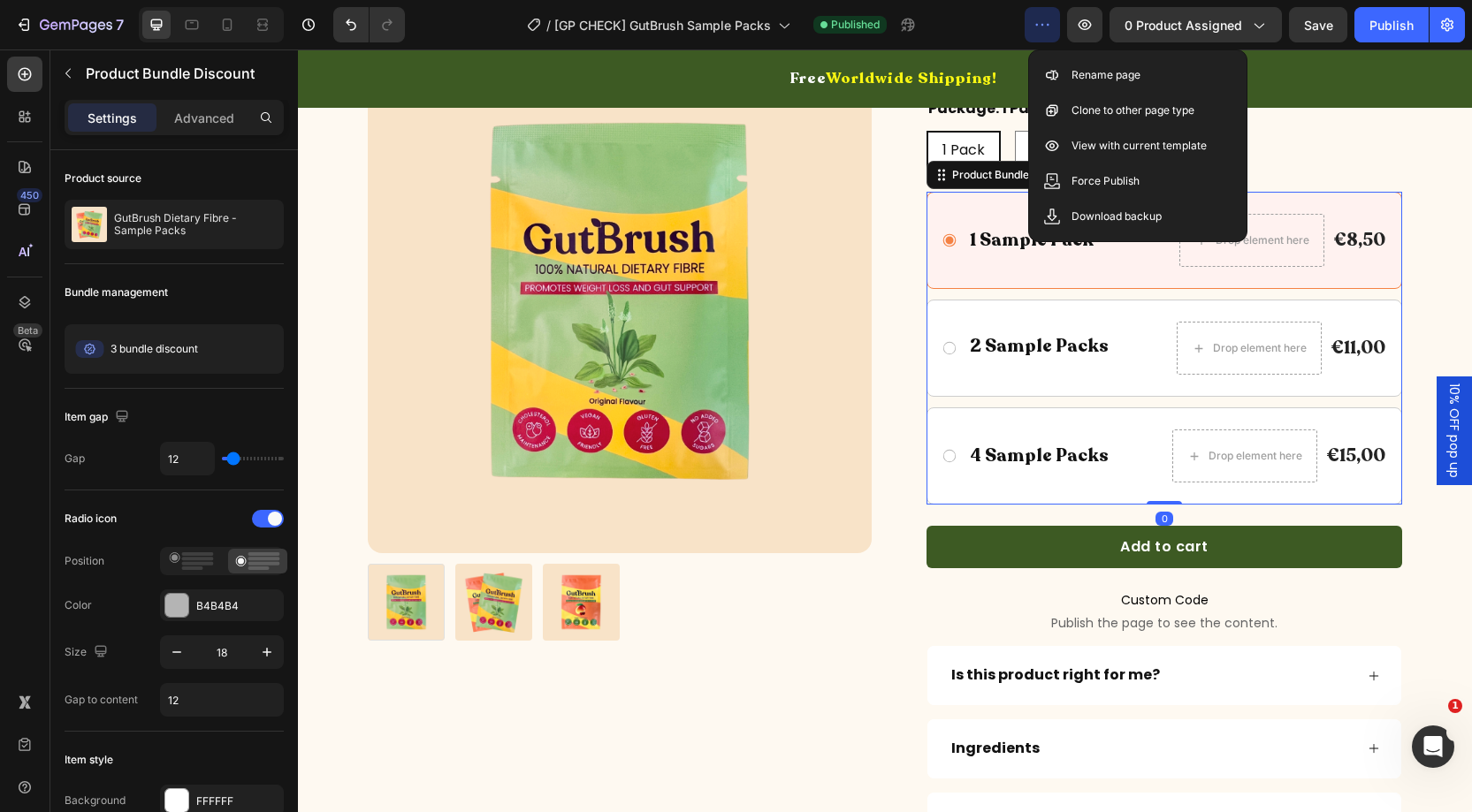
drag, startPoint x: 950, startPoint y: 289, endPoint x: 1253, endPoint y: 339, distance: 307.1
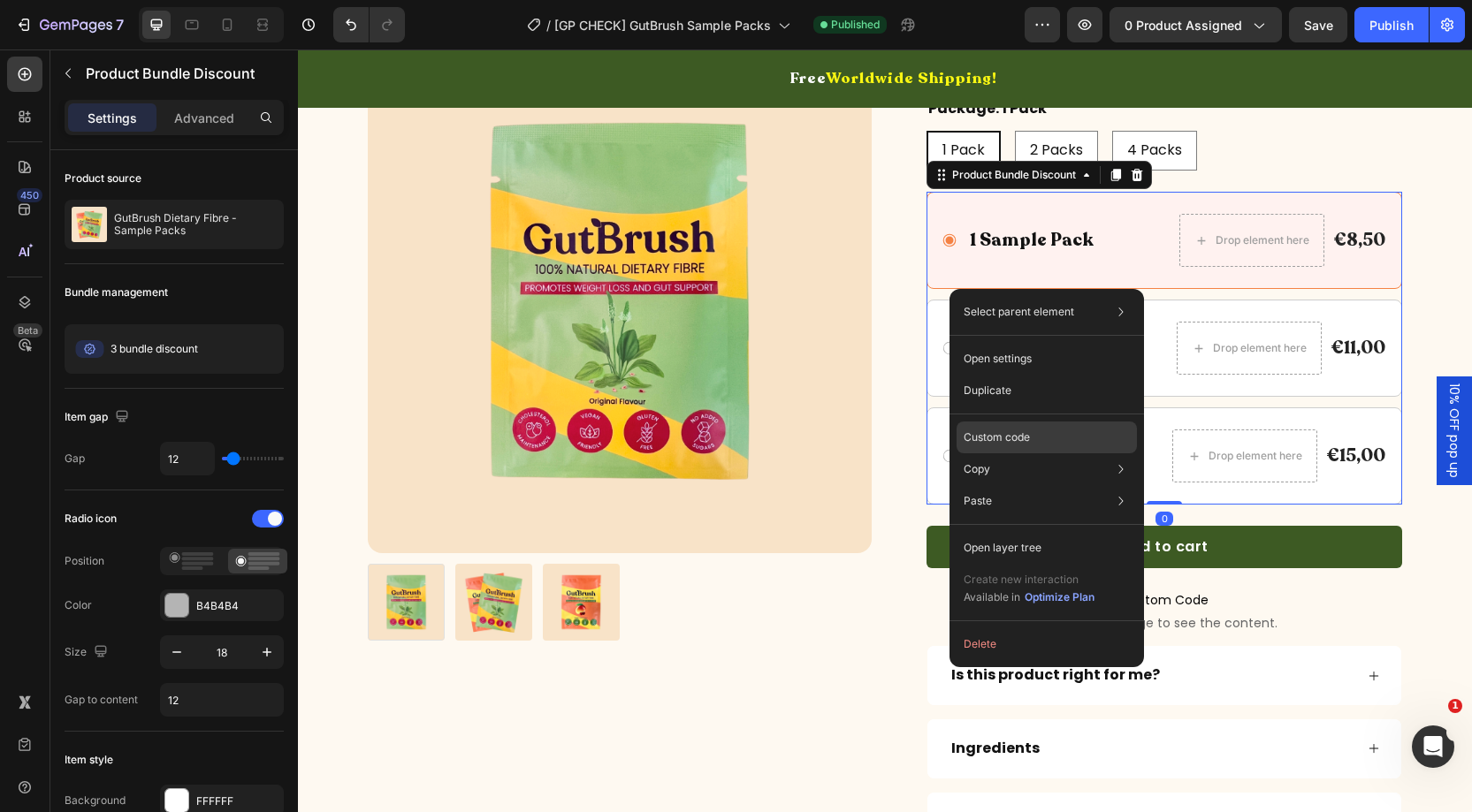
click at [999, 439] on p "Custom code" at bounding box center [997, 437] width 67 height 16
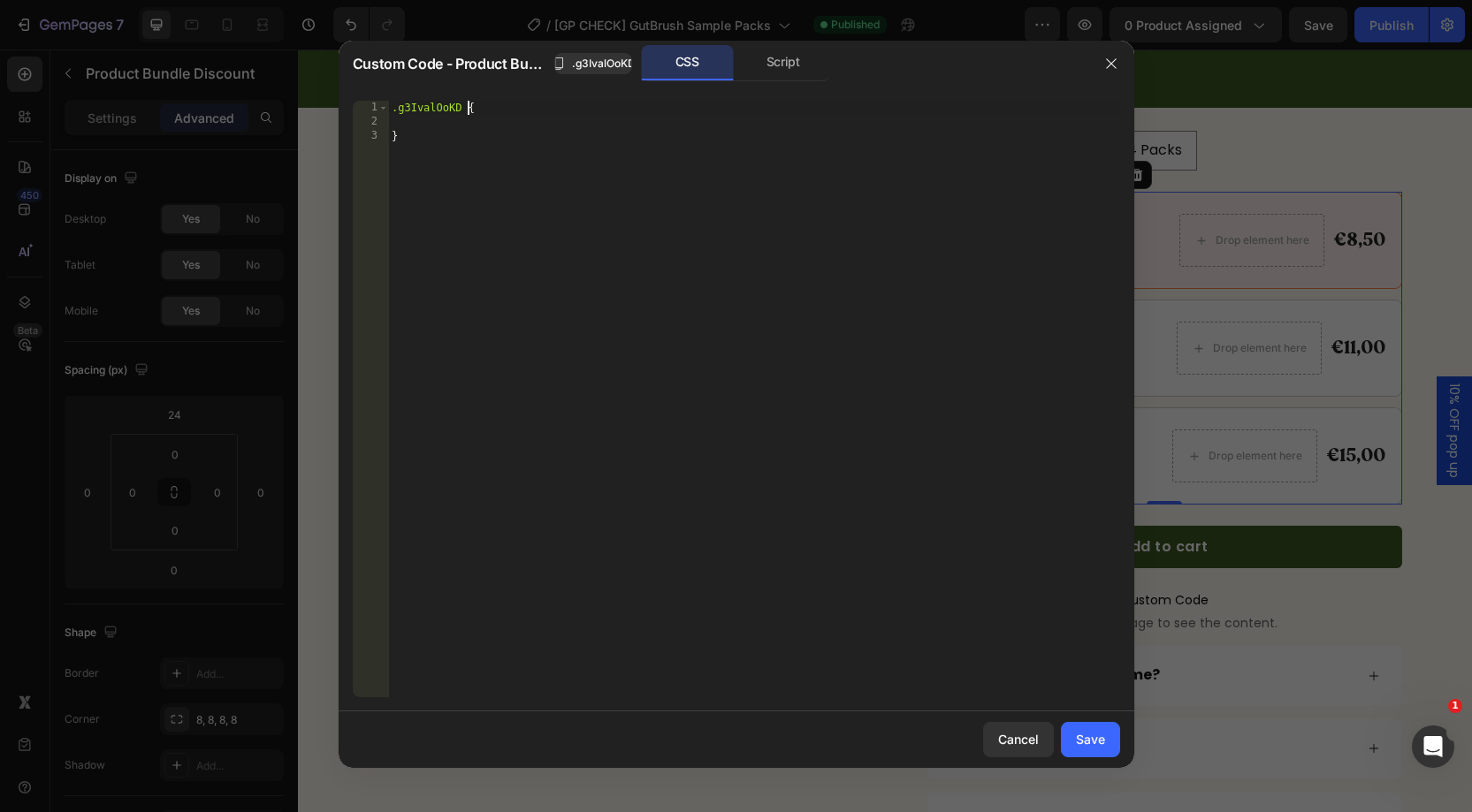
click at [468, 109] on div ".g3IvalOoKD { }" at bounding box center [754, 412] width 732 height 625
paste textarea ".g3IvalOoKD gp-product-bundle-discount-item.bundle-active"
click at [494, 107] on div ".g3IvalOoKD .g3IvalOoKD gp-product-bundle-discount-item .bundle-active { }" at bounding box center [754, 412] width 732 height 625
drag, startPoint x: 668, startPoint y: 107, endPoint x: 926, endPoint y: 148, distance: 261.2
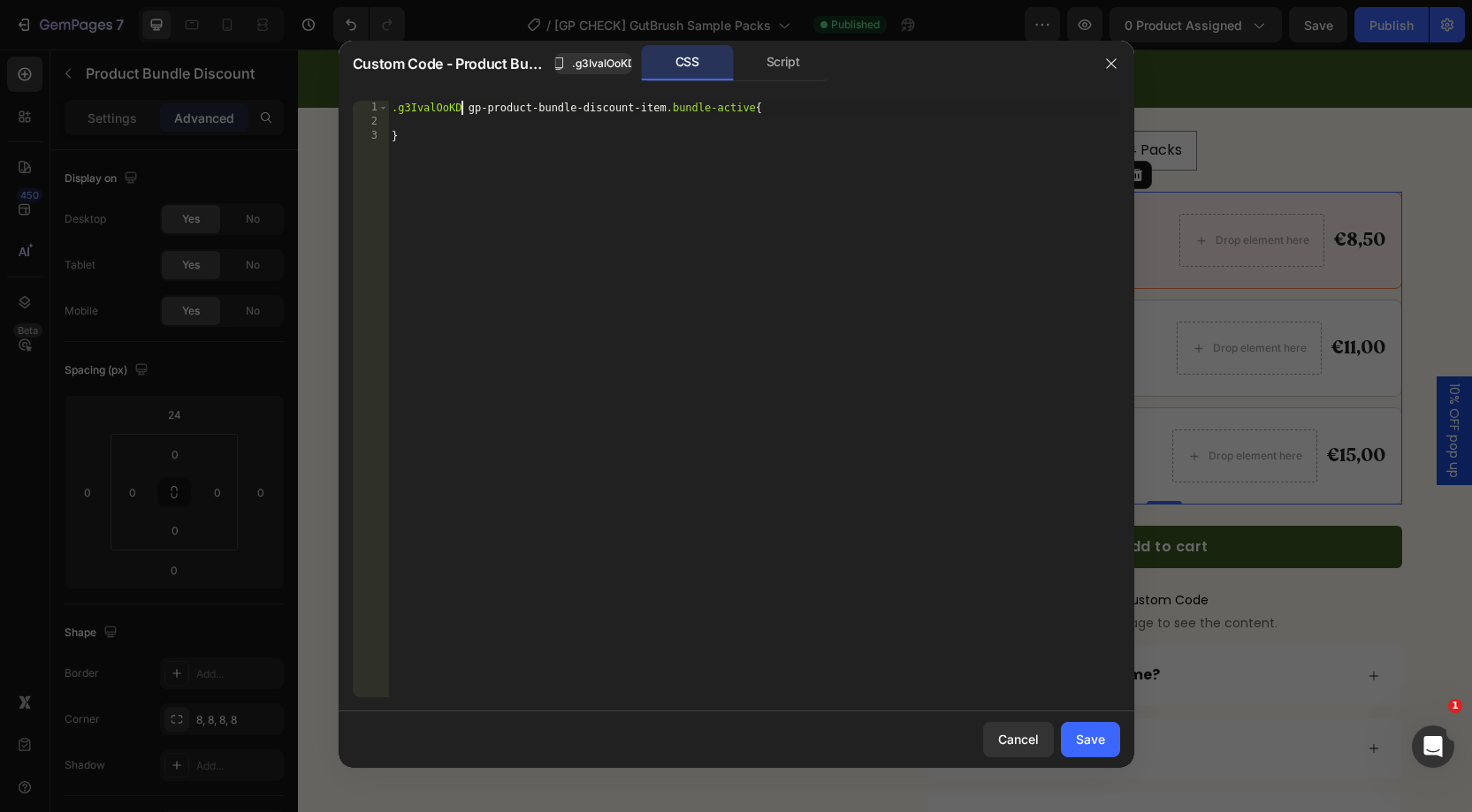
click at [669, 106] on div ".g3IvalOoKD gp-product-bundle-discount-item .bundle-active { }" at bounding box center [754, 412] width 732 height 625
click at [787, 108] on div ".g3IvalOoKD gp-product-bundle-discount-item :not ( .bundle-active ) :hover { }" at bounding box center [754, 412] width 732 height 625
drag, startPoint x: 672, startPoint y: 107, endPoint x: 792, endPoint y: 102, distance: 120.1
click at [792, 102] on div ".g3IvalOoKD gp-product-bundle-discount-item :not ( .bundle-active ) :hover { }" at bounding box center [754, 412] width 732 height 625
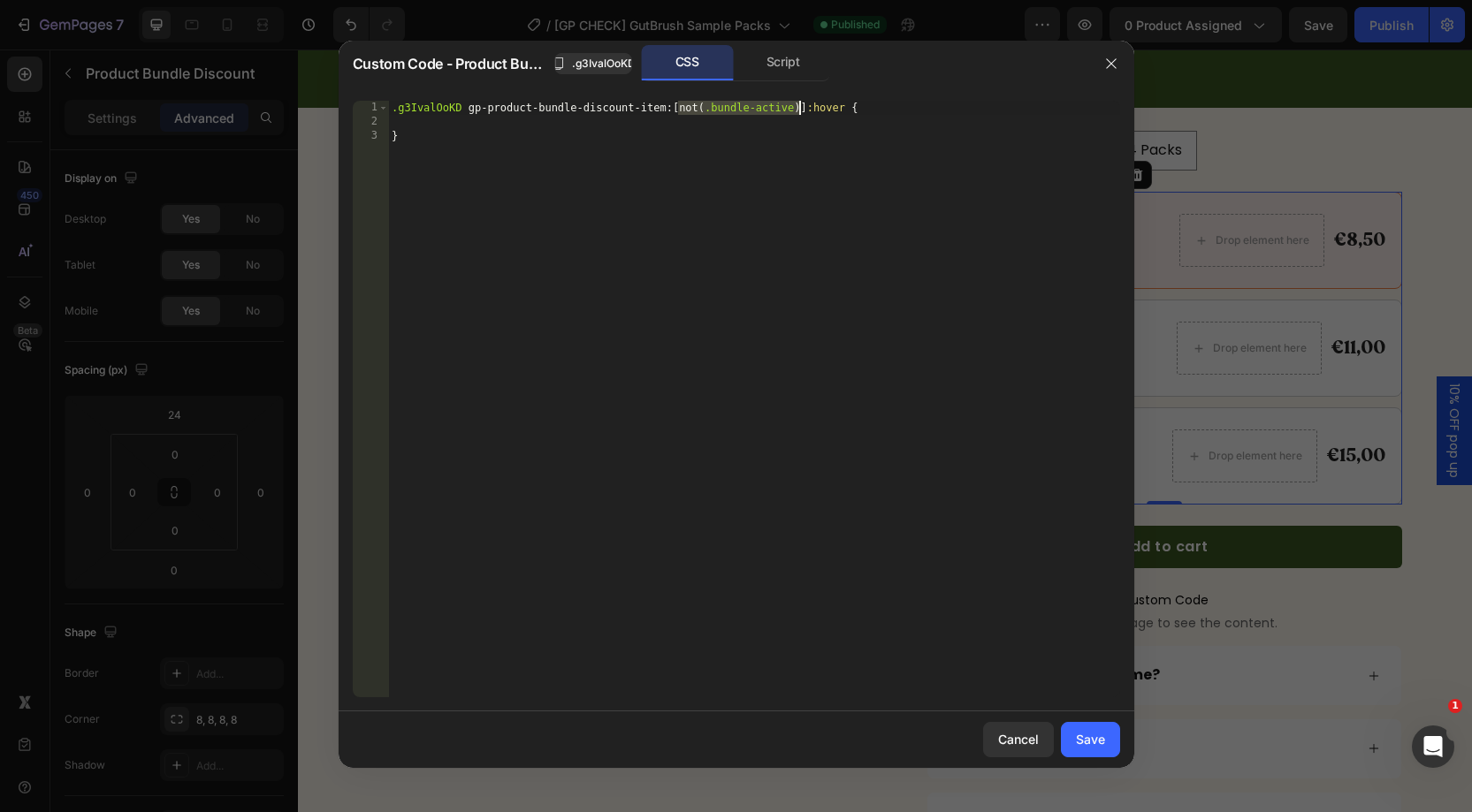
paste textarea "--bs]"
click at [711, 103] on div ".g3IvalOoKD gp-product-bundle-discount-item :[ --bs ] :hover { }" at bounding box center [754, 412] width 732 height 625
paste textarea "bundle-icon-section"
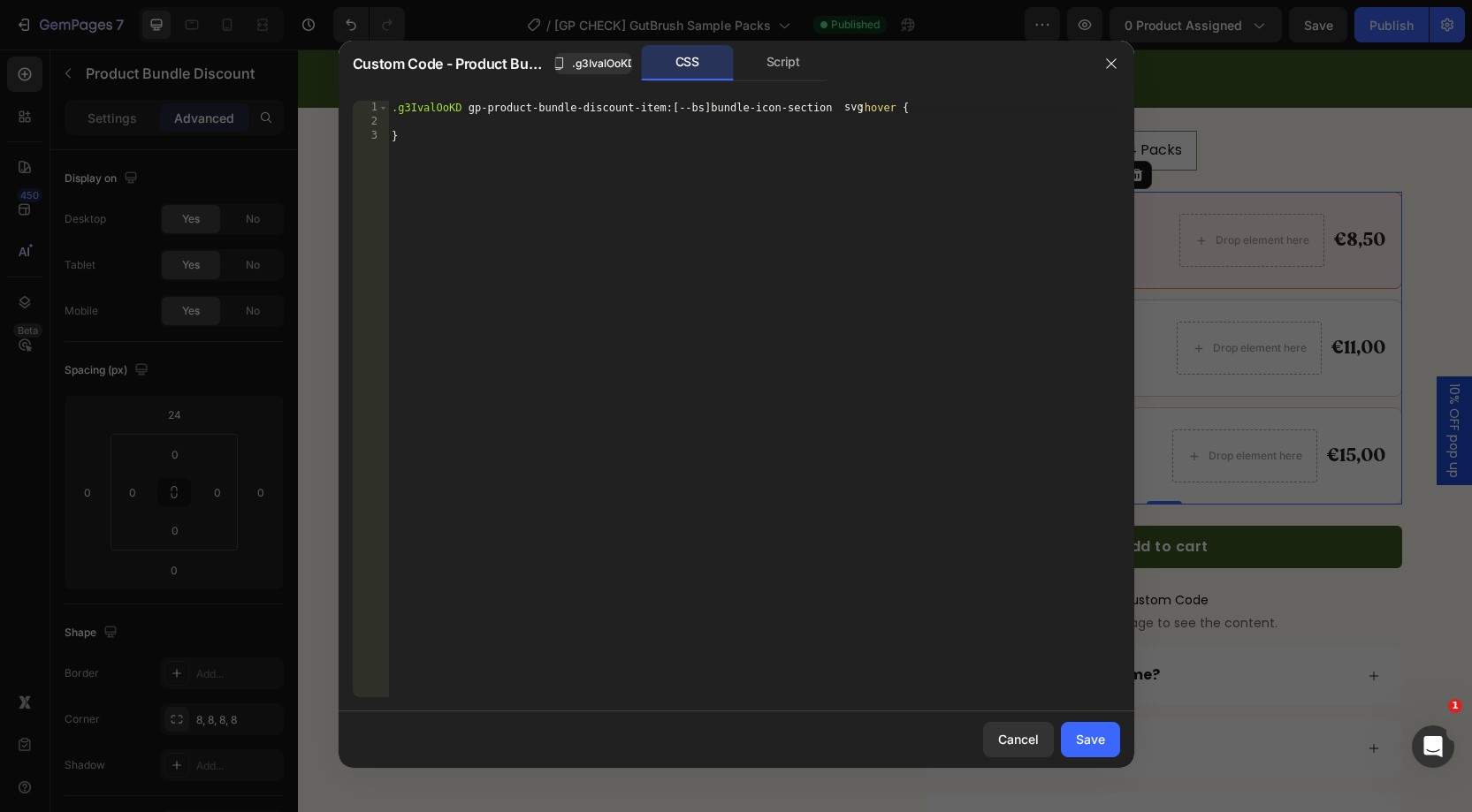
drag, startPoint x: 719, startPoint y: 109, endPoint x: 729, endPoint y: 108, distance: 10.0
click at [723, 109] on div ".g3IvalOoKD gp-product-bundle-discount-item :[ --bs ] bundle-icon-section svg :…" at bounding box center [754, 412] width 732 height 625
click at [935, 107] on div ".g3IvalOoKD gp-product-bundle-discount-item :[ --bs ] .bundle-icon-section svg …" at bounding box center [754, 412] width 732 height 625
click at [478, 130] on div ".g3IvalOoKD gp-product-bundle-discount-item :[ --bs ] .bundle-icon-section svg …" at bounding box center [754, 412] width 732 height 625
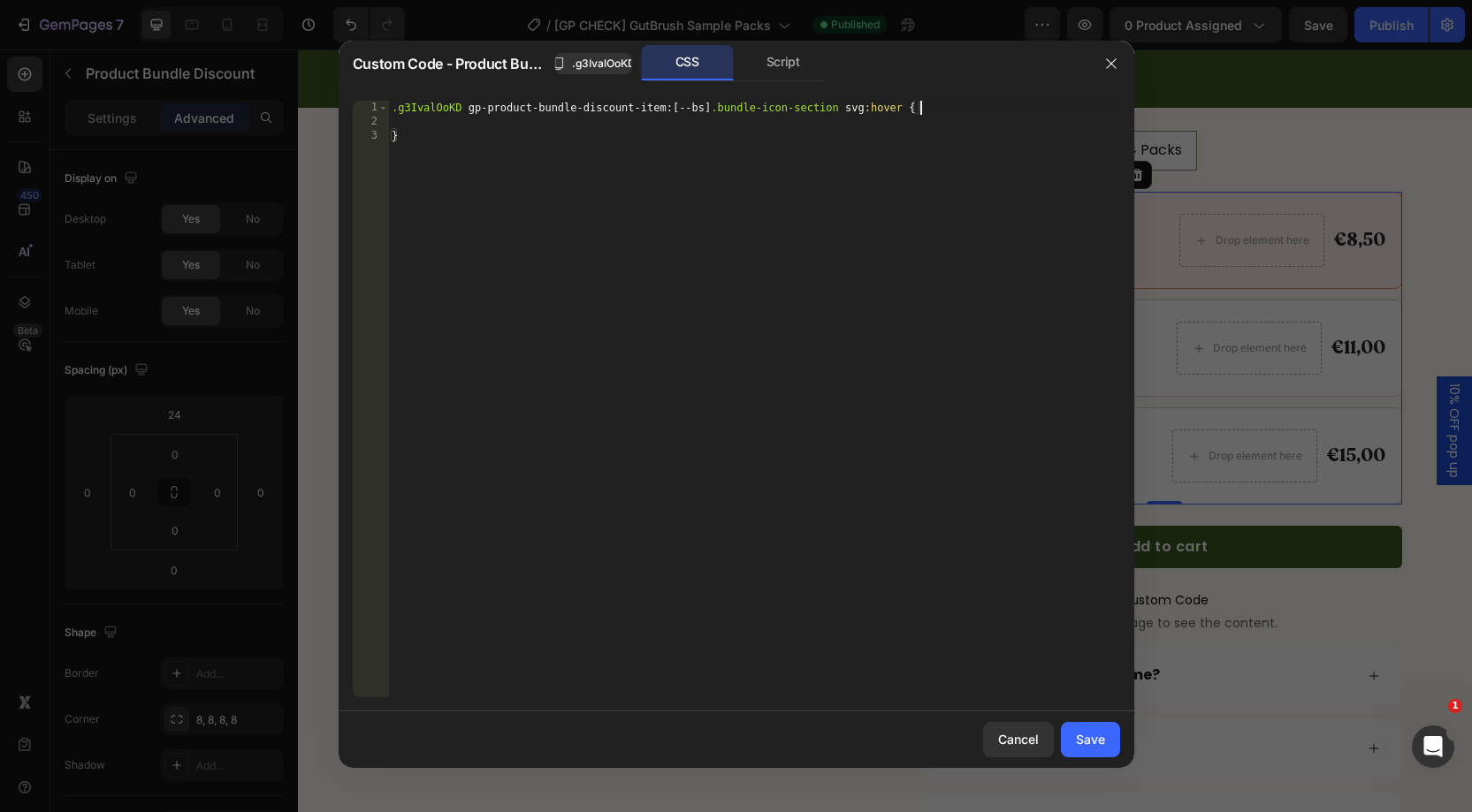
type textarea "}"
click at [466, 121] on div ".g3IvalOoKD gp-product-bundle-discount-item :[ --bs ] .bundle-icon-section svg …" at bounding box center [754, 412] width 732 height 625
type textarea "h"
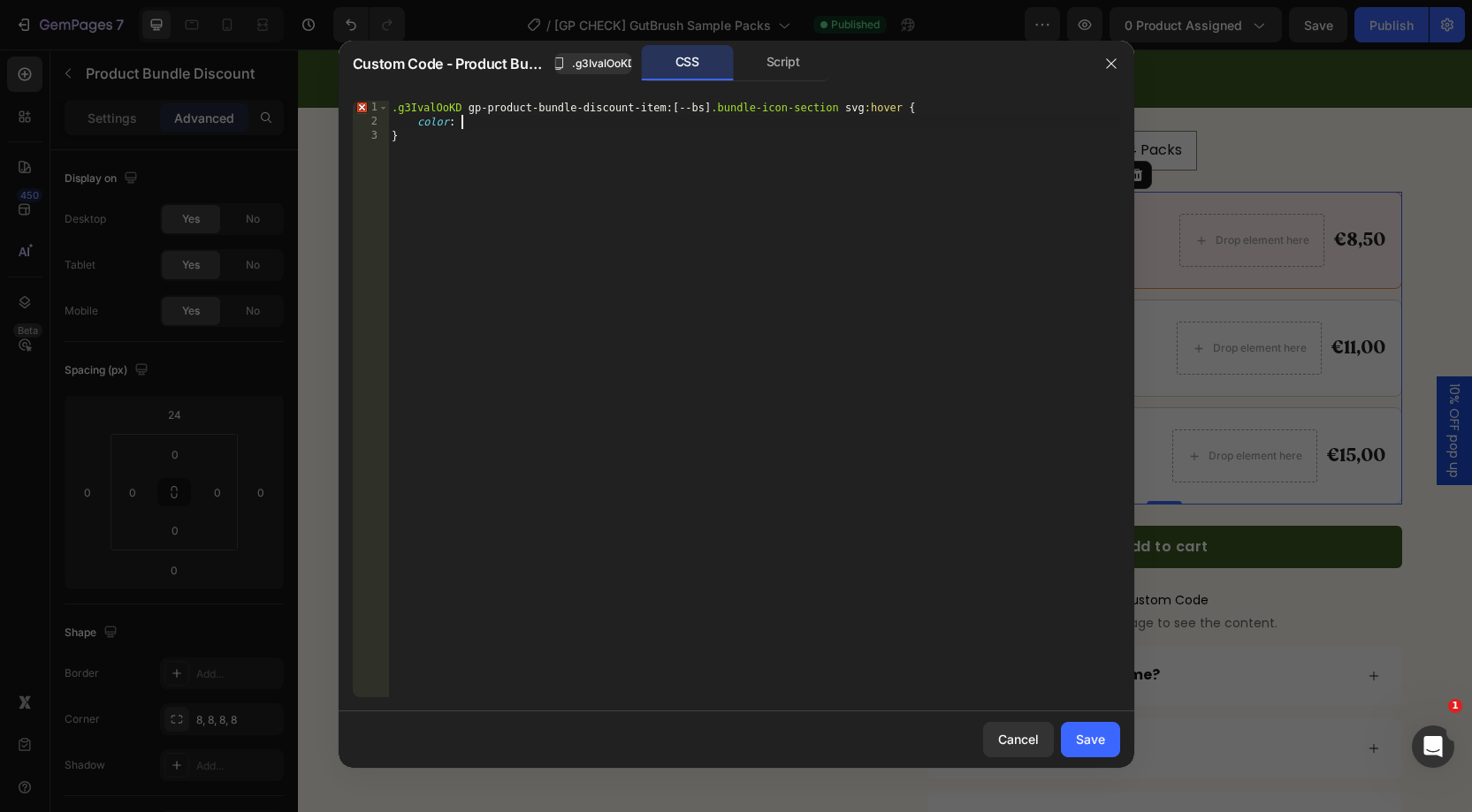
click at [469, 122] on div ".g3IvalOoKD gp-product-bundle-discount-item :[ --bs ] .bundle-icon-section svg …" at bounding box center [754, 412] width 732 height 625
paste textarea "(--c"
click at [718, 111] on div ".g3IvalOoKD gp-product-bundle-discount-item :[ --bs ] .bundle-icon-section svg …" at bounding box center [754, 412] width 732 height 625
drag, startPoint x: 673, startPoint y: 106, endPoint x: 732, endPoint y: 128, distance: 63.0
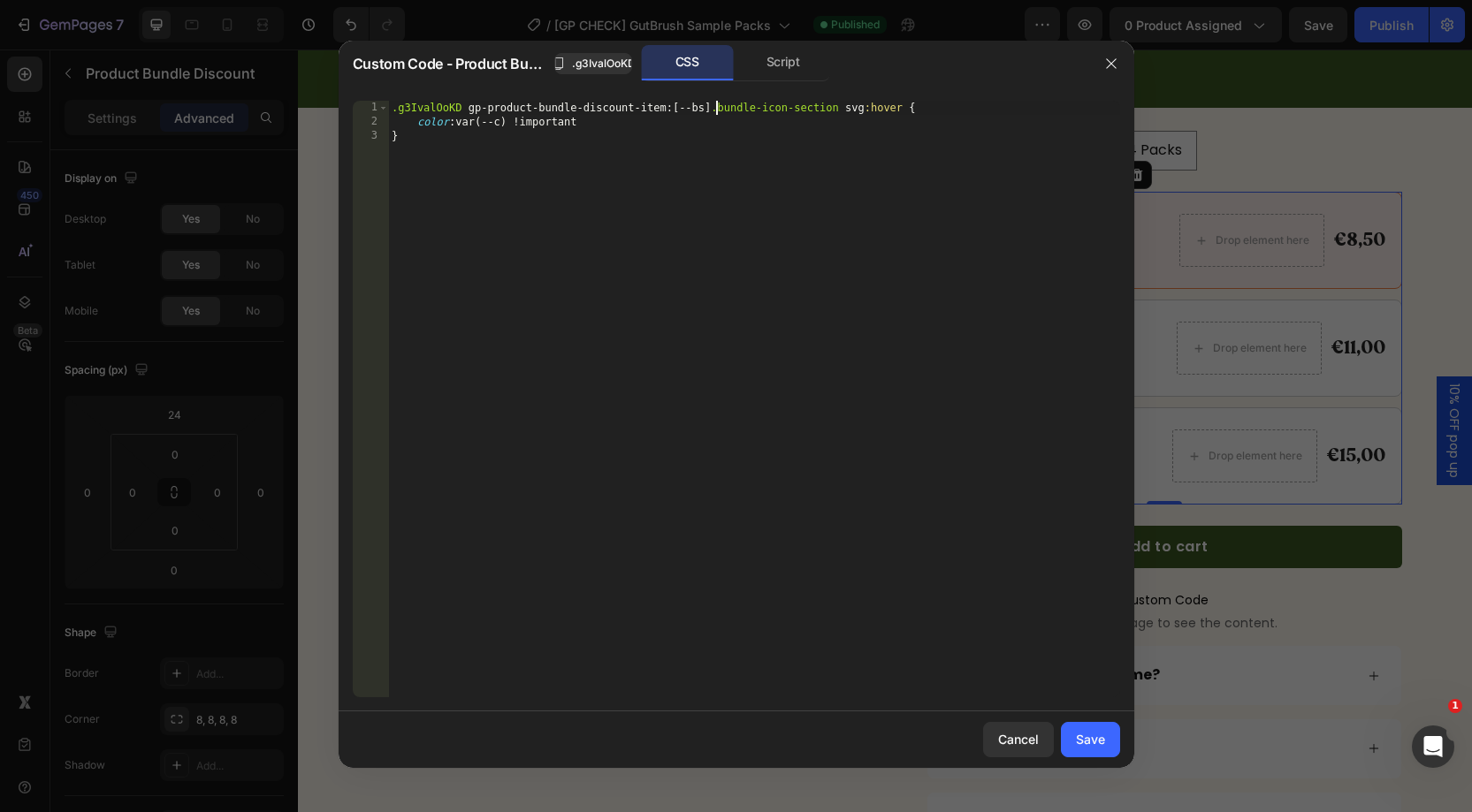
click at [674, 106] on div ".g3IvalOoKD gp-product-bundle-discount-item :[ --bs ] .bundle-icon-section svg …" at bounding box center [754, 412] width 732 height 625
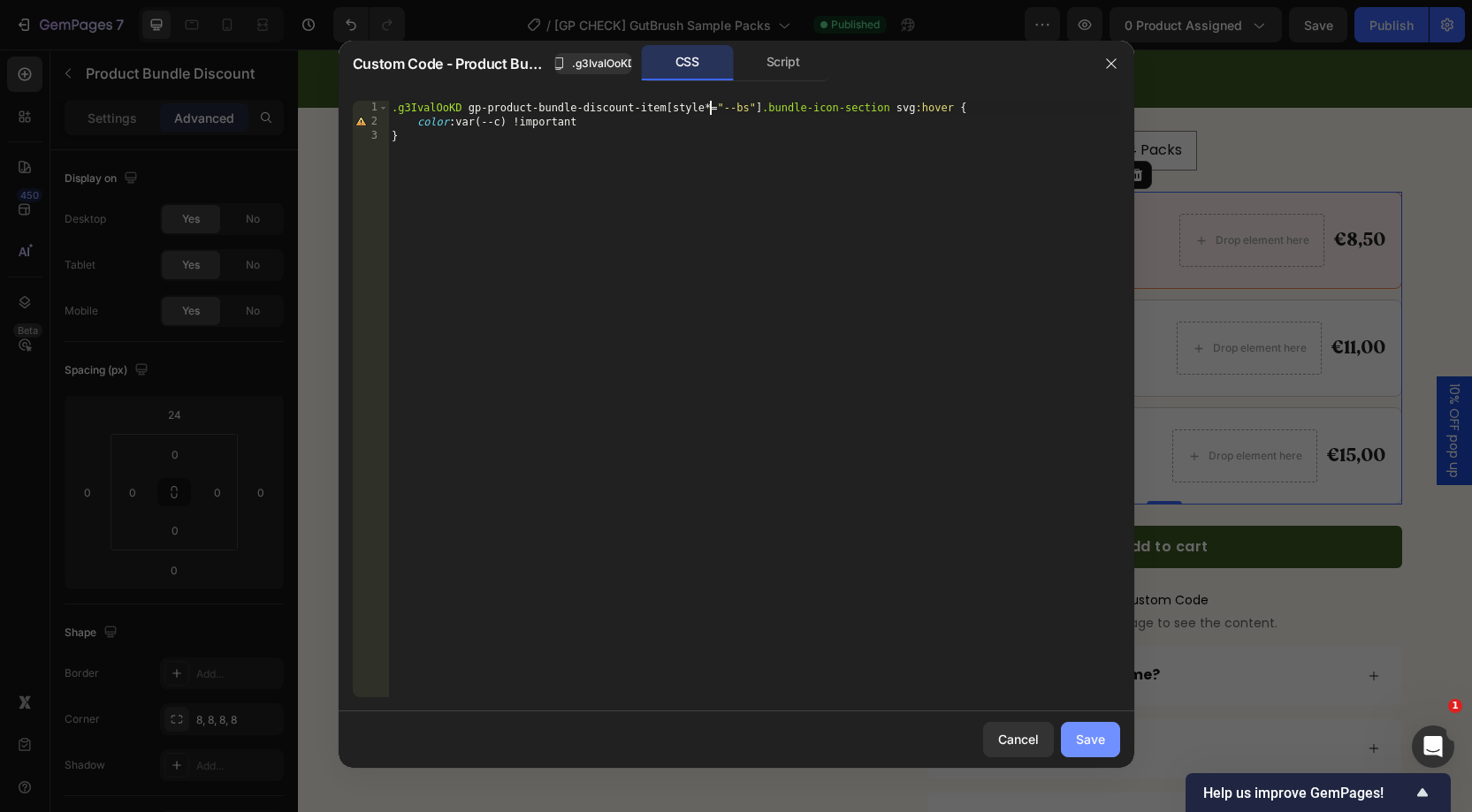
type textarea ".g3IvalOoKD gp-product-bundle-discount-item[style*="--bs"] .bundle-icon-section…"
click at [1081, 735] on div "Save" at bounding box center [1091, 739] width 29 height 18
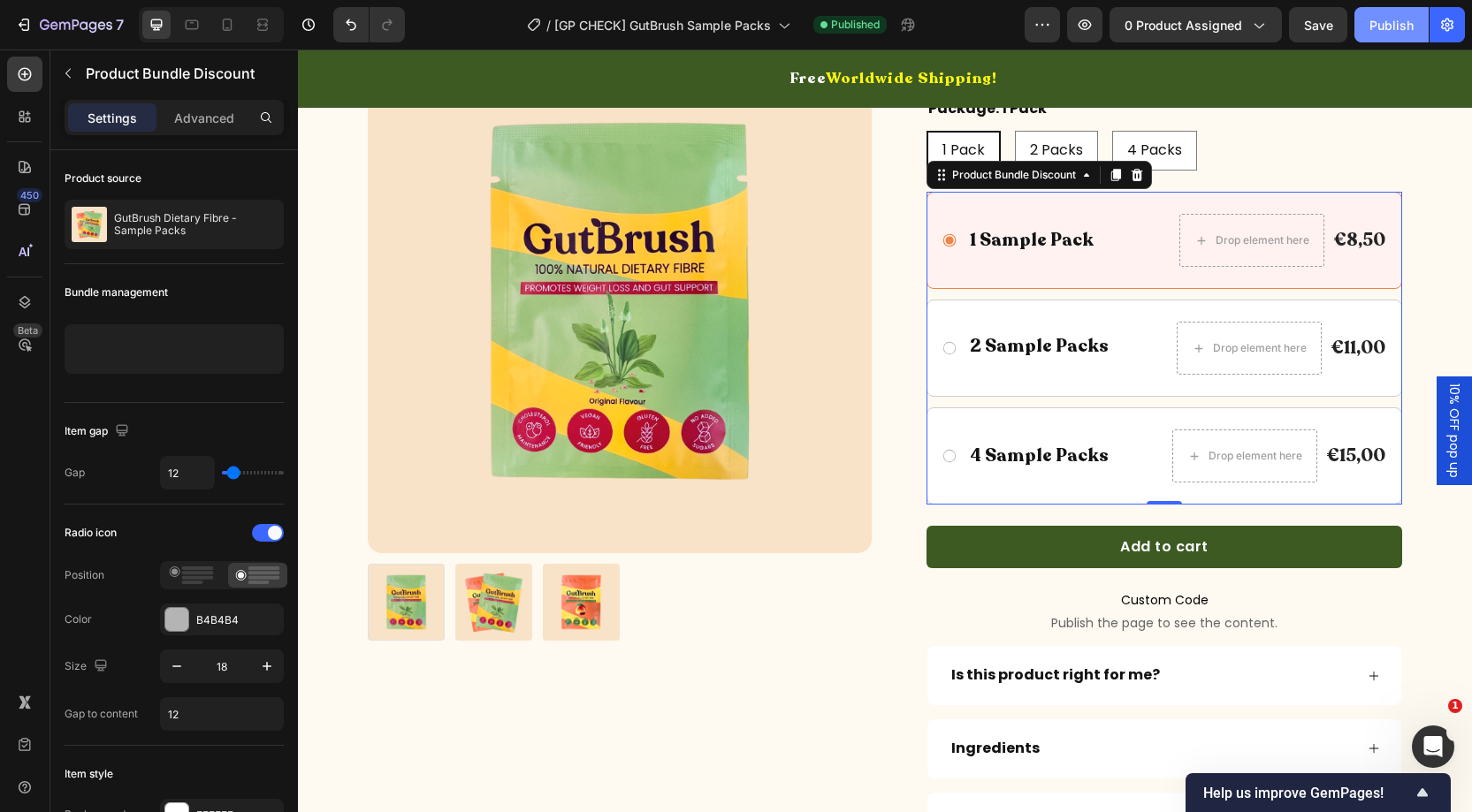
click at [1392, 21] on div "Publish" at bounding box center [1392, 25] width 44 height 18
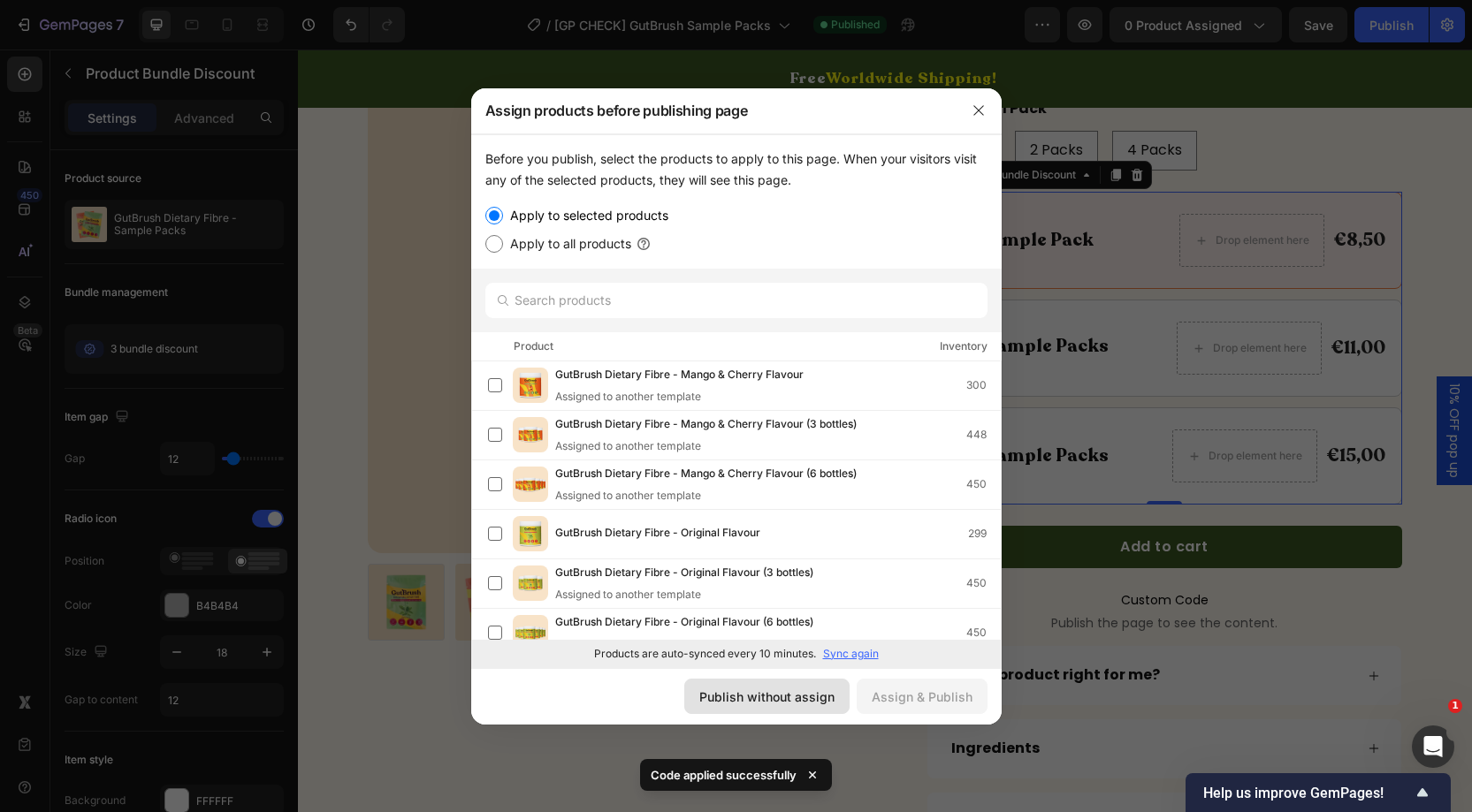
click at [785, 688] on div "Publish without assign" at bounding box center [767, 697] width 135 height 18
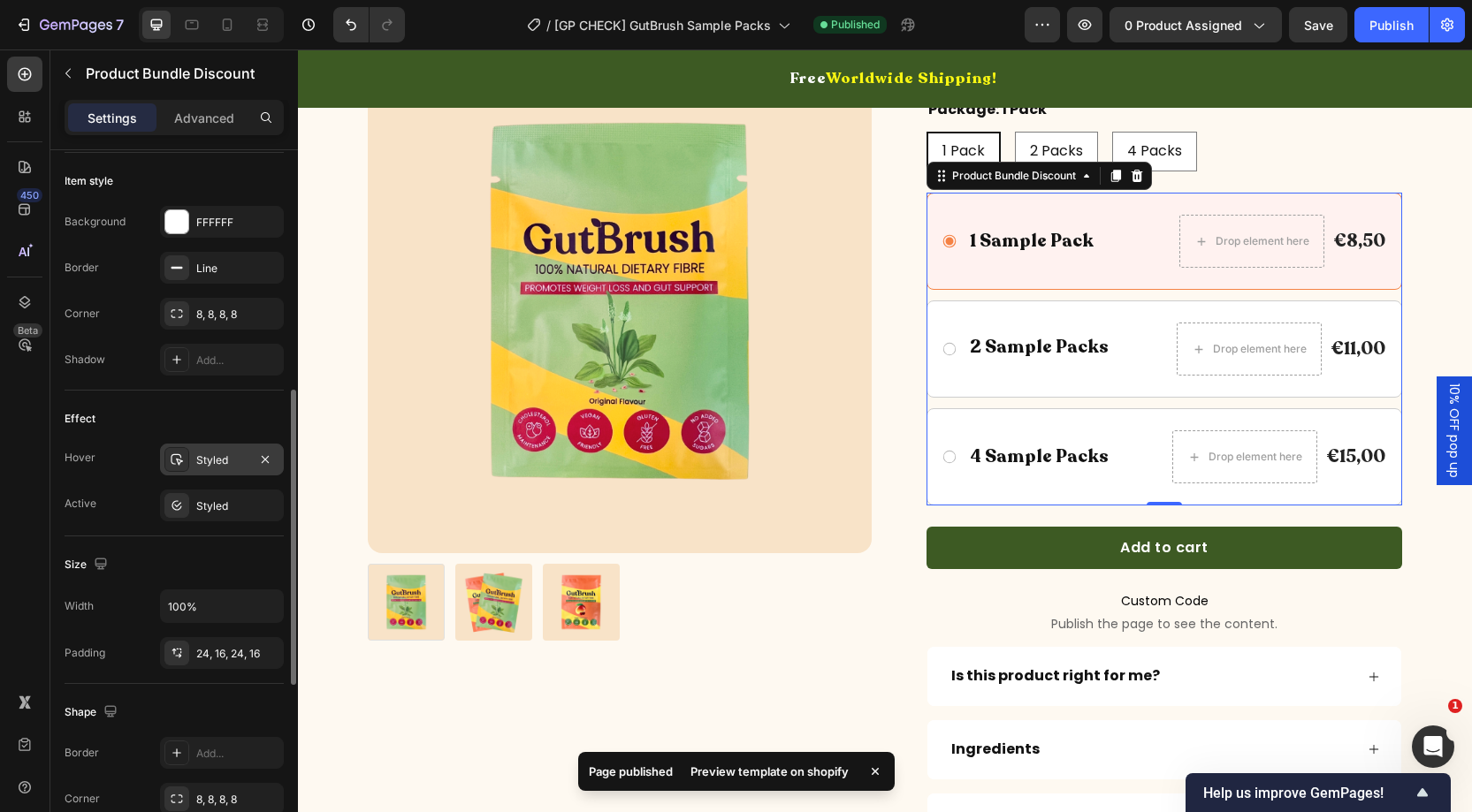
scroll to position [575, 0]
click at [197, 458] on div "Styled" at bounding box center [222, 464] width 51 height 16
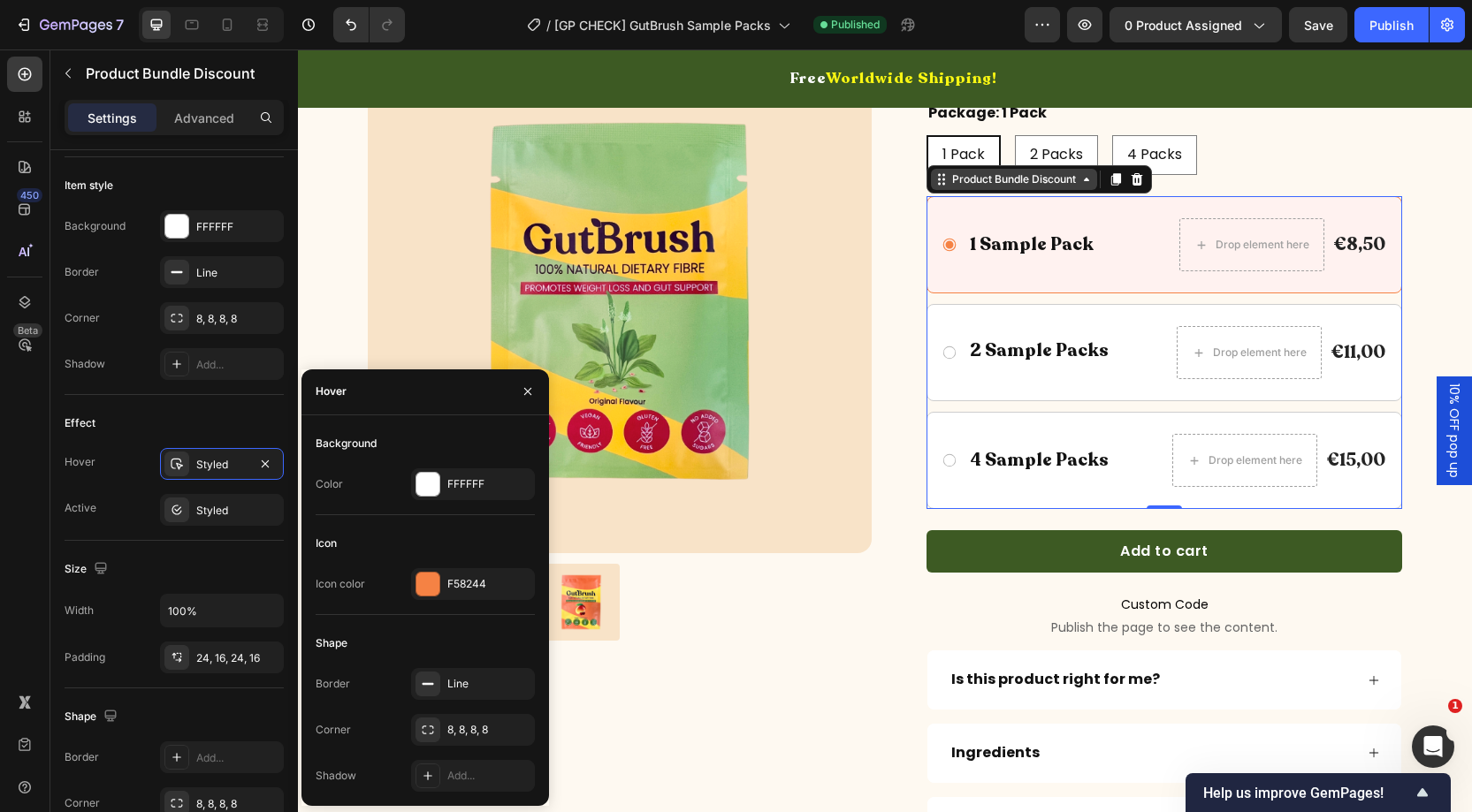
scroll to position [619, 0]
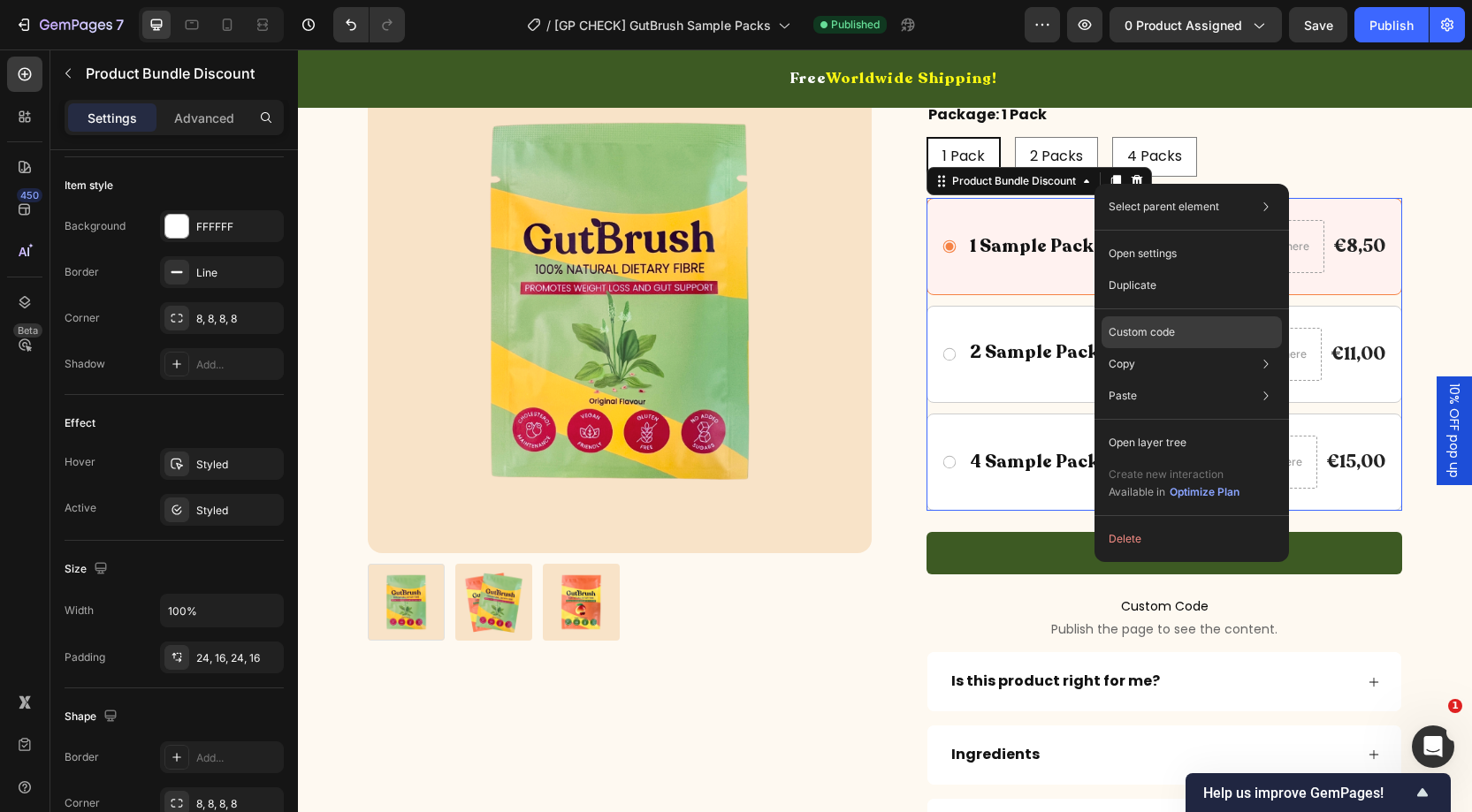
click at [1188, 334] on div "Custom code" at bounding box center [1192, 332] width 181 height 32
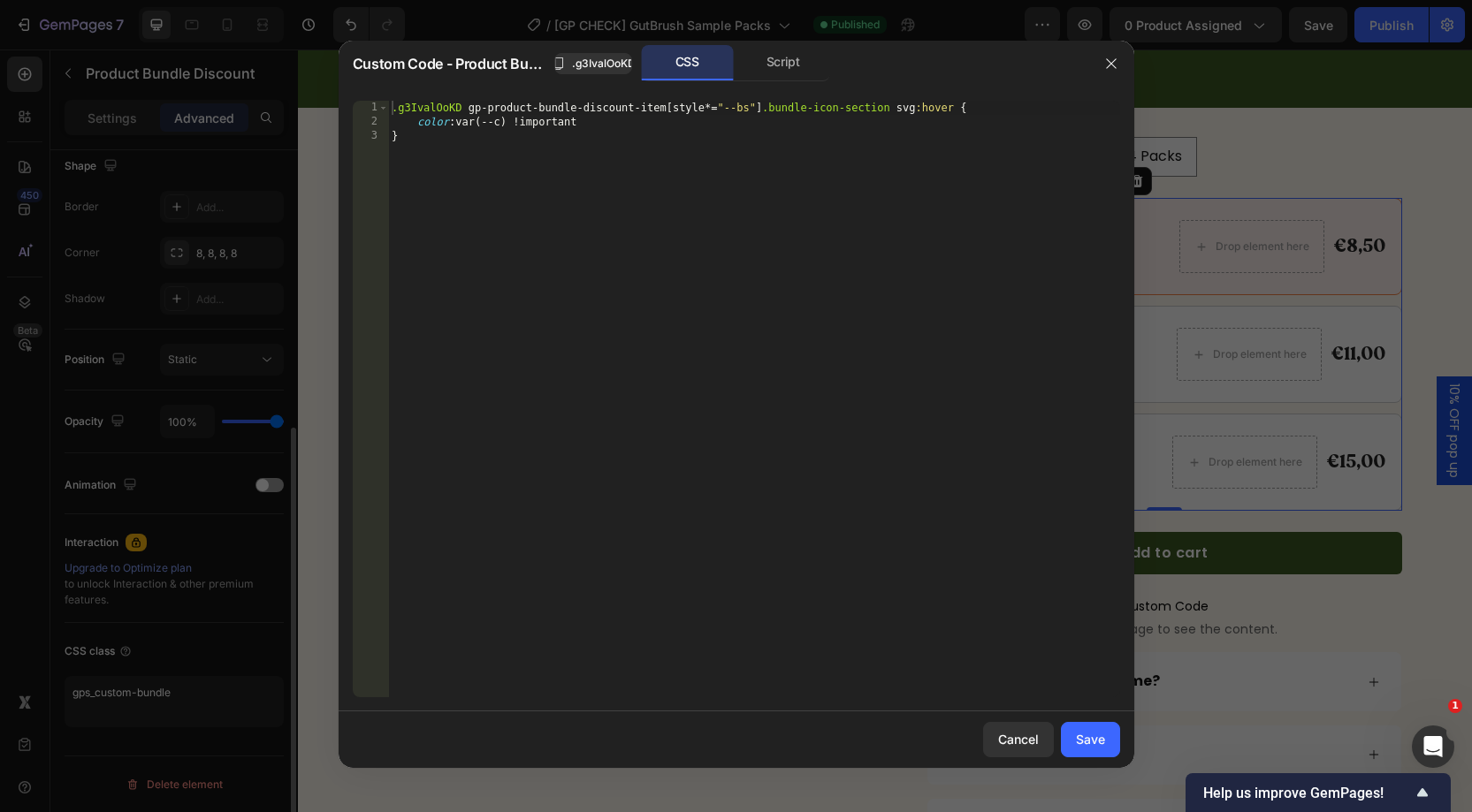
scroll to position [463, 0]
click at [1114, 65] on icon "button" at bounding box center [1112, 64] width 15 height 15
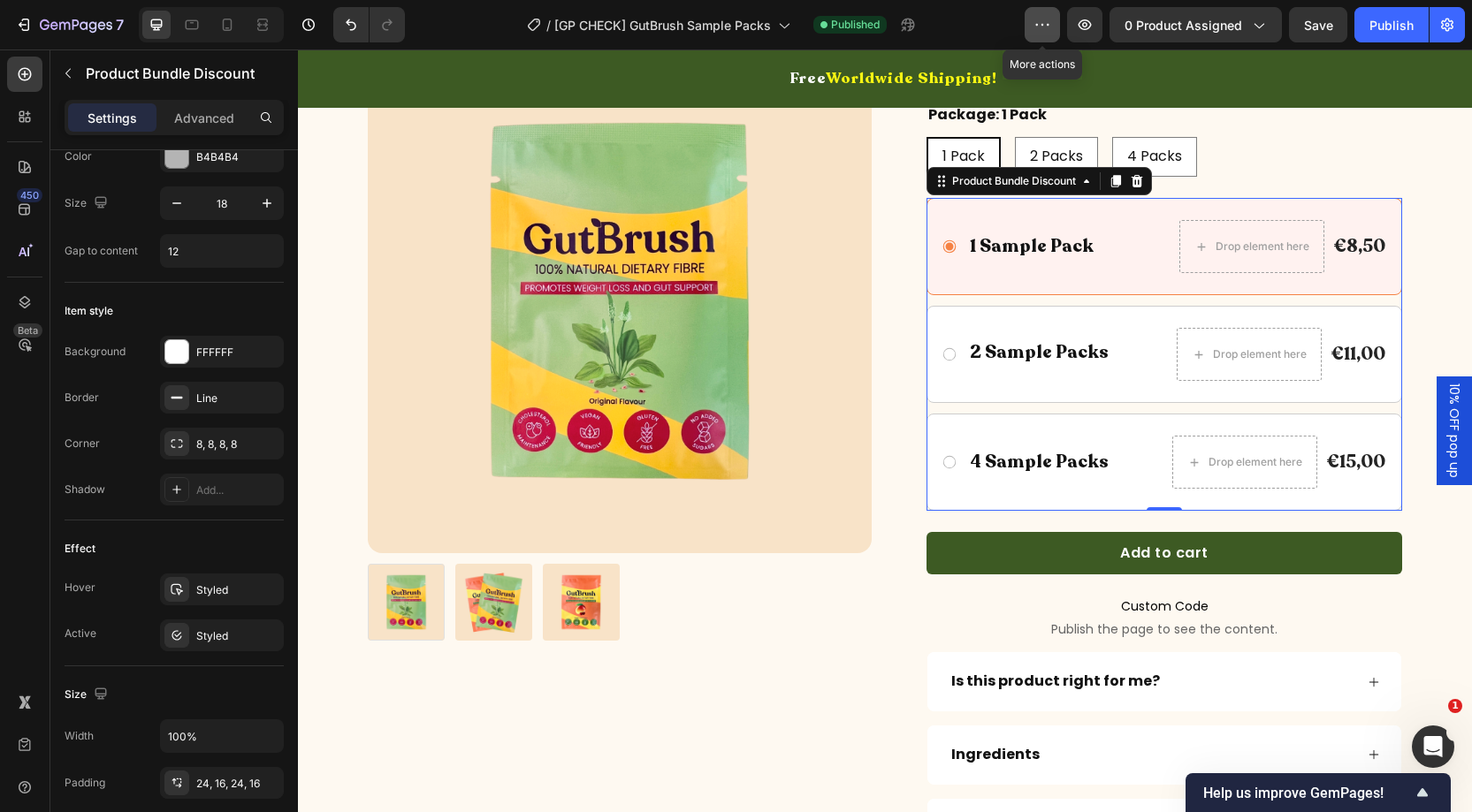
click at [1039, 26] on icon "button" at bounding box center [1042, 24] width 17 height 17
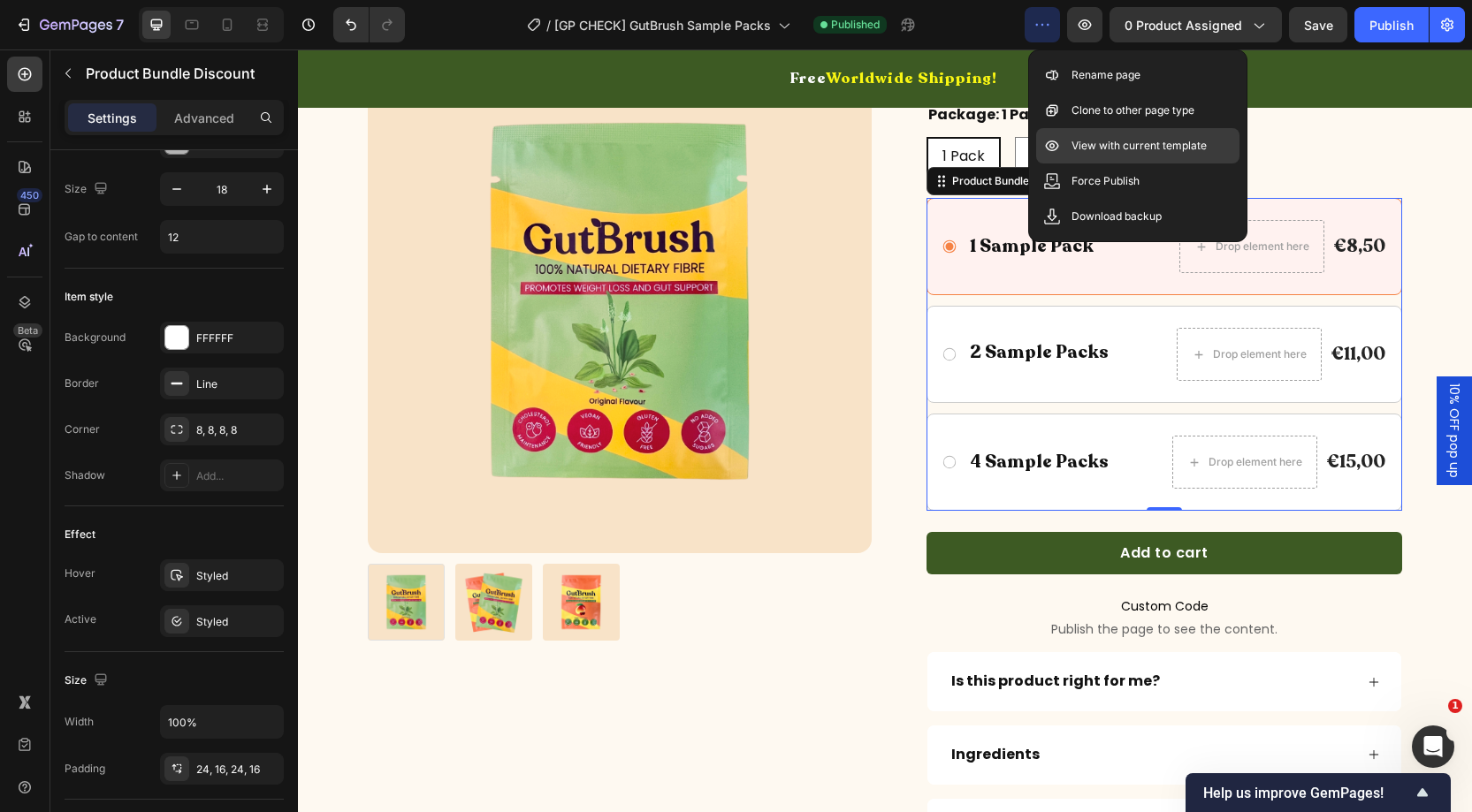
click at [1105, 154] on div "View with current template" at bounding box center [1137, 145] width 204 height 36
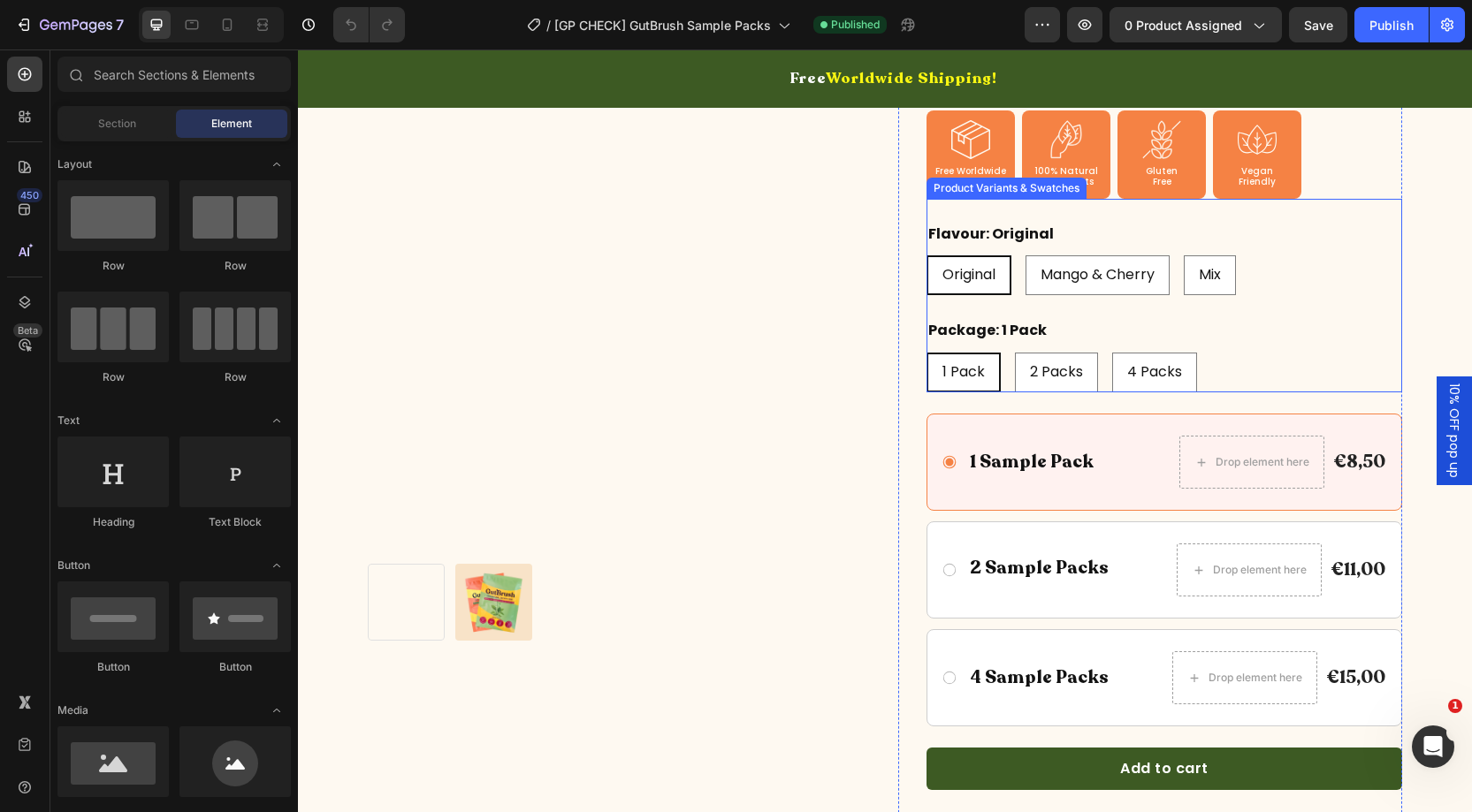
scroll to position [410, 0]
